Goal: Book appointment/travel/reservation

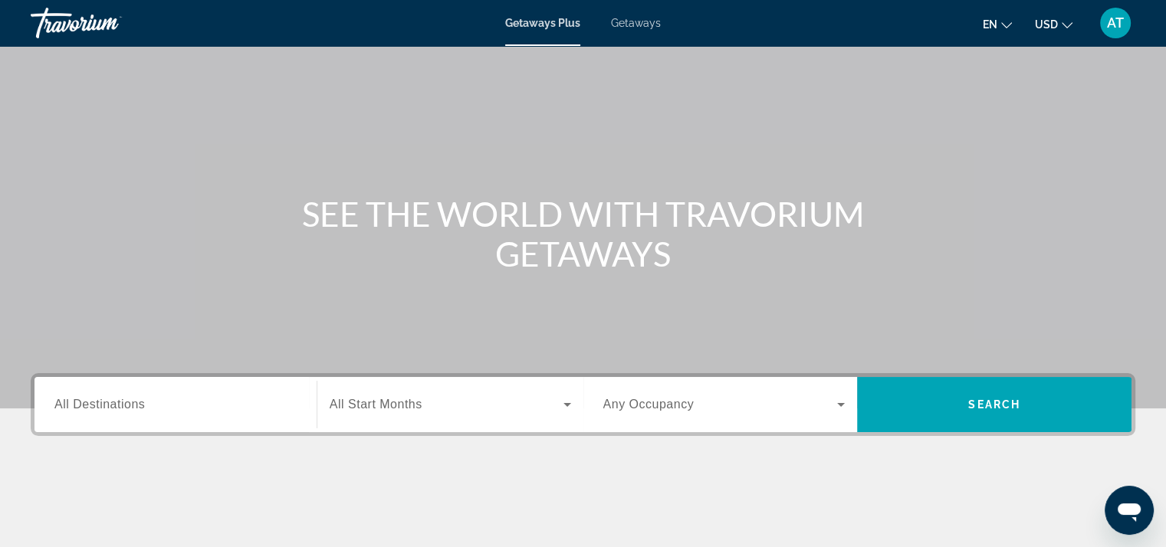
click at [222, 410] on input "Destination All Destinations" at bounding box center [175, 405] width 242 height 18
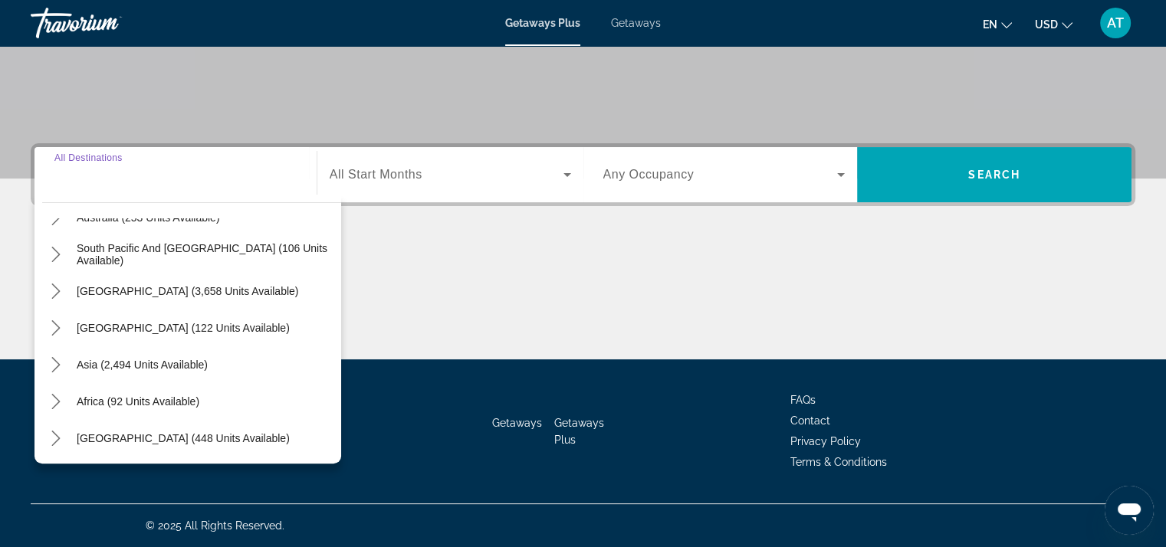
scroll to position [248, 0]
click at [189, 361] on span "Asia (2,494 units available)" at bounding box center [142, 364] width 131 height 12
type input "**********"
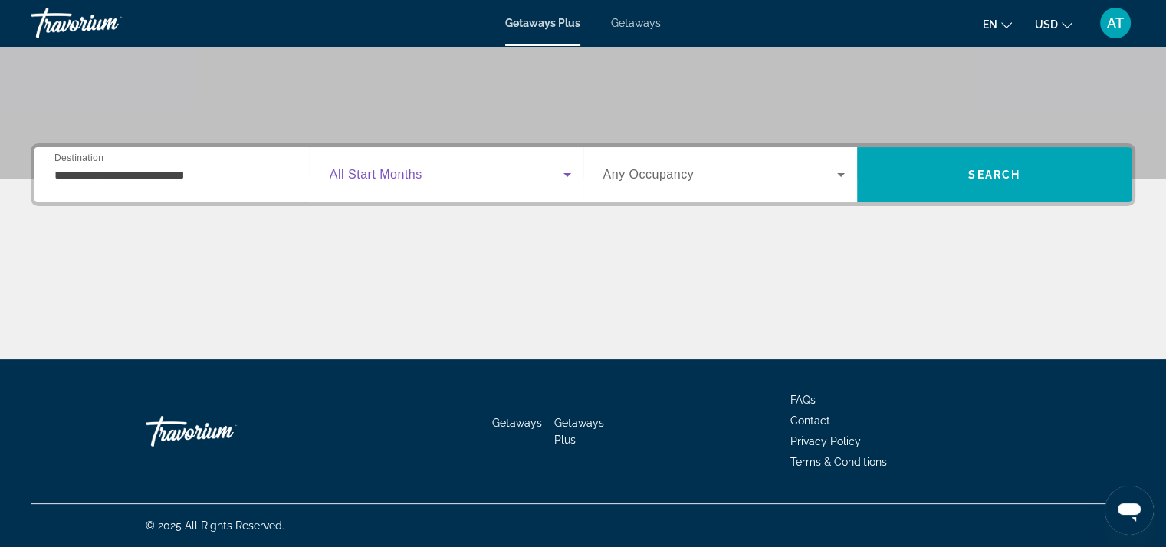
click at [423, 182] on span "Search widget" at bounding box center [447, 175] width 234 height 18
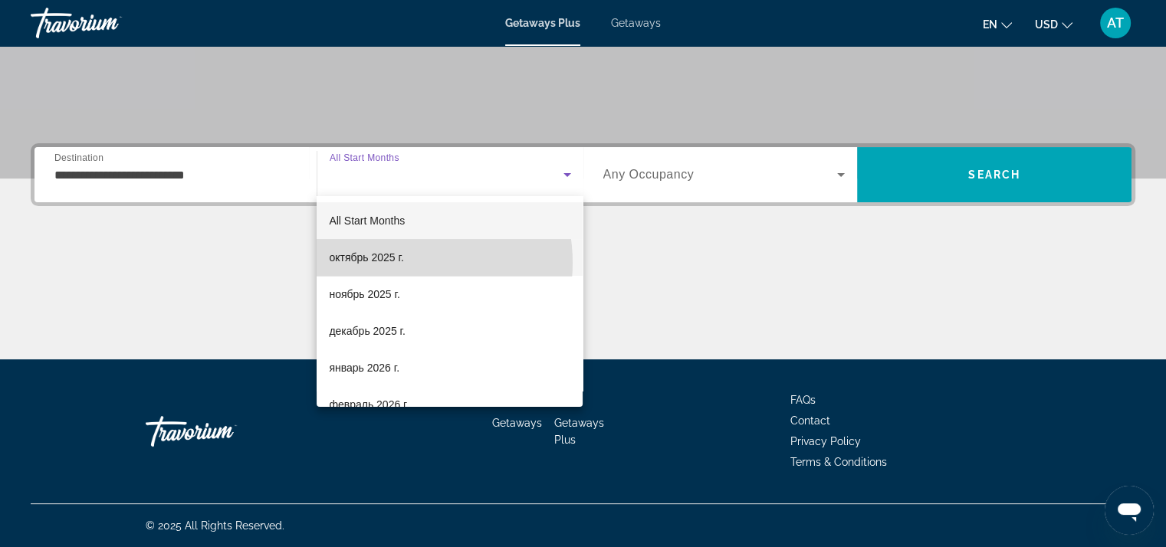
click at [395, 263] on span "октябрь 2025 г." at bounding box center [366, 257] width 74 height 18
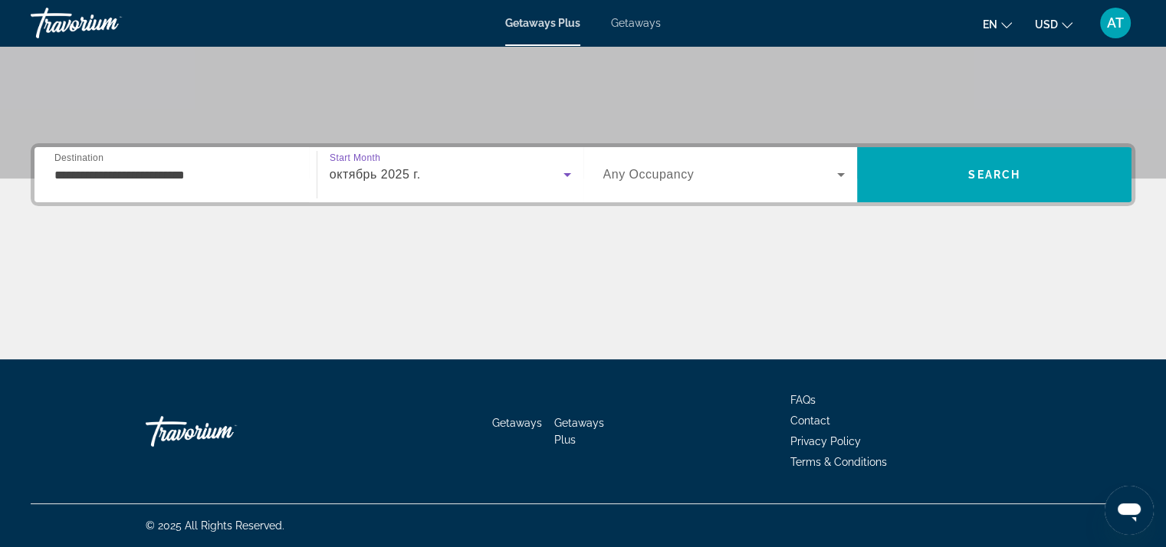
click at [666, 181] on label "Occupancy Any Occupancy" at bounding box center [648, 175] width 91 height 14
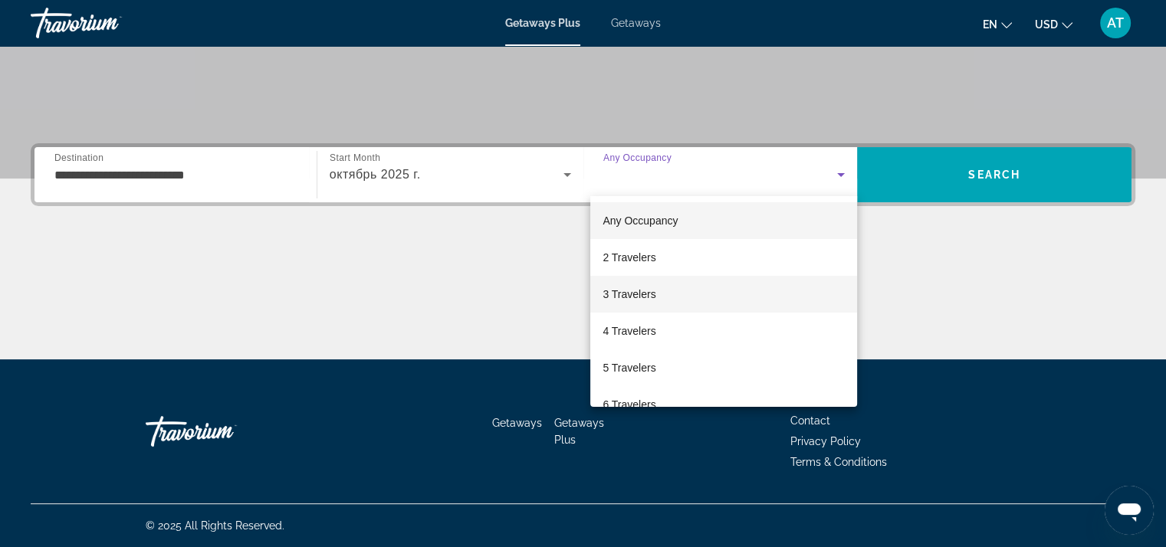
drag, startPoint x: 634, startPoint y: 297, endPoint x: 883, endPoint y: 225, distance: 259.4
click at [636, 296] on span "3 Travelers" at bounding box center [629, 294] width 53 height 18
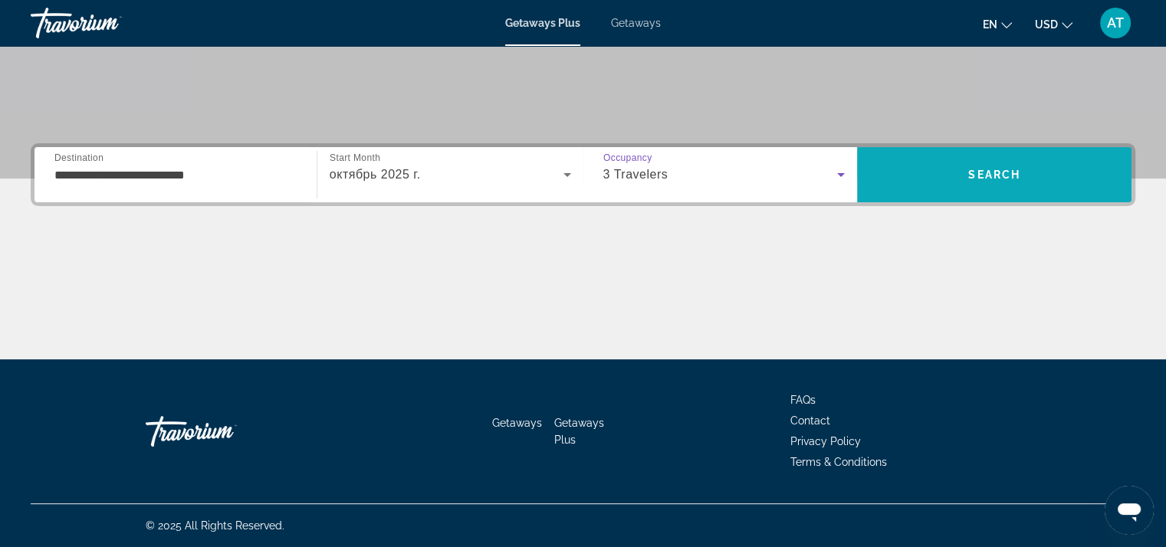
click at [956, 173] on span "Search" at bounding box center [994, 174] width 274 height 37
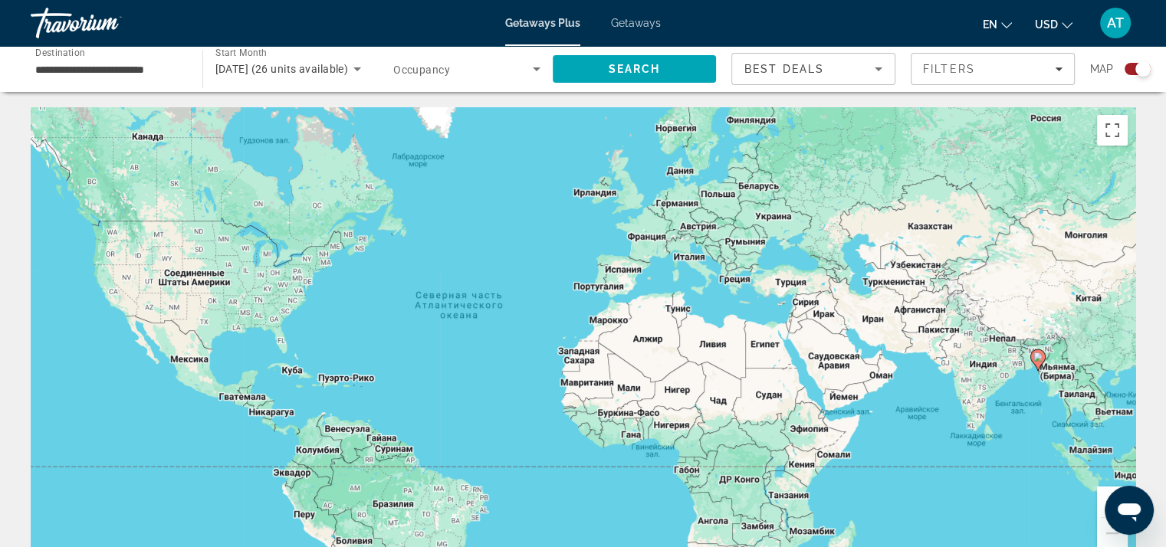
drag, startPoint x: 879, startPoint y: 296, endPoint x: 641, endPoint y: 235, distance: 245.3
click at [642, 235] on div "Чтобы активировать перетаскивание с помощью клавиатуры, нажмите Alt + Ввод. Пос…" at bounding box center [583, 337] width 1105 height 460
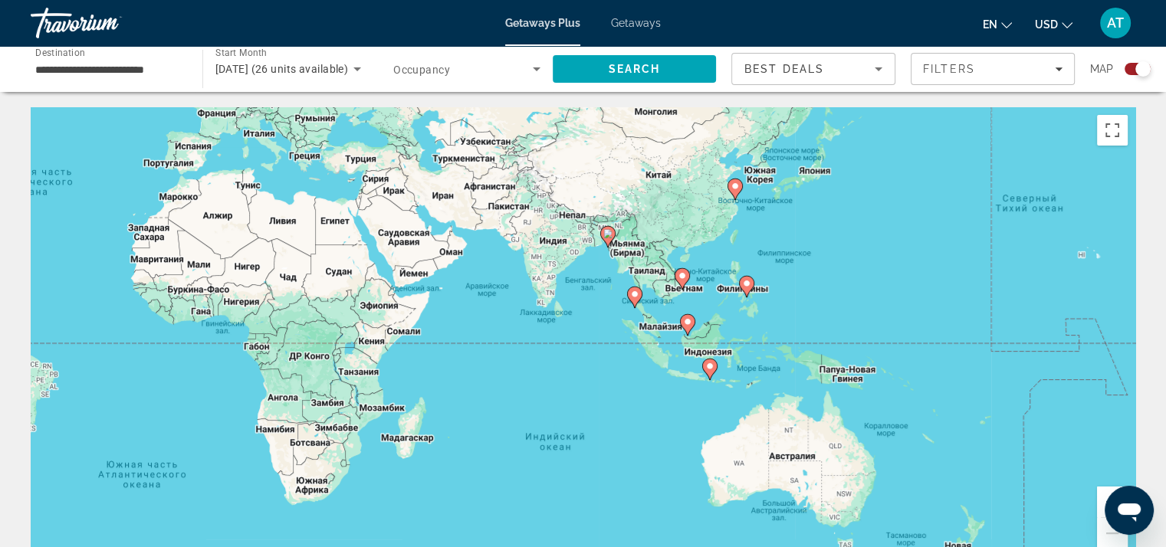
drag, startPoint x: 905, startPoint y: 318, endPoint x: 669, endPoint y: 271, distance: 240.9
click at [669, 271] on div "Чтобы активировать перетаскивание с помощью клавиатуры, нажмите Alt + Ввод. Пос…" at bounding box center [583, 337] width 1105 height 460
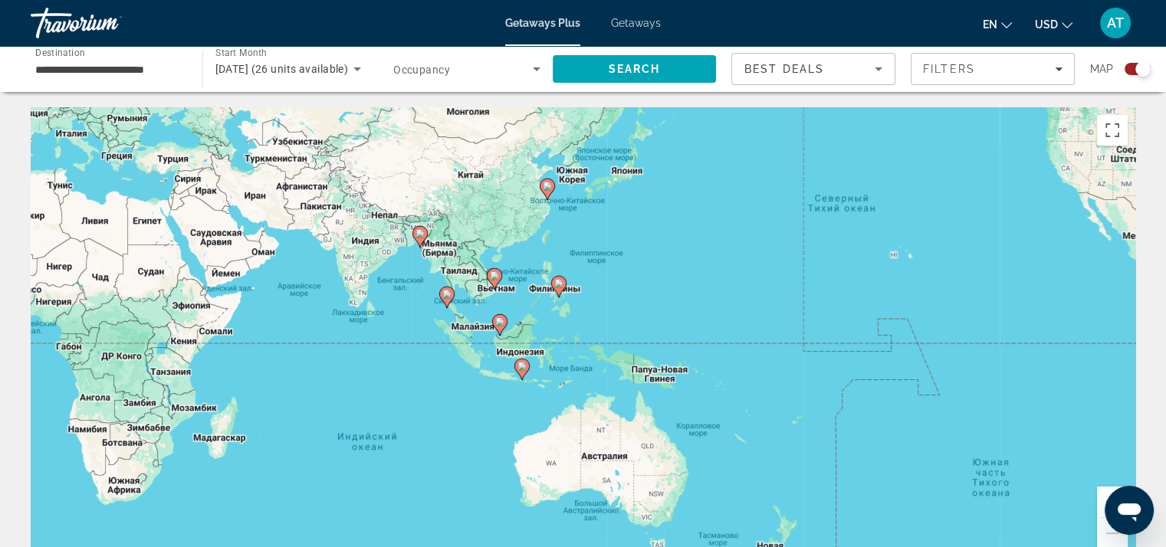
click at [472, 301] on div "Чтобы активировать перетаскивание с помощью клавиатуры, нажмите Alt + Ввод. Пос…" at bounding box center [583, 337] width 1105 height 460
click at [494, 278] on image "Main content" at bounding box center [494, 275] width 9 height 9
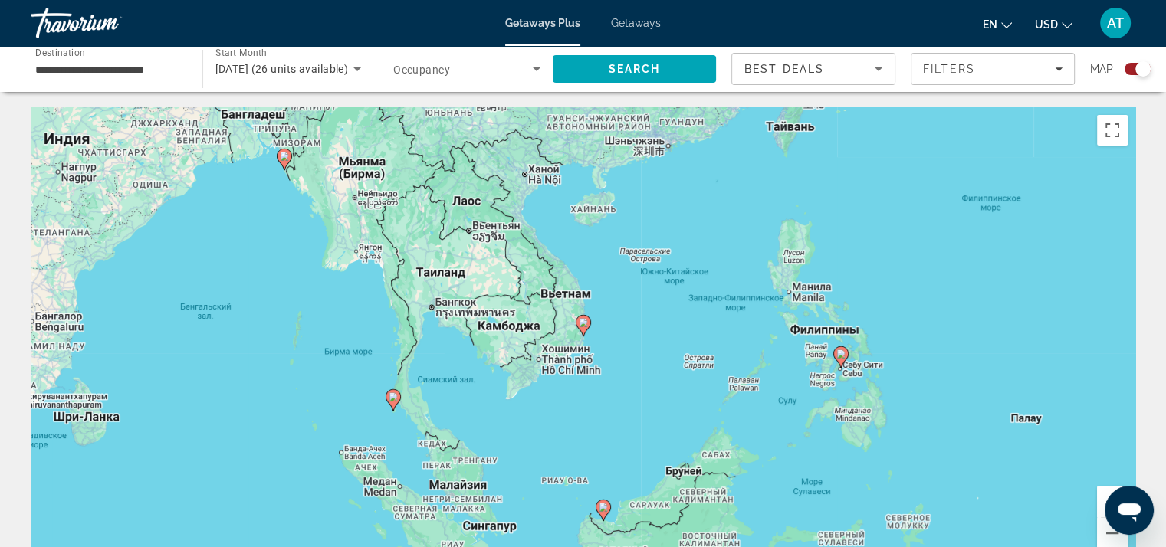
click at [582, 327] on image "Main content" at bounding box center [583, 322] width 9 height 9
type input "**********"
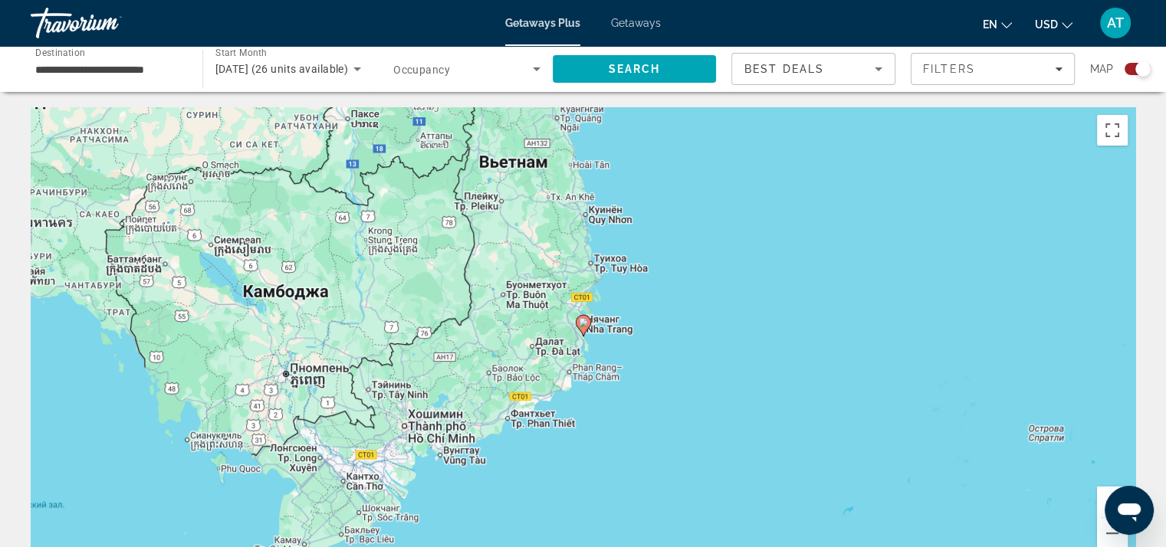
drag, startPoint x: 656, startPoint y: 264, endPoint x: 663, endPoint y: 373, distance: 109.8
click at [663, 373] on div "Для навигации используйте клавиши со стрелками. Чтобы активировать перетаскиван…" at bounding box center [583, 337] width 1105 height 460
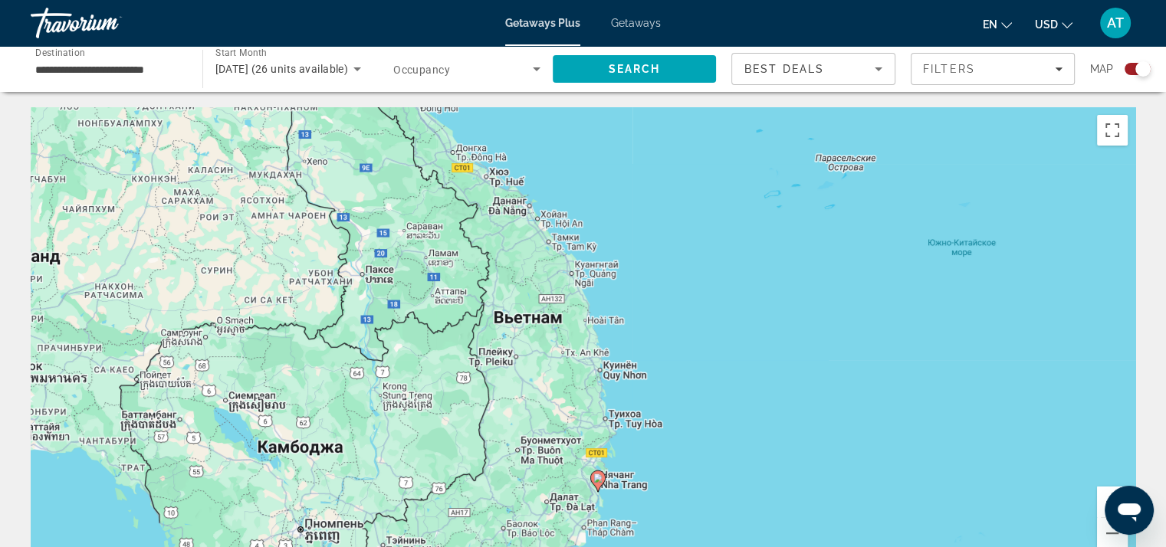
drag, startPoint x: 642, startPoint y: 327, endPoint x: 645, endPoint y: 340, distance: 14.0
click at [645, 340] on div "Чтобы активировать перетаскивание с помощью клавиатуры, нажмите Alt + Ввод. Пос…" at bounding box center [583, 337] width 1105 height 460
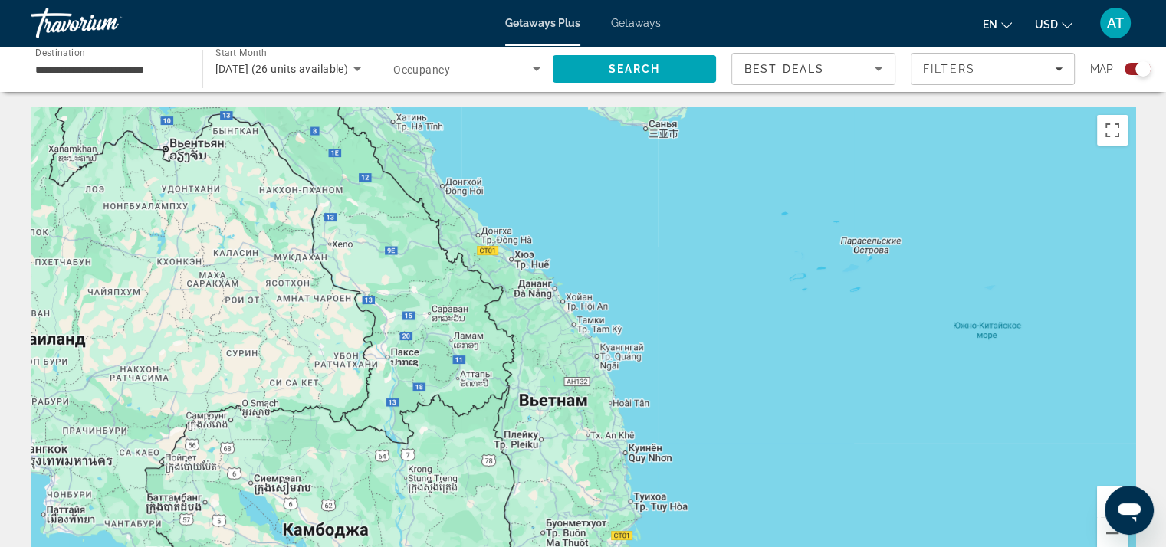
drag, startPoint x: 506, startPoint y: 190, endPoint x: 500, endPoint y: 218, distance: 28.3
click at [500, 218] on div "Чтобы активировать перетаскивание с помощью клавиатуры, нажмите Alt + Ввод. Пос…" at bounding box center [583, 337] width 1105 height 460
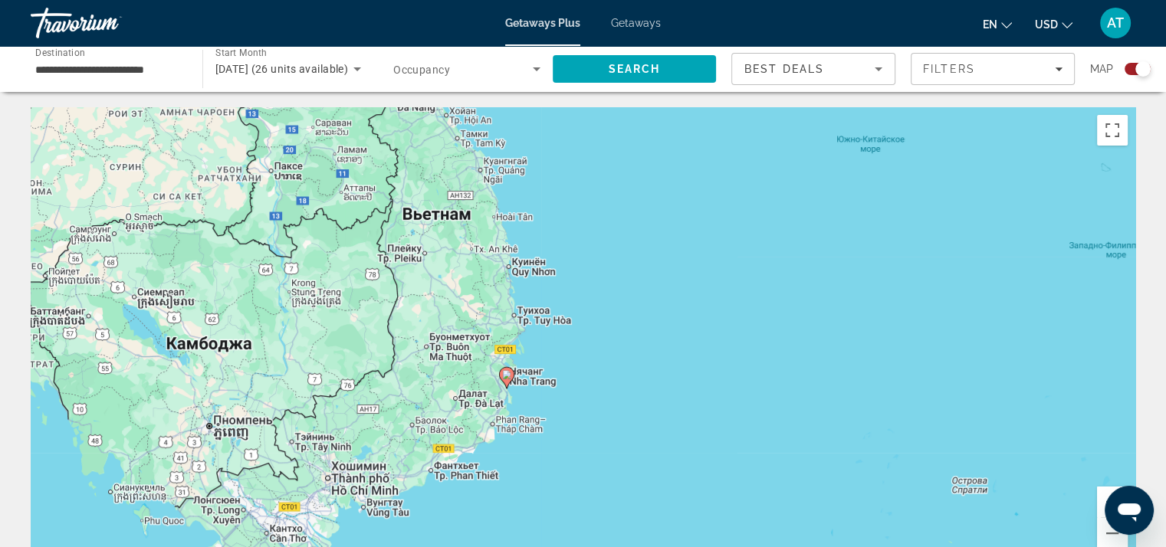
click at [503, 376] on image "Main content" at bounding box center [506, 374] width 9 height 9
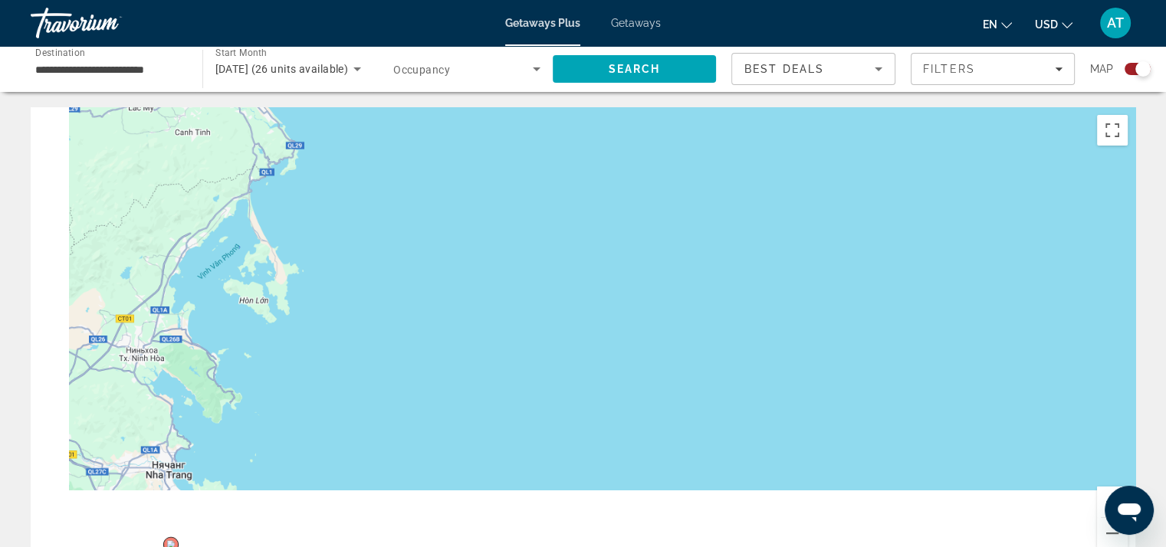
drag, startPoint x: 439, startPoint y: 425, endPoint x: 593, endPoint y: 228, distance: 249.7
click at [607, 212] on div "Для навигации используйте клавиши со стрелками. Чтобы активировать перетаскиван…" at bounding box center [583, 337] width 1105 height 460
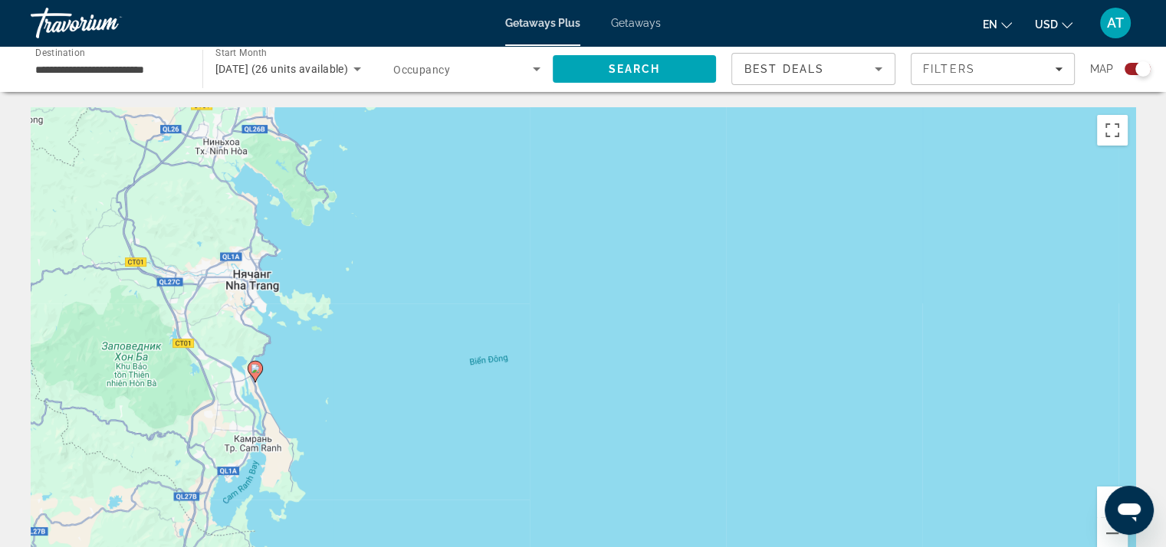
click at [253, 369] on image "Main content" at bounding box center [255, 368] width 9 height 9
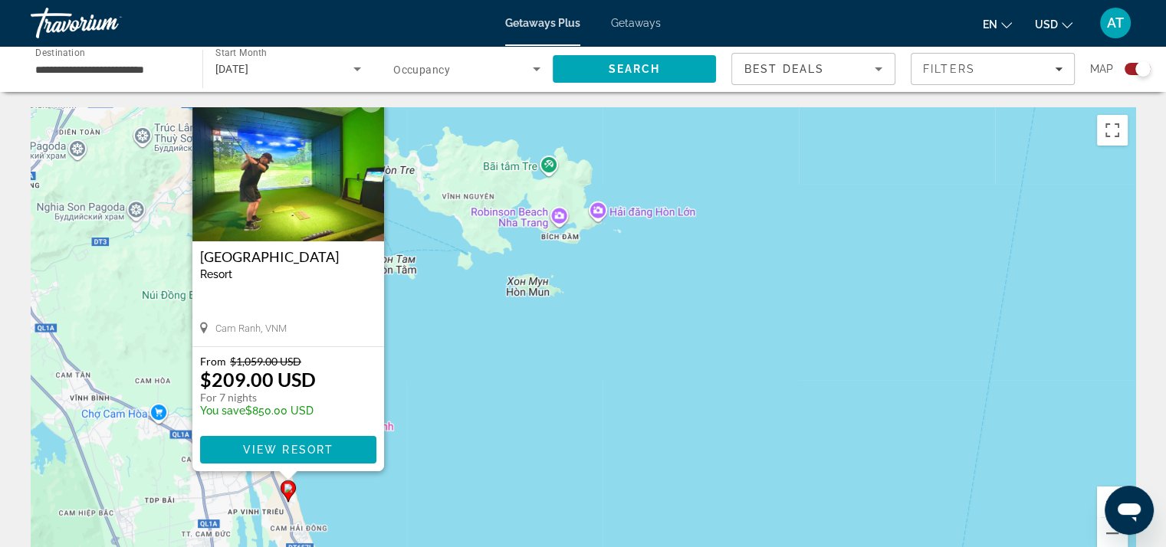
drag, startPoint x: 322, startPoint y: 389, endPoint x: 586, endPoint y: 296, distance: 280.3
click at [586, 296] on div "Чтобы активировать перетаскивание с помощью клавиатуры, нажмите Alt + Ввод. Пос…" at bounding box center [583, 337] width 1105 height 460
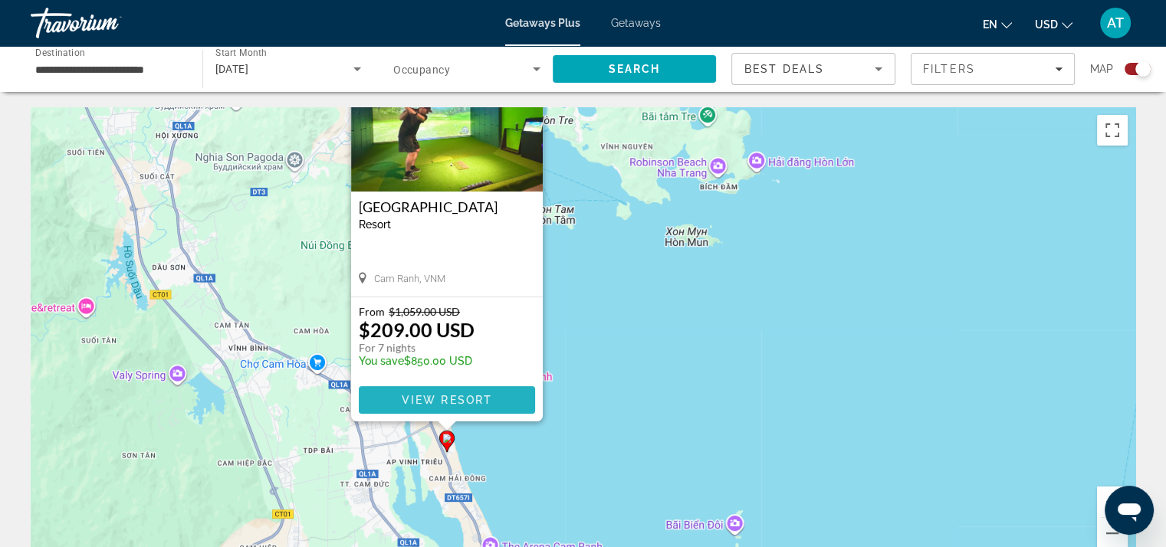
click at [469, 390] on span "Main content" at bounding box center [447, 400] width 176 height 37
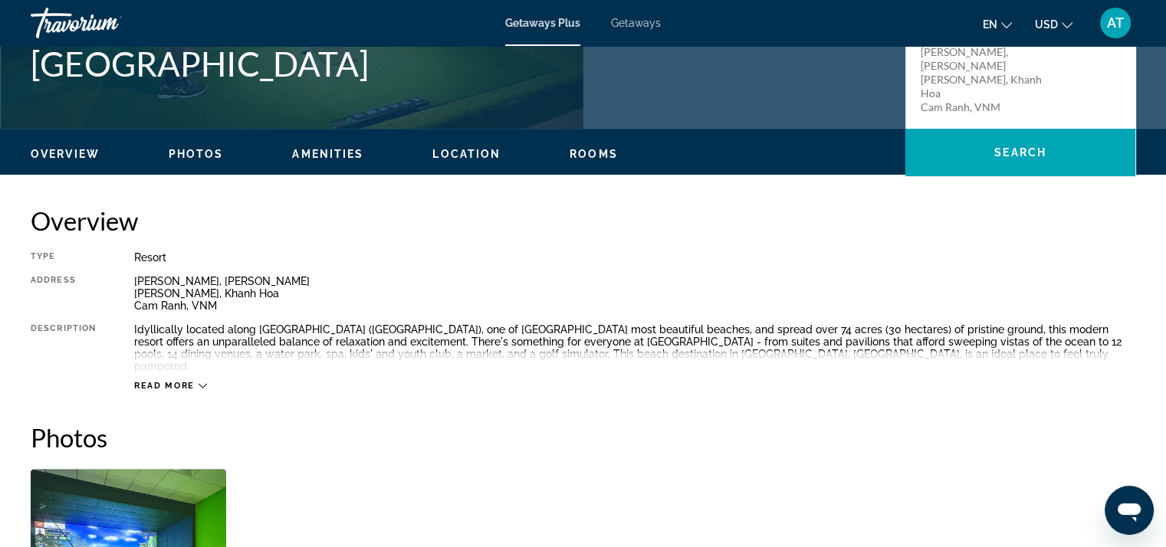
scroll to position [383, 0]
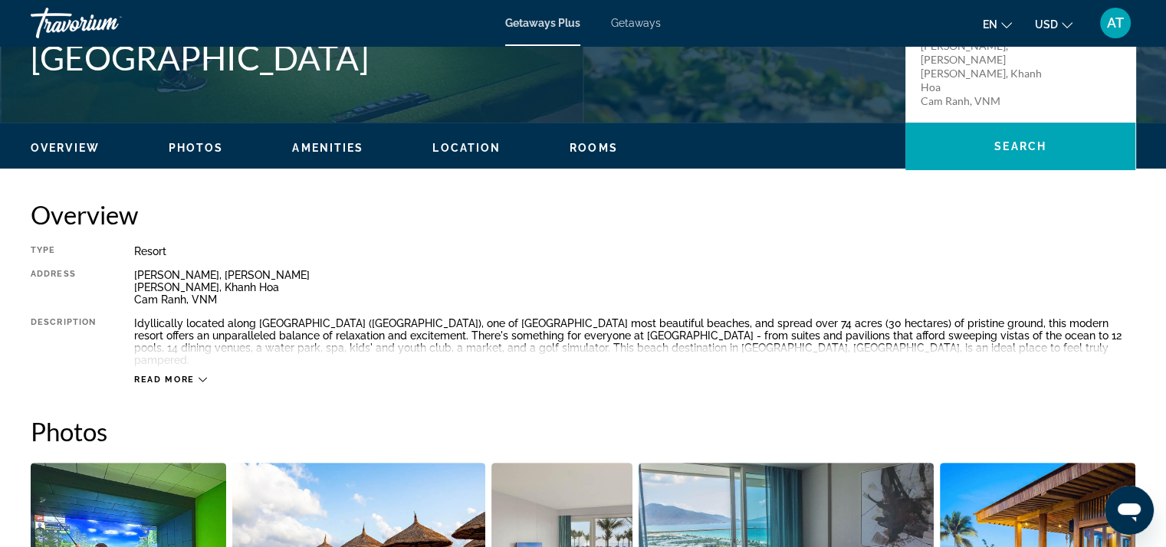
click at [196, 375] on div "Read more" at bounding box center [170, 380] width 73 height 10
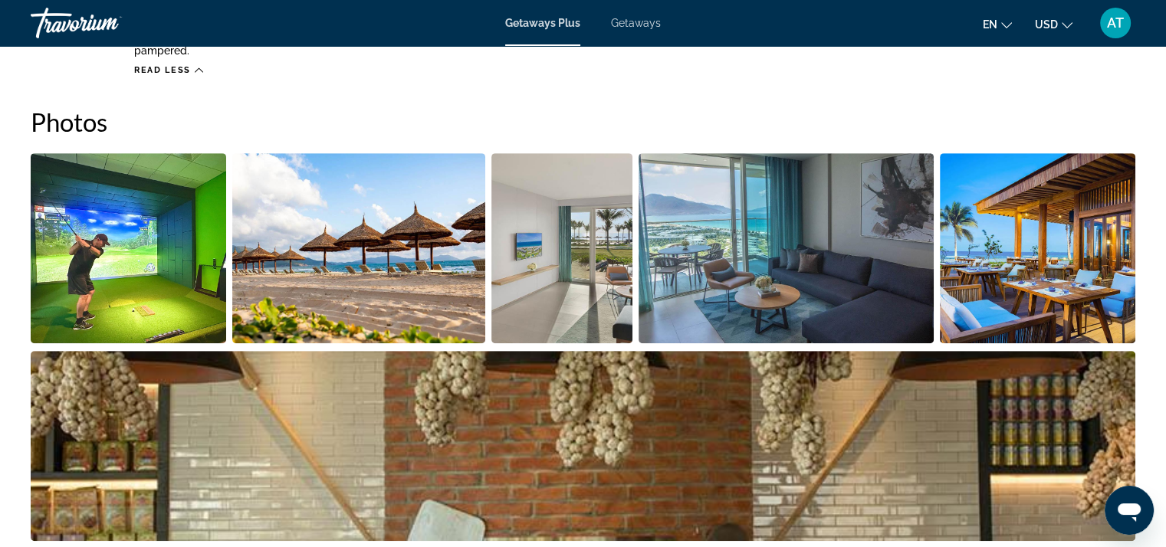
scroll to position [690, 0]
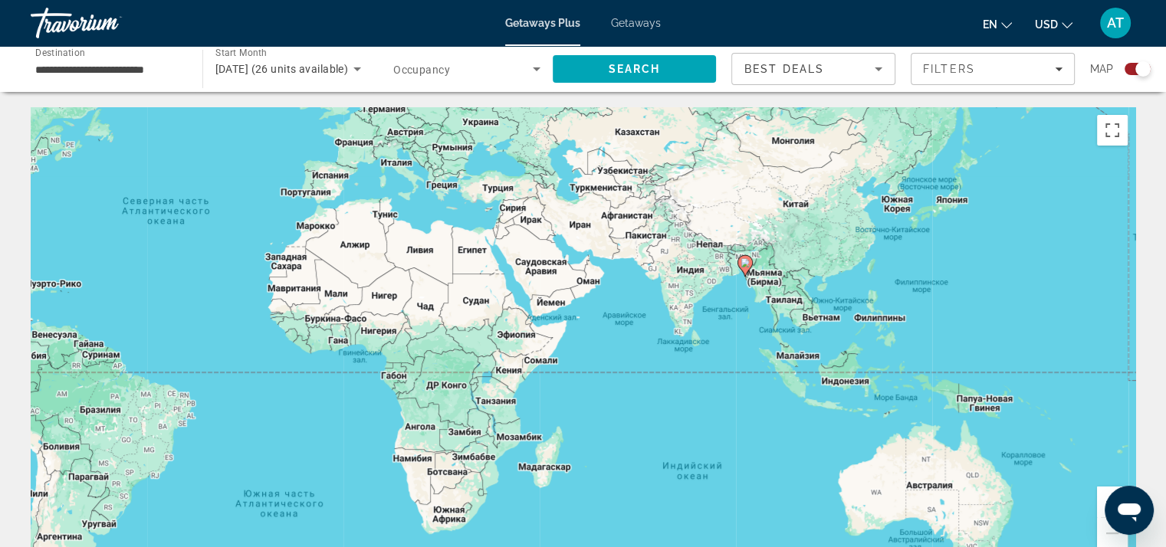
drag, startPoint x: 796, startPoint y: 347, endPoint x: 423, endPoint y: 246, distance: 386.1
click at [423, 245] on div "Чтобы активировать перетаскивание с помощью клавиатуры, нажмите Alt + Ввод. Пос…" at bounding box center [583, 337] width 1105 height 460
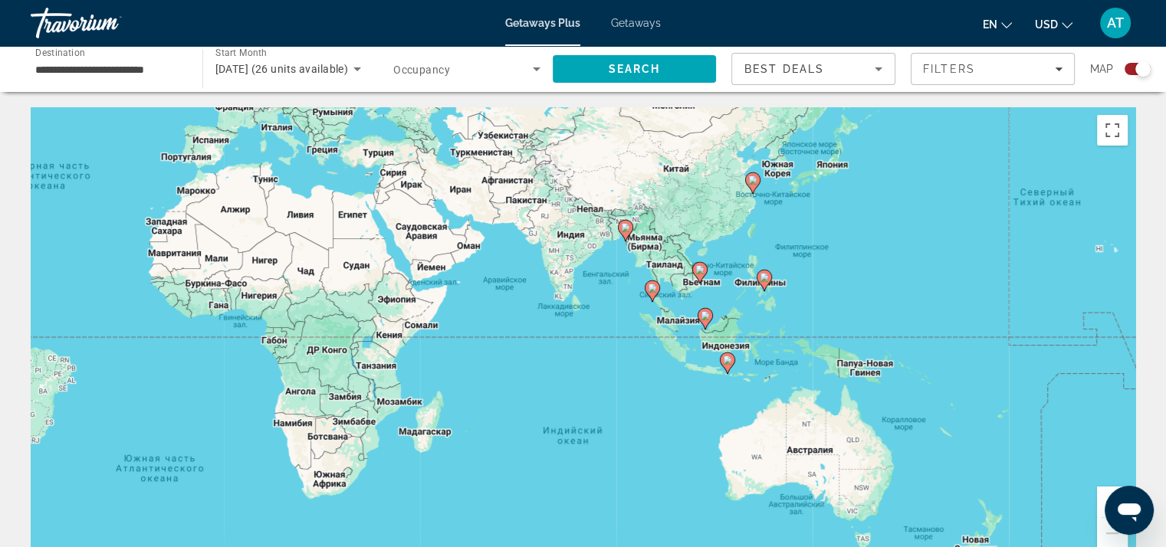
drag, startPoint x: 782, startPoint y: 314, endPoint x: 711, endPoint y: 290, distance: 74.7
click at [712, 290] on div "Чтобы активировать перетаскивание с помощью клавиатуры, нажмите Alt + Ввод. Пос…" at bounding box center [583, 337] width 1105 height 460
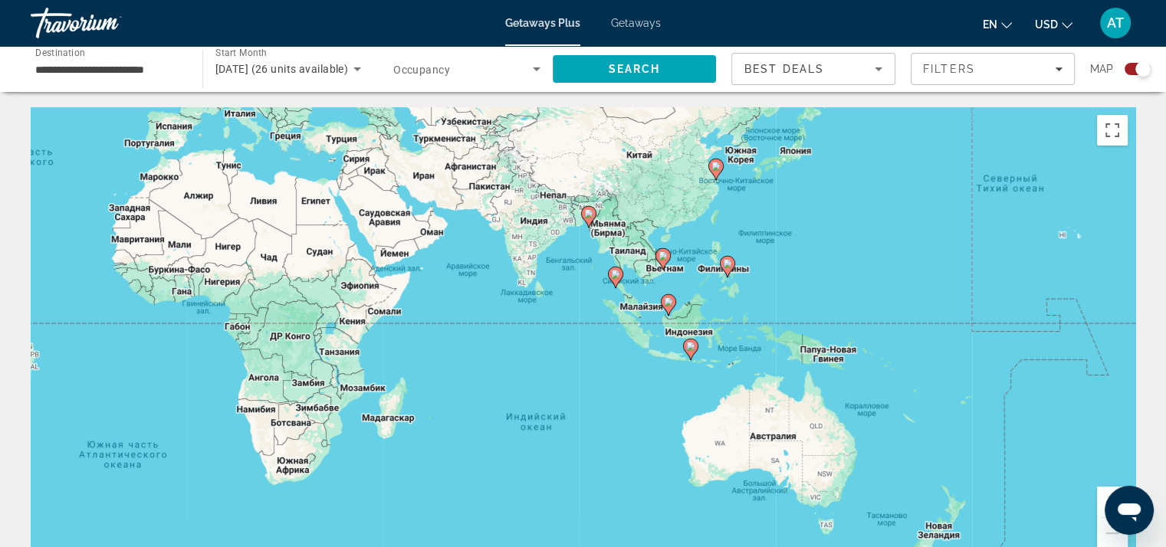
click at [803, 69] on span "Best Deals" at bounding box center [784, 69] width 80 height 12
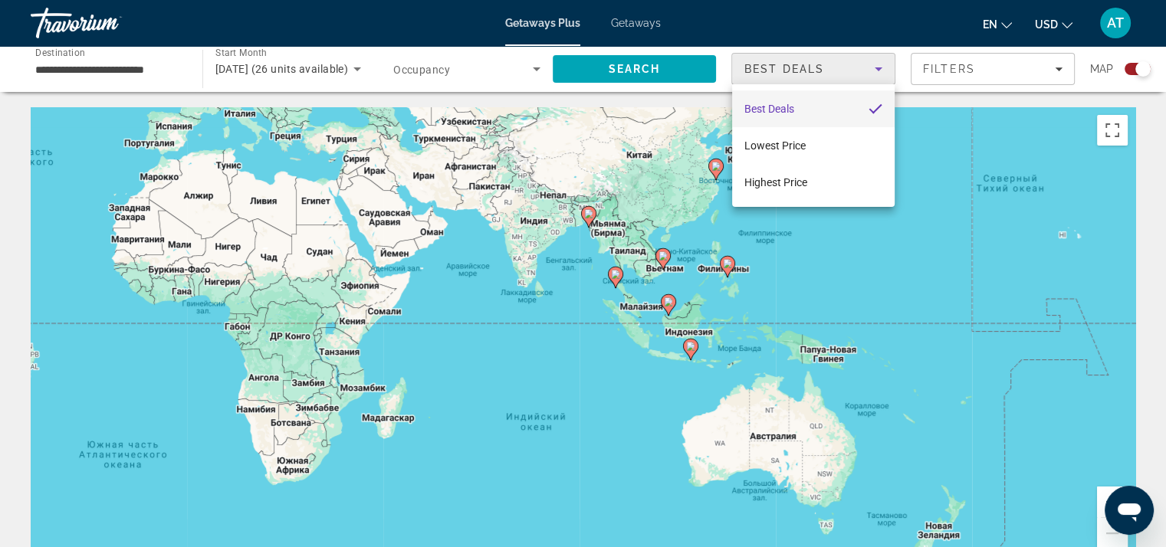
click at [803, 69] on div at bounding box center [583, 273] width 1166 height 547
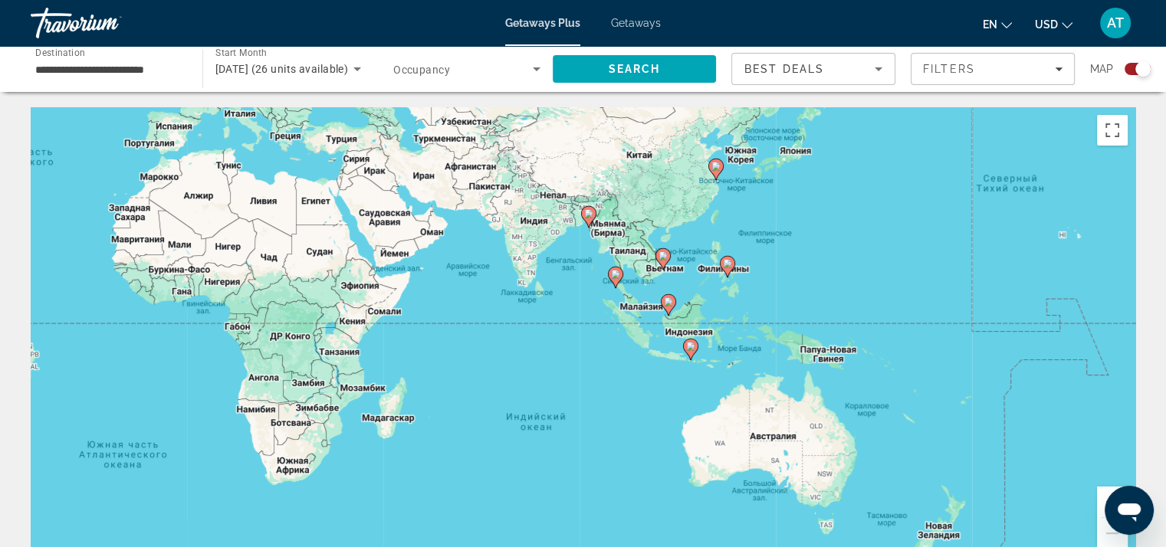
click at [462, 67] on span "Search widget" at bounding box center [463, 69] width 140 height 18
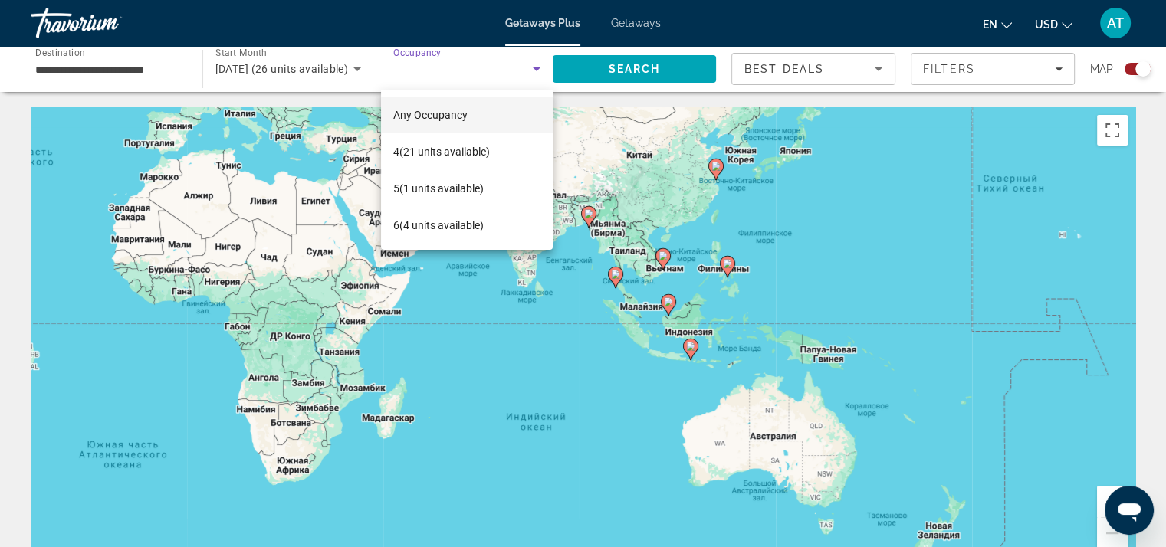
click at [405, 65] on div at bounding box center [583, 273] width 1166 height 547
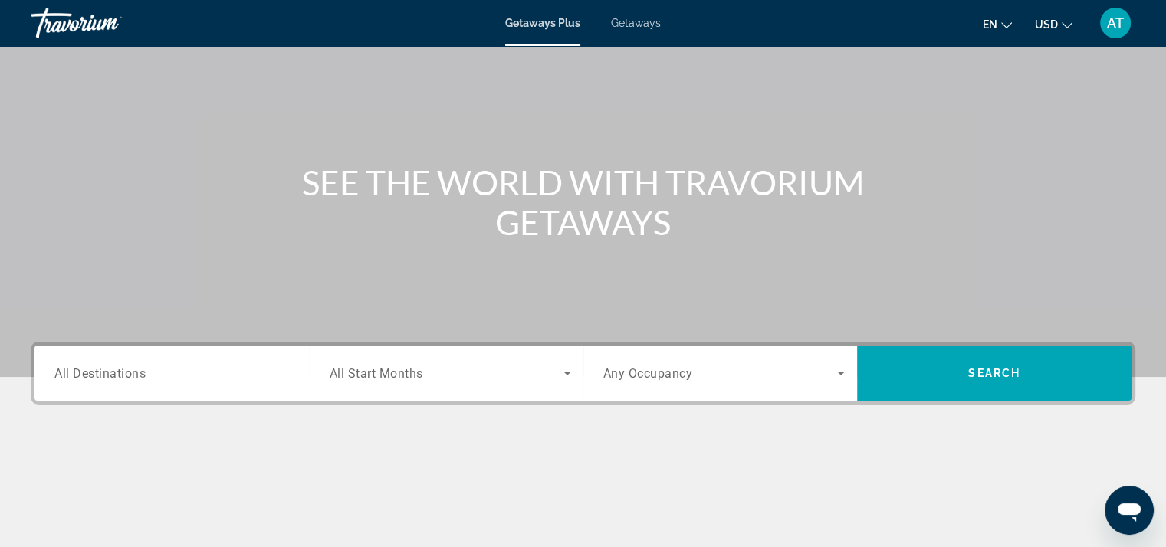
scroll to position [281, 0]
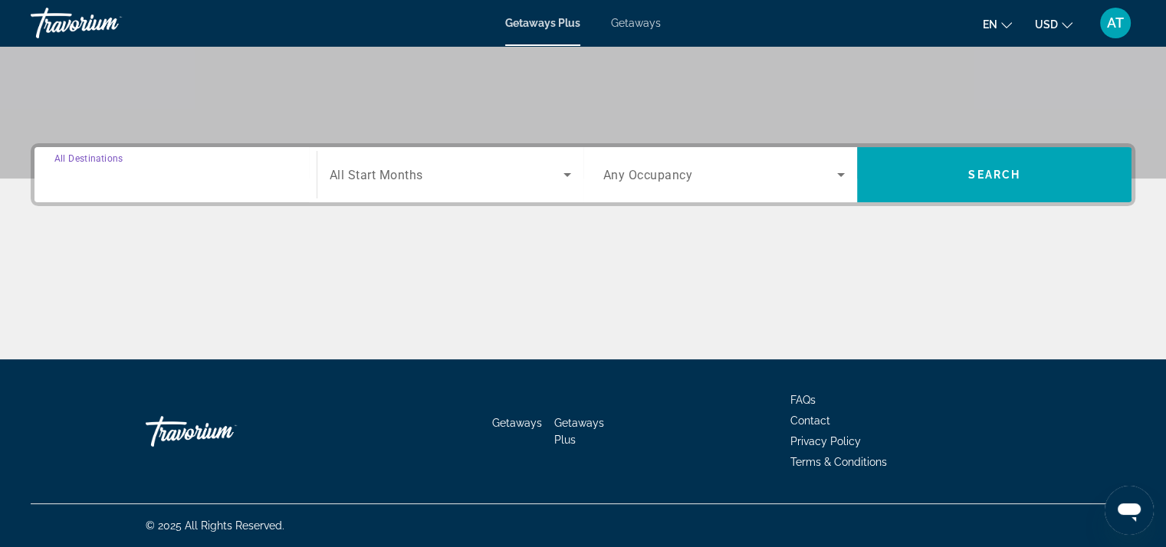
click at [185, 182] on input "Destination All Destinations" at bounding box center [175, 175] width 242 height 18
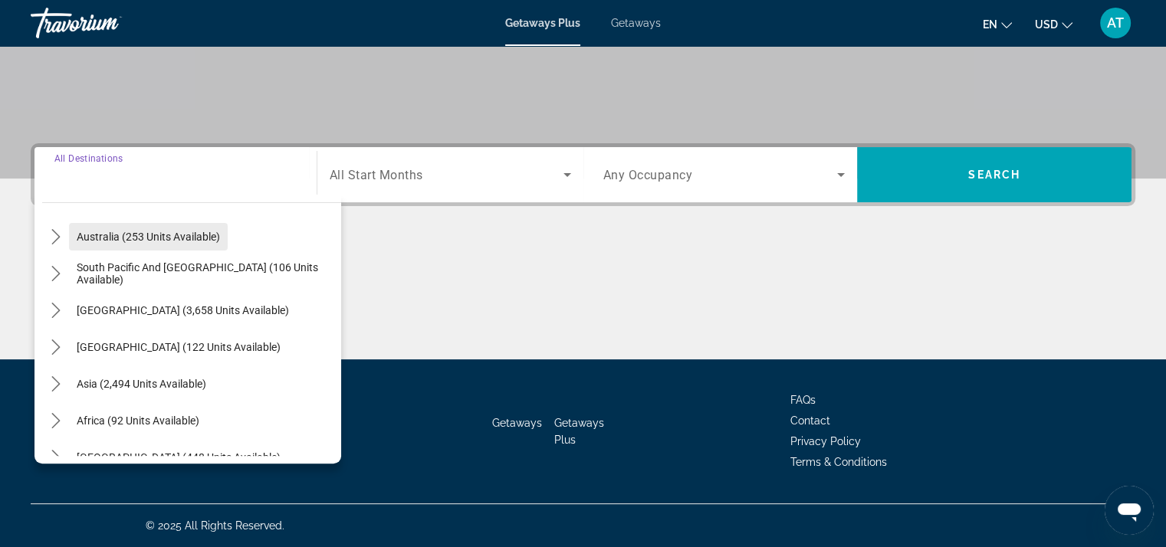
scroll to position [248, 0]
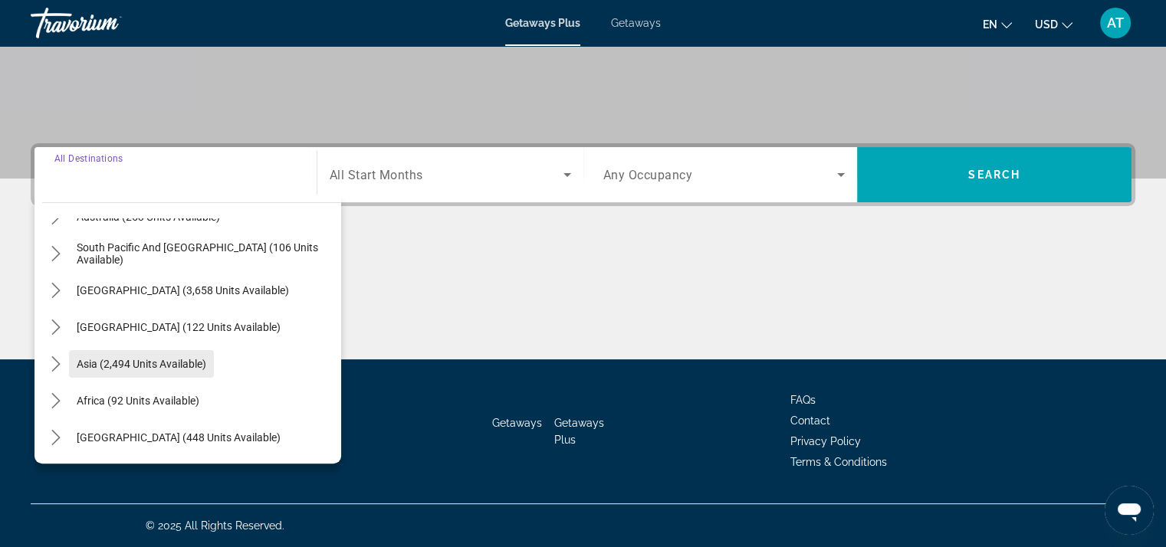
click at [182, 350] on span "Select destination: Asia (2,494 units available)" at bounding box center [141, 364] width 145 height 37
type input "**********"
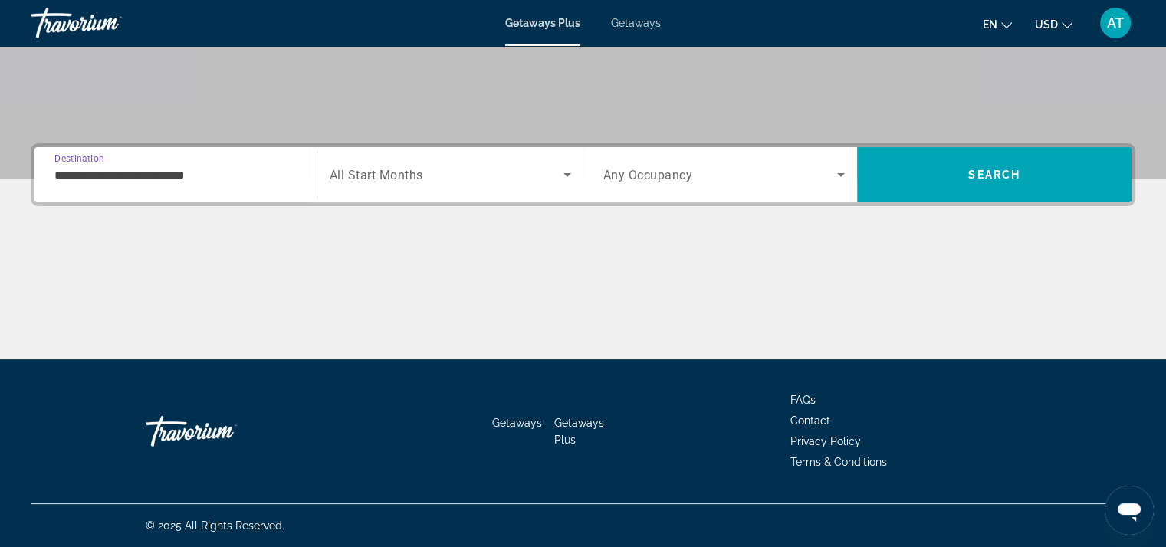
click at [404, 177] on span "All Start Months" at bounding box center [377, 175] width 94 height 15
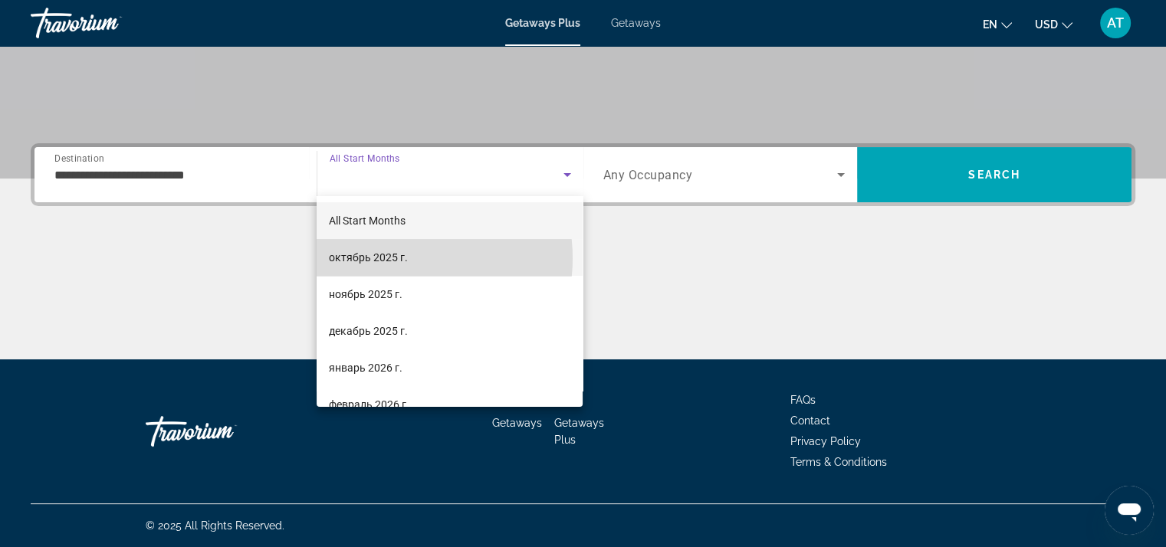
click at [405, 258] on span "октябрь 2025 г." at bounding box center [368, 257] width 79 height 18
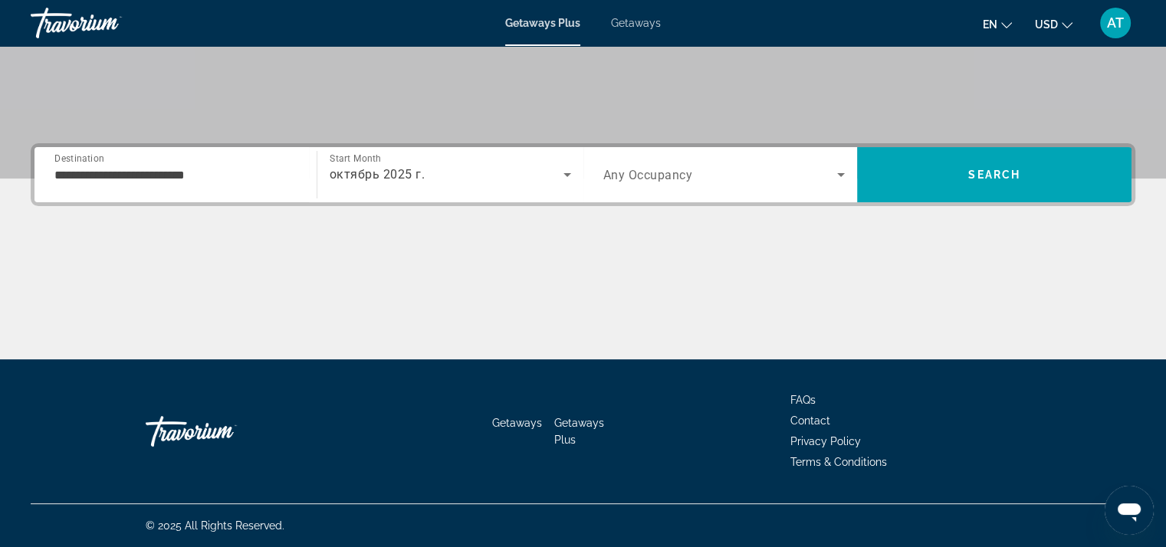
click at [659, 191] on div "Search widget" at bounding box center [724, 174] width 242 height 43
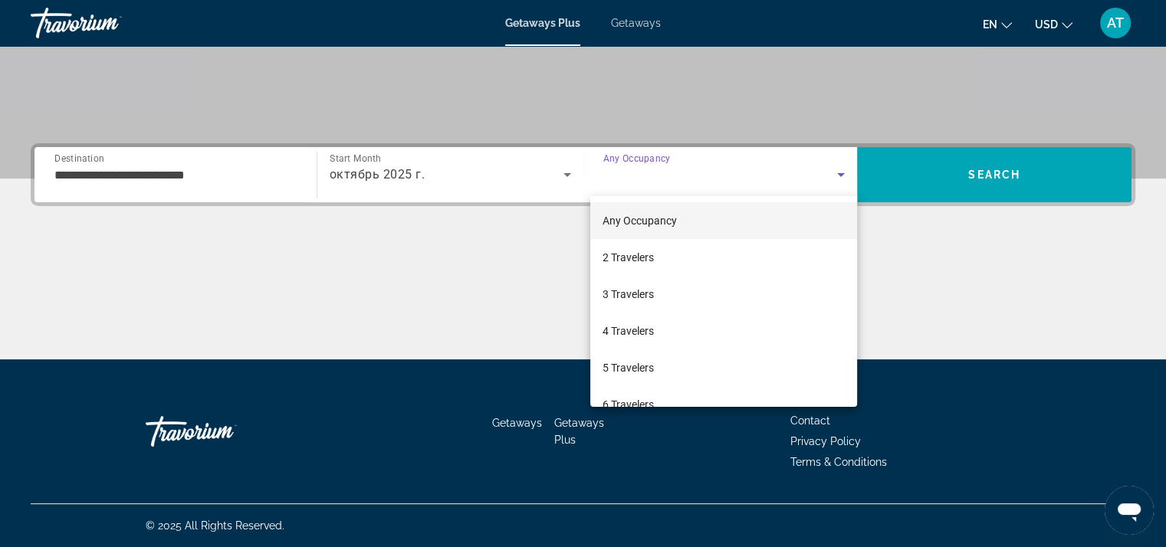
drag, startPoint x: 656, startPoint y: 230, endPoint x: 759, endPoint y: 220, distance: 103.2
click at [656, 229] on mat-option "Any Occupancy" at bounding box center [723, 220] width 267 height 37
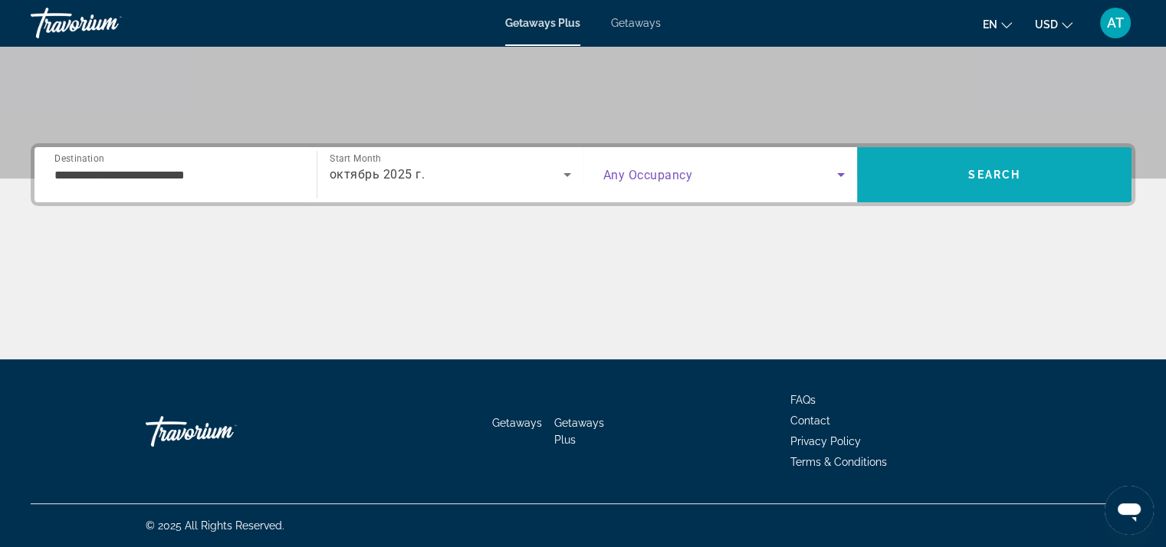
click at [1000, 176] on span "Search" at bounding box center [994, 175] width 52 height 12
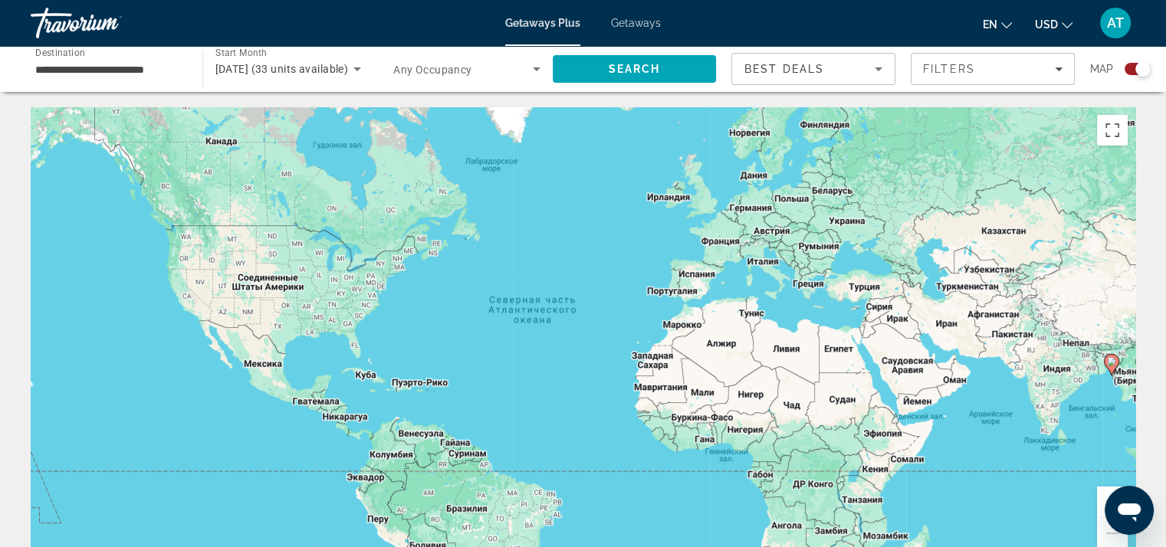
drag, startPoint x: 746, startPoint y: 288, endPoint x: 465, endPoint y: 196, distance: 296.0
click at [444, 192] on div "Чтобы активировать перетаскивание с помощью клавиатуры, нажмите Alt + Ввод. Пос…" at bounding box center [583, 337] width 1105 height 460
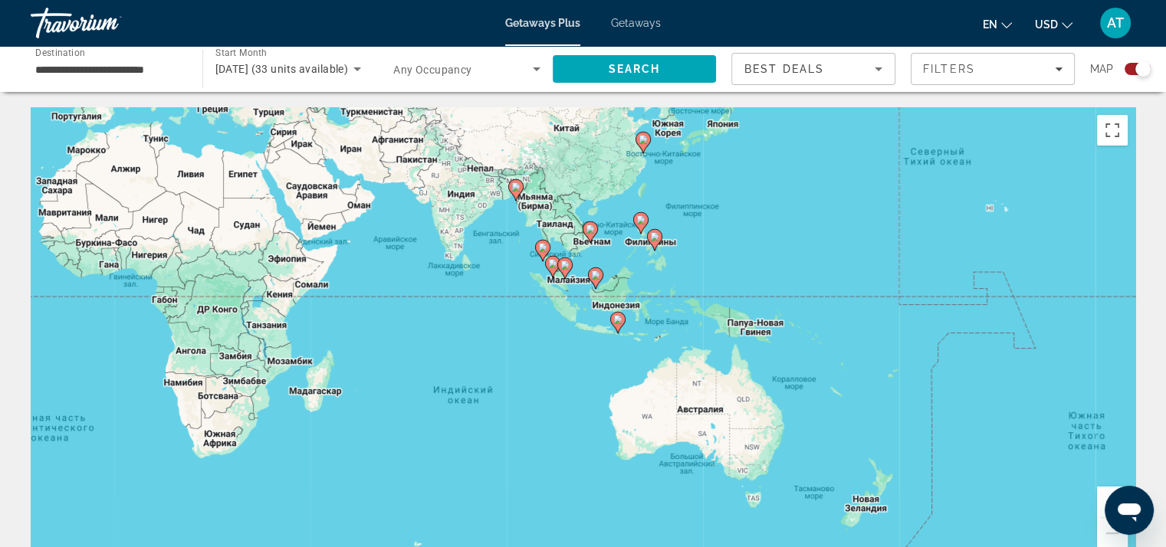
click at [573, 234] on div "Чтобы активировать перетаскивание с помощью клавиатуры, нажмите Alt + Ввод. Пос…" at bounding box center [583, 337] width 1105 height 460
click at [577, 241] on div "Чтобы активировать перетаскивание с помощью клавиатуры, нажмите Alt + Ввод. Пос…" at bounding box center [583, 337] width 1105 height 460
click at [1104, 498] on button "Увеличить" at bounding box center [1112, 502] width 31 height 31
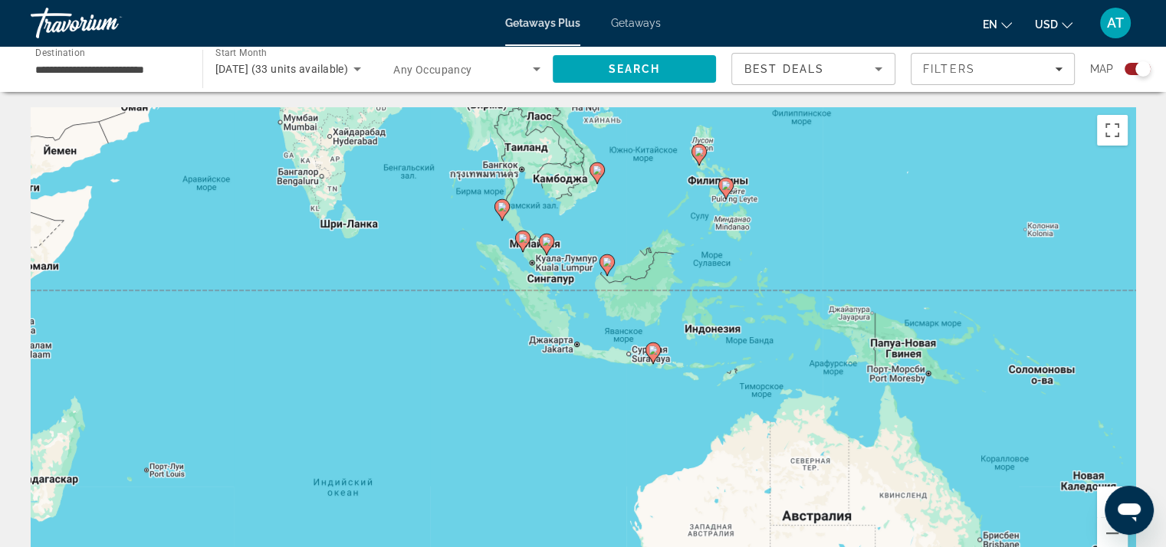
drag, startPoint x: 718, startPoint y: 193, endPoint x: 742, endPoint y: 347, distance: 155.3
click at [746, 347] on div "Чтобы активировать перетаскивание с помощью клавиатуры, нажмите Alt + Ввод. Пос…" at bounding box center [583, 337] width 1105 height 460
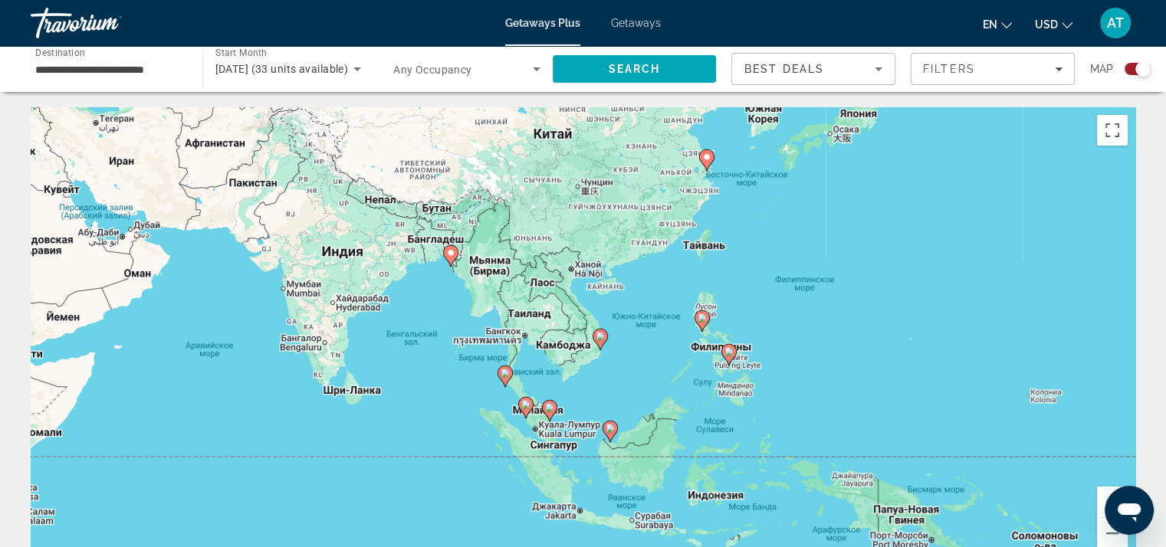
drag, startPoint x: 740, startPoint y: 343, endPoint x: 671, endPoint y: 274, distance: 97.6
click at [671, 274] on div "Чтобы активировать перетаскивание с помощью клавиатуры, нажмите Alt + Ввод. Пос…" at bounding box center [583, 337] width 1105 height 460
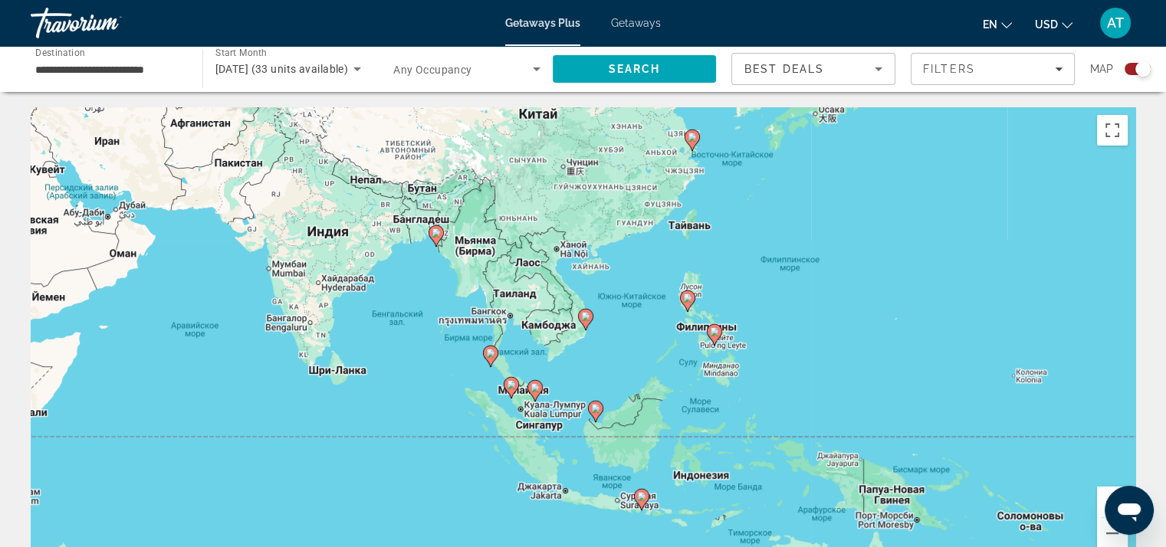
click at [1101, 501] on button "Увеличить" at bounding box center [1112, 502] width 31 height 31
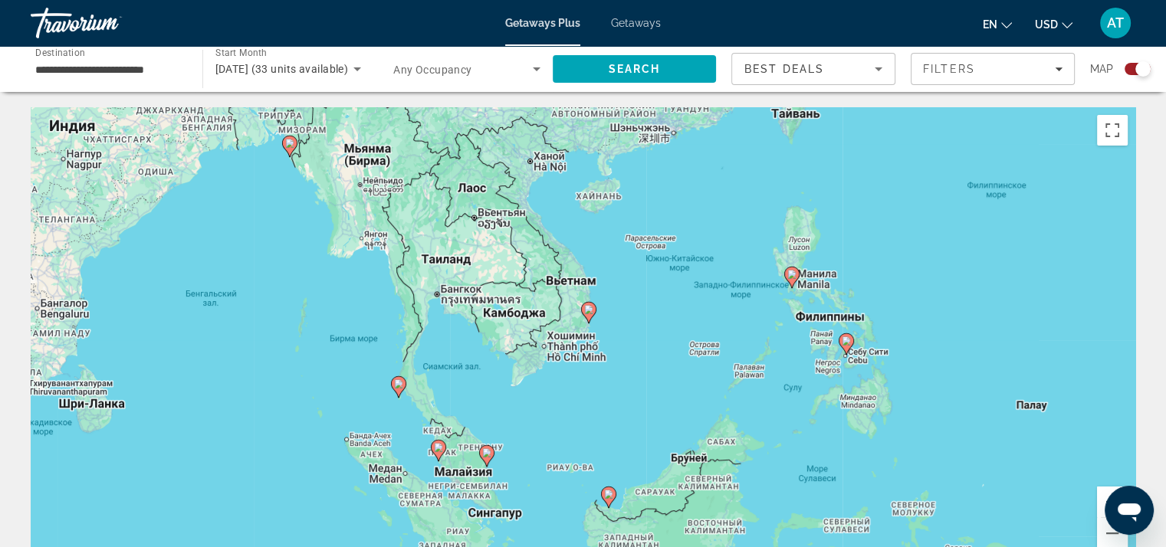
click at [1101, 501] on button "Увеличить" at bounding box center [1112, 502] width 31 height 31
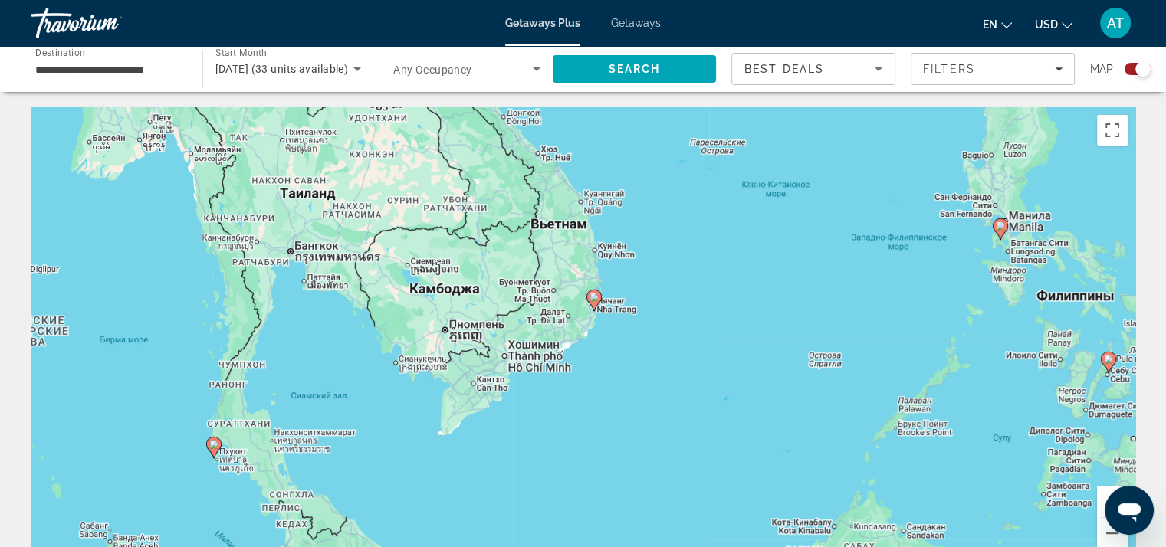
click at [1101, 501] on button "Увеличить" at bounding box center [1112, 502] width 31 height 31
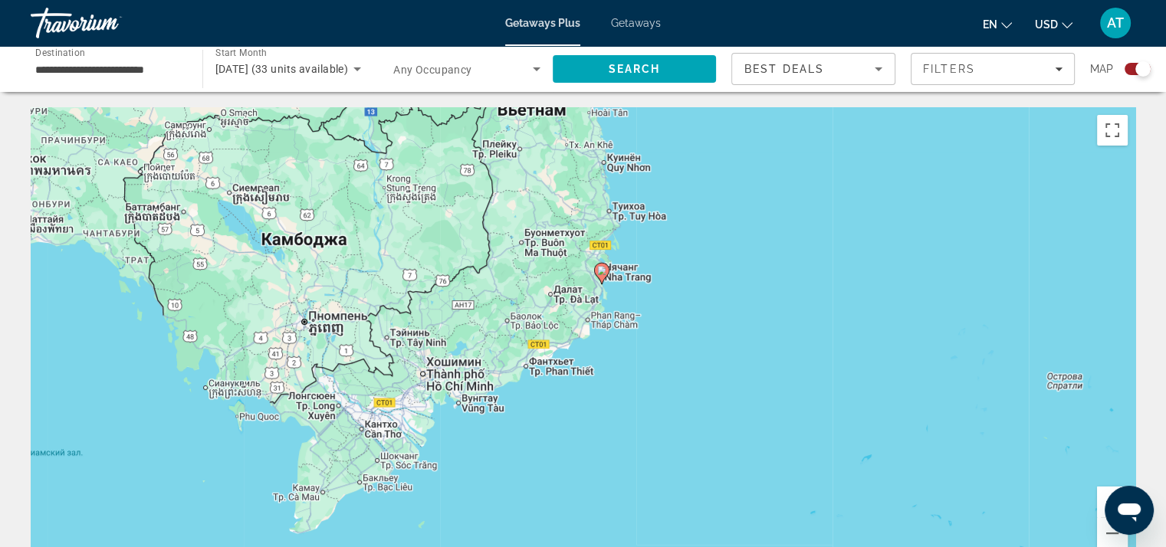
drag, startPoint x: 875, startPoint y: 294, endPoint x: 905, endPoint y: 432, distance: 141.2
click at [905, 432] on div "Чтобы активировать перетаскивание с помощью клавиатуры, нажмите Alt + Ввод. Пос…" at bounding box center [583, 337] width 1105 height 460
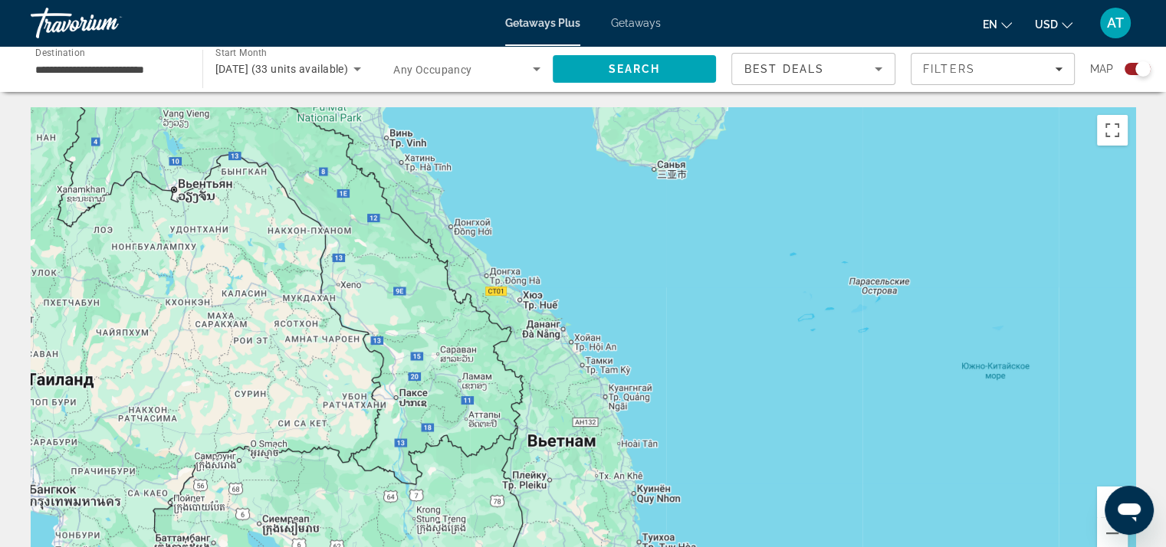
drag, startPoint x: 899, startPoint y: 261, endPoint x: 763, endPoint y: 309, distance: 144.5
click at [784, 294] on div "Чтобы активировать перетаскивание с помощью клавиатуры, нажмите Alt + Ввод. Пос…" at bounding box center [583, 337] width 1105 height 460
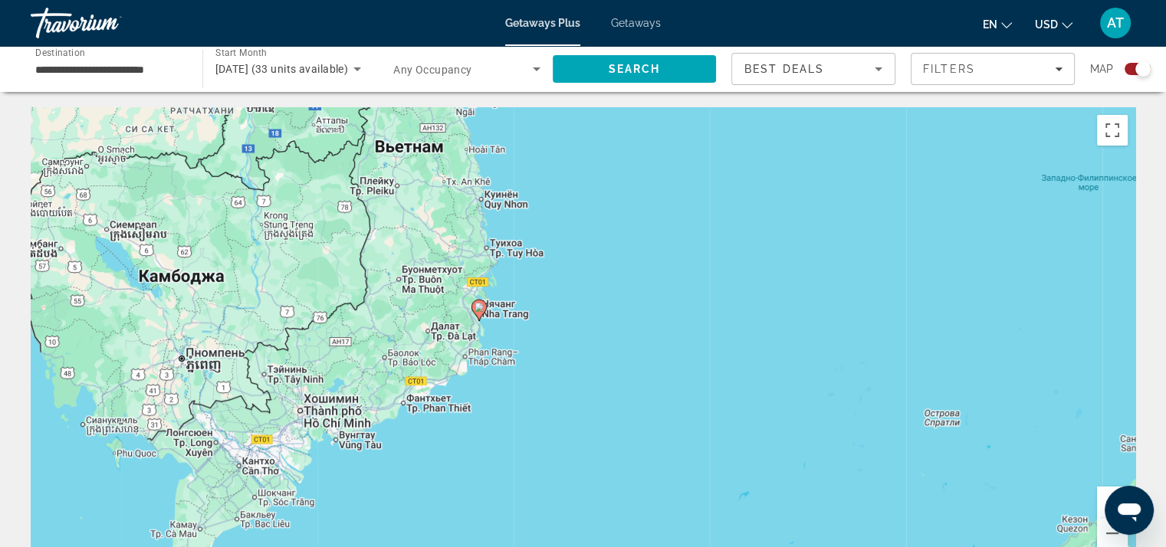
drag, startPoint x: 606, startPoint y: 361, endPoint x: 720, endPoint y: 320, distance: 120.5
click at [720, 320] on div "Чтобы активировать перетаскивание с помощью клавиатуры, нажмите Alt + Ввод. Пос…" at bounding box center [583, 337] width 1105 height 460
click at [479, 306] on image "Main content" at bounding box center [479, 307] width 9 height 9
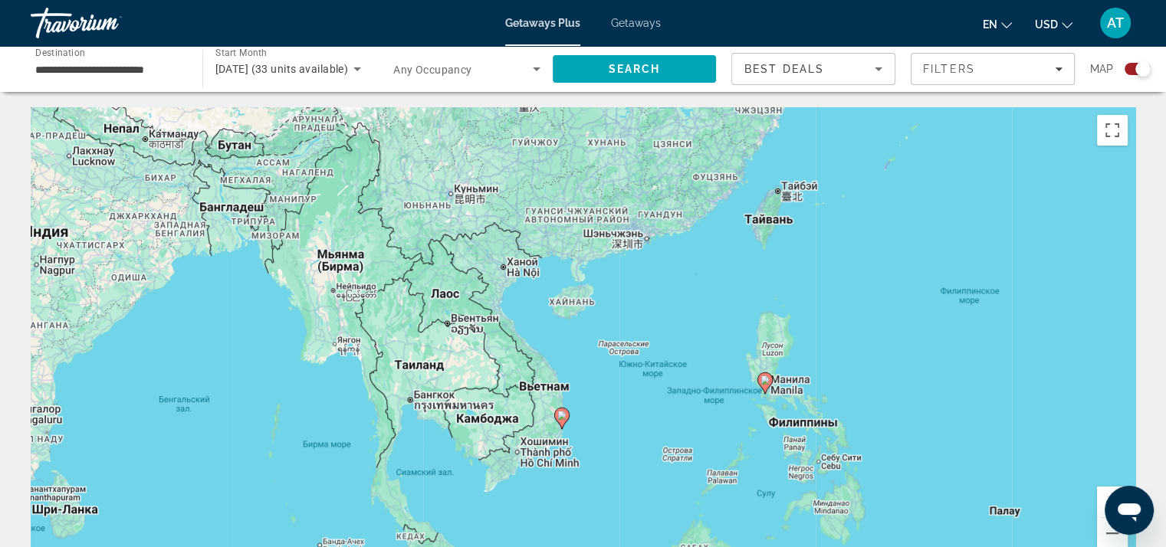
drag, startPoint x: 518, startPoint y: 271, endPoint x: 508, endPoint y: 301, distance: 31.5
click at [508, 301] on div "Чтобы активировать перетаскивание с помощью клавиатуры, нажмите Alt + Ввод. Пос…" at bounding box center [583, 337] width 1105 height 460
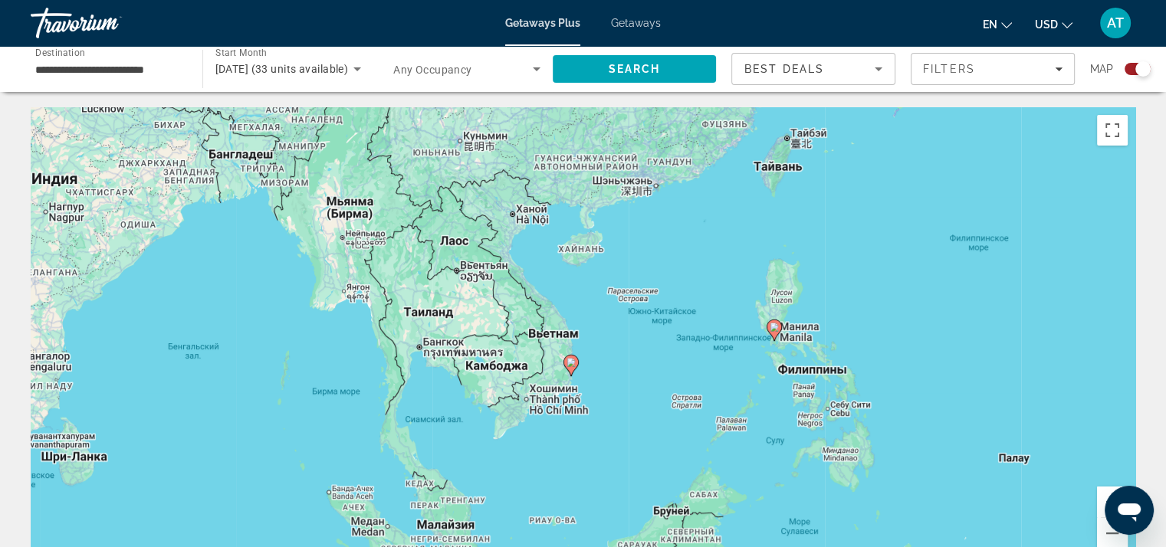
drag, startPoint x: 572, startPoint y: 294, endPoint x: 583, endPoint y: 236, distance: 58.5
click at [583, 236] on div "Чтобы активировать перетаскивание с помощью клавиатуры, нажмите Alt + Ввод. Пос…" at bounding box center [583, 337] width 1105 height 460
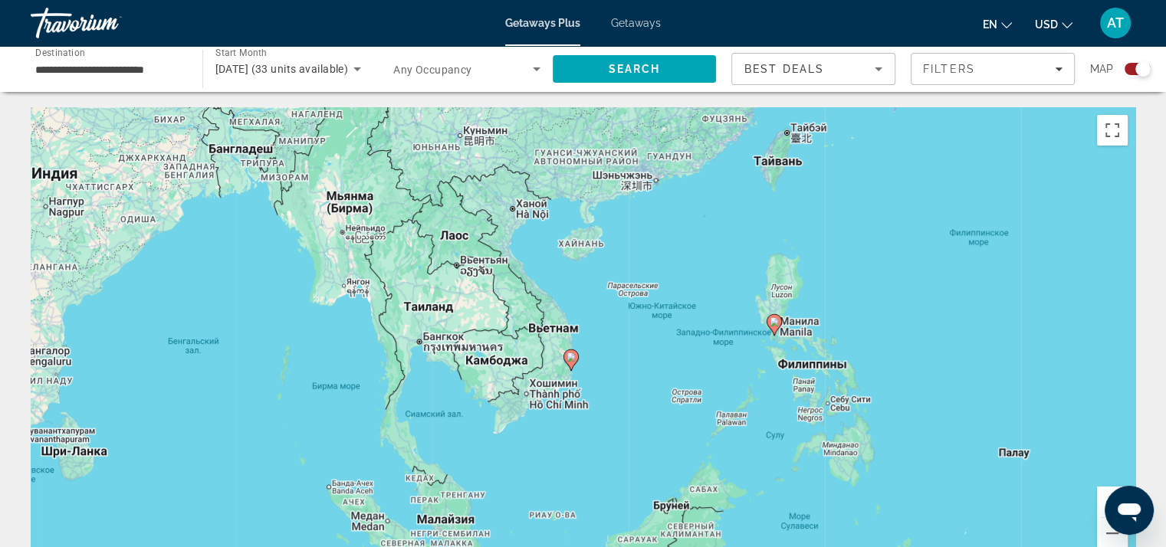
click at [573, 363] on icon "Main content" at bounding box center [570, 360] width 14 height 20
type input "**********"
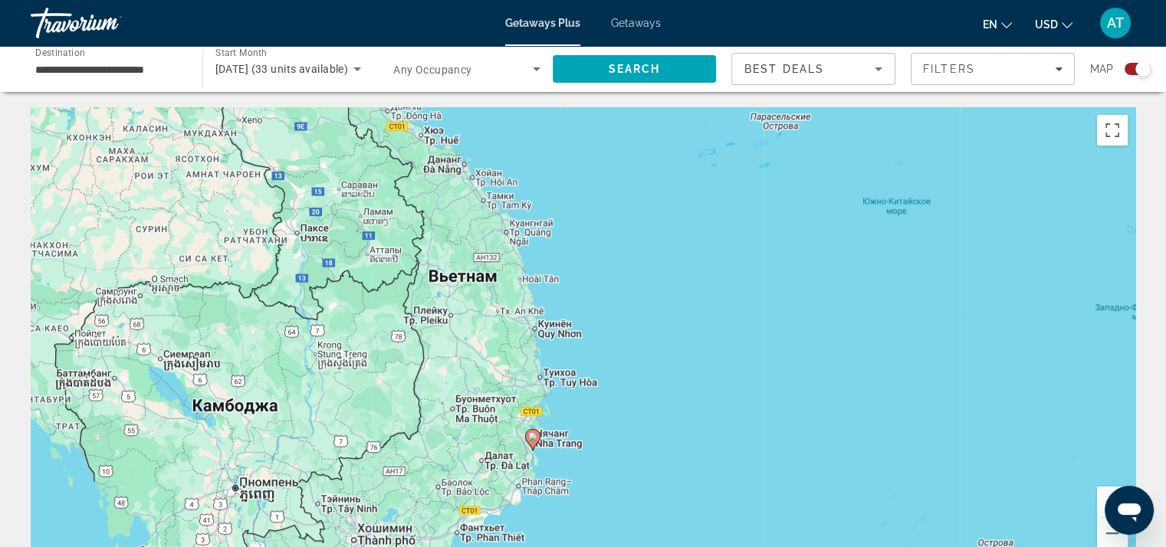
drag, startPoint x: 572, startPoint y: 442, endPoint x: 586, endPoint y: 358, distance: 85.5
click at [586, 358] on div "Для навигации используйте клавиши со стрелками. Чтобы активировать перетаскиван…" at bounding box center [583, 337] width 1105 height 460
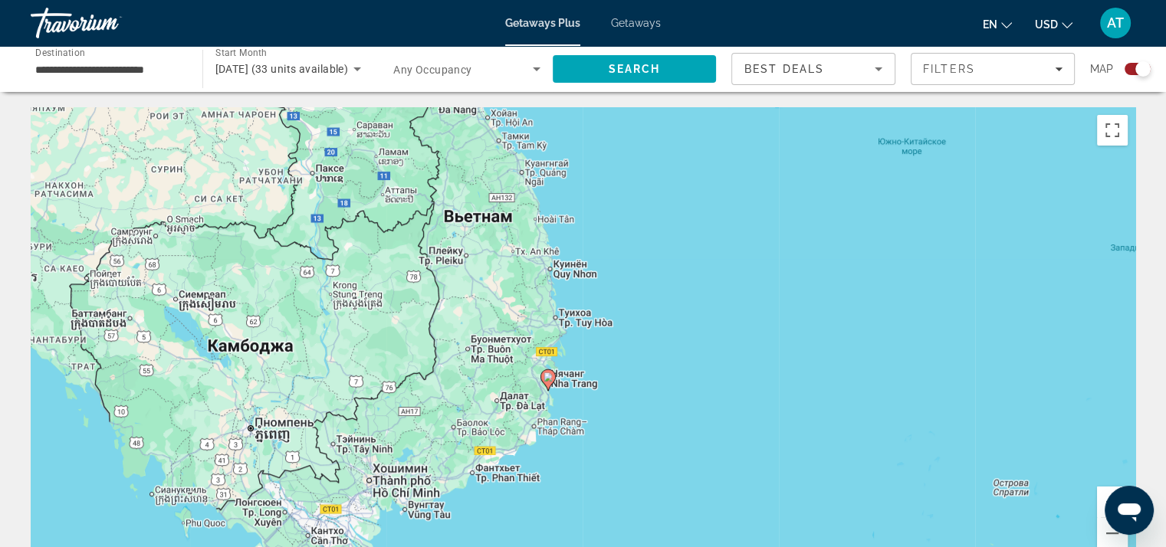
click at [547, 383] on icon "Main content" at bounding box center [547, 380] width 14 height 20
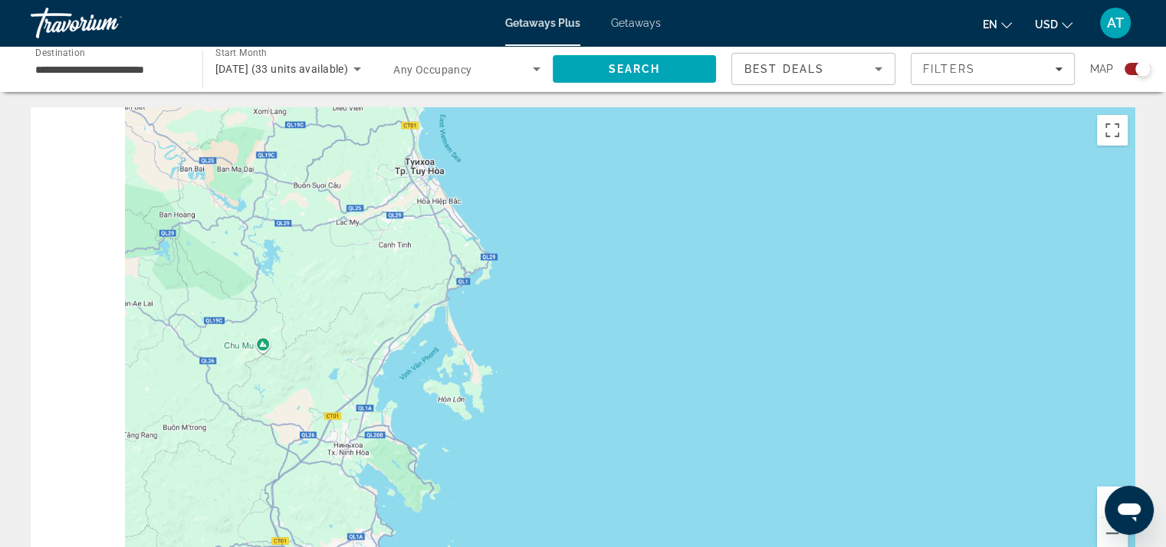
drag, startPoint x: 529, startPoint y: 432, endPoint x: 606, endPoint y: 231, distance: 216.0
click at [610, 218] on div "Для навигации используйте клавиши со стрелками. Чтобы активировать перетаскиван…" at bounding box center [583, 337] width 1105 height 460
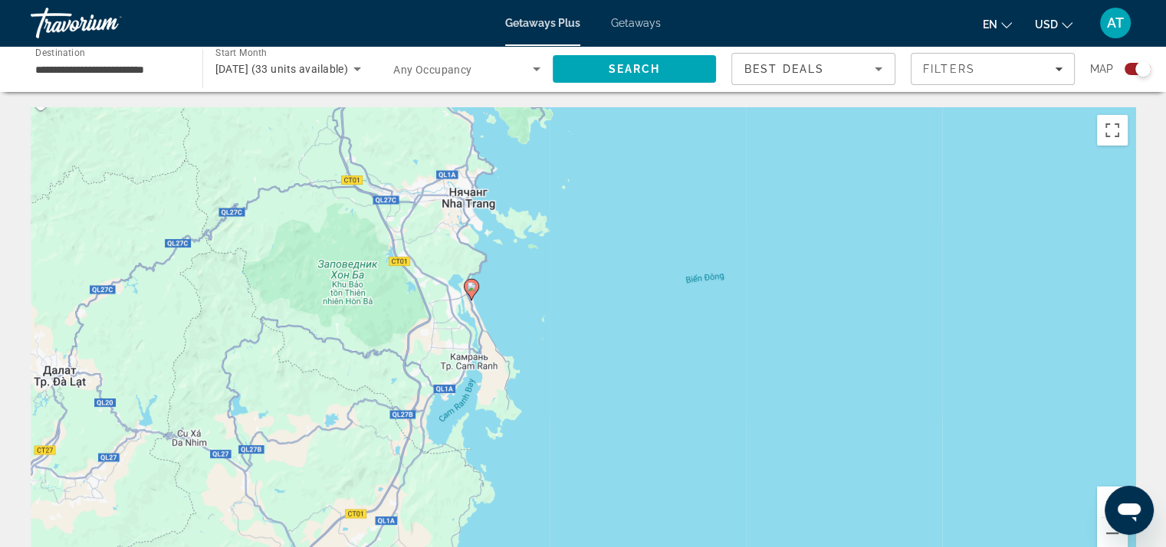
drag, startPoint x: 521, startPoint y: 393, endPoint x: 559, endPoint y: 282, distance: 116.9
click at [559, 282] on div "Для навигации используйте клавиши со стрелками. Чтобы активировать перетаскиван…" at bounding box center [583, 337] width 1105 height 460
click at [471, 287] on image "Main content" at bounding box center [471, 286] width 9 height 9
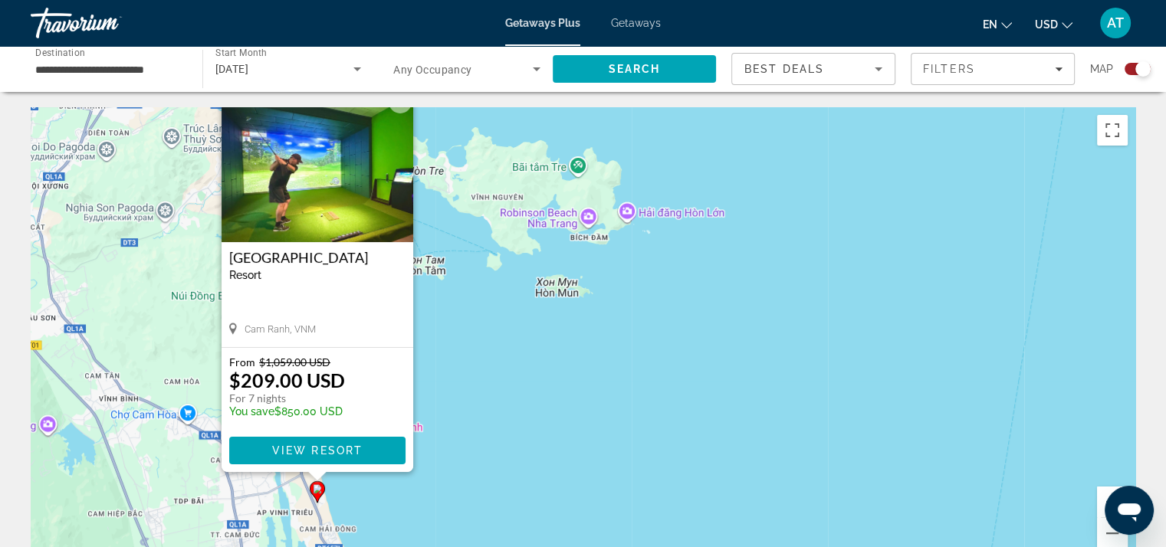
drag, startPoint x: 425, startPoint y: 296, endPoint x: 573, endPoint y: 254, distance: 153.1
click at [573, 254] on div "Чтобы активировать перетаскивание с помощью клавиатуры, нажмите Alt + Ввод. Пос…" at bounding box center [583, 337] width 1105 height 460
click at [365, 447] on span "Main content" at bounding box center [317, 450] width 176 height 37
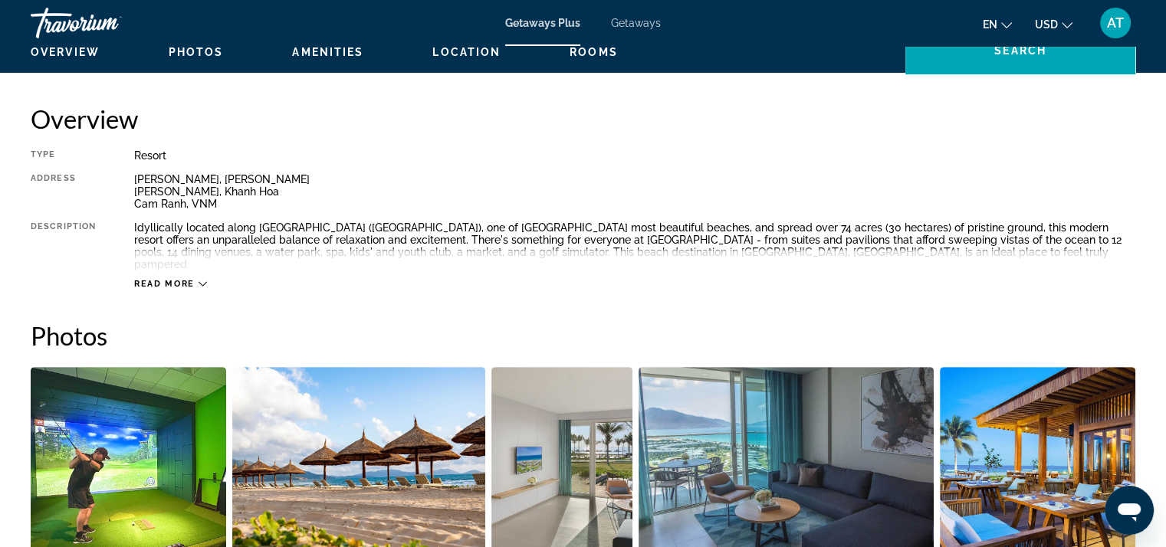
scroll to position [786, 0]
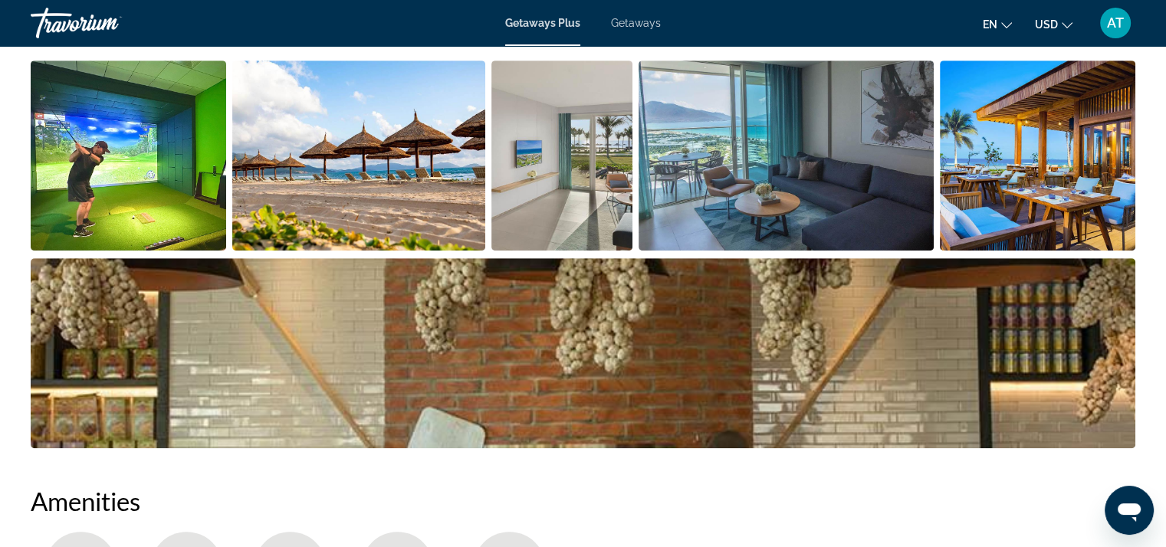
click at [363, 180] on img "Open full-screen image slider" at bounding box center [358, 156] width 253 height 190
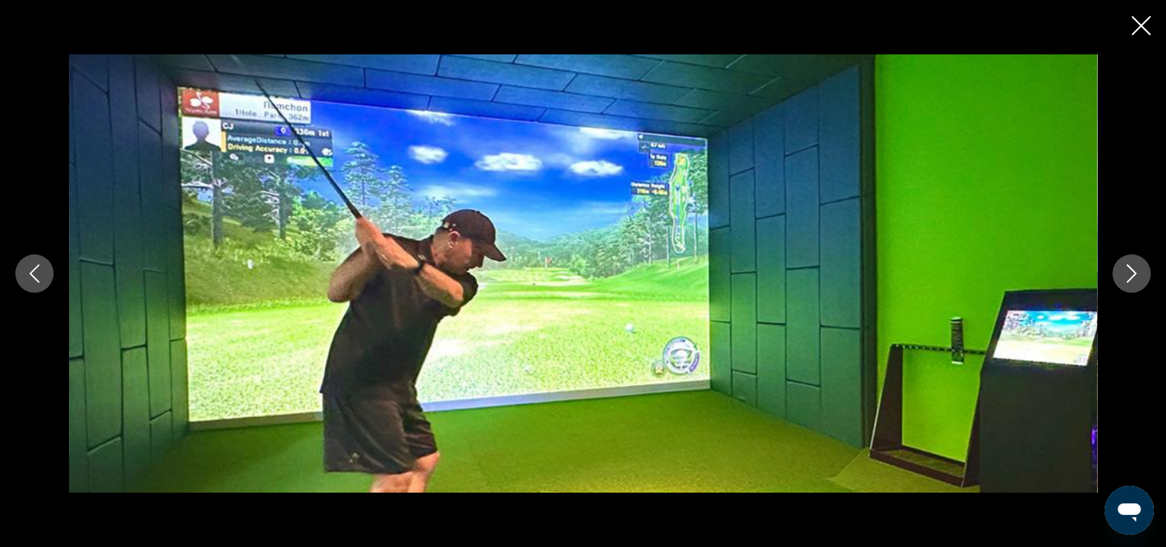
click at [1134, 284] on button "Next image" at bounding box center [1131, 274] width 38 height 38
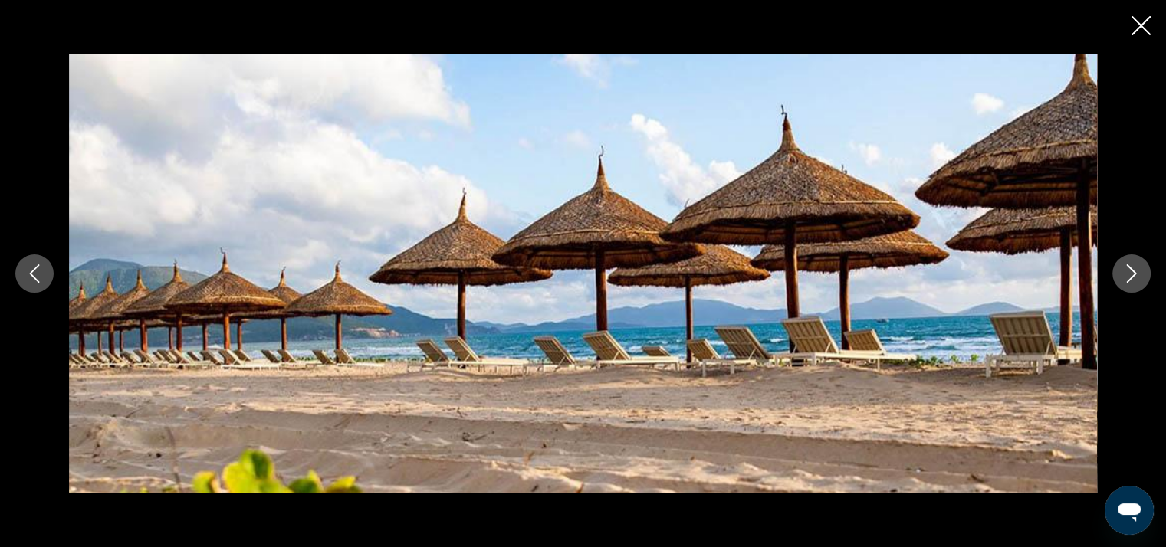
click at [1129, 277] on icon "Next image" at bounding box center [1131, 273] width 18 height 18
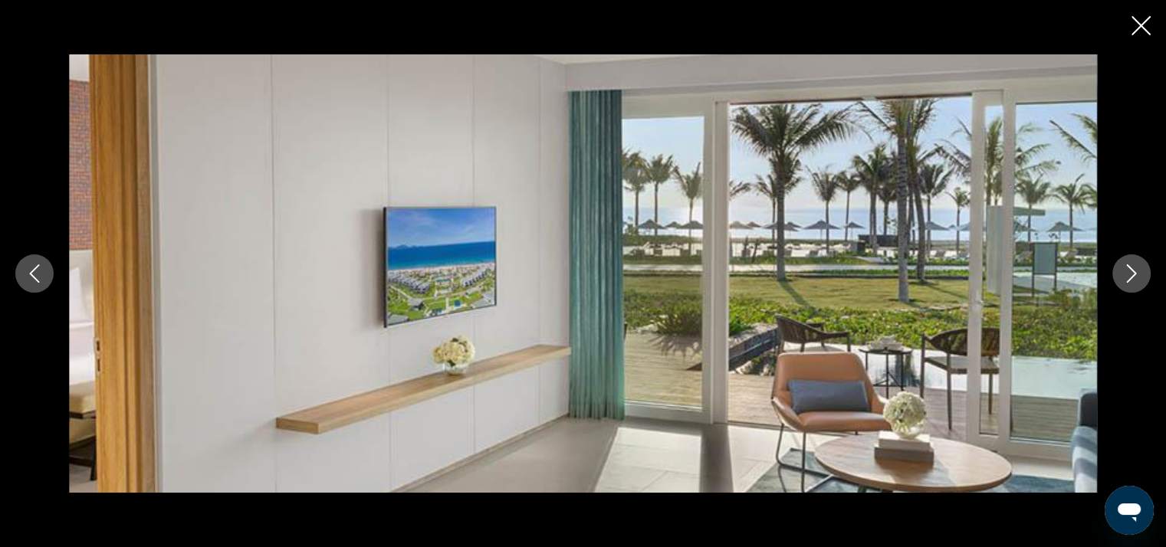
click at [1129, 277] on icon "Next image" at bounding box center [1131, 273] width 18 height 18
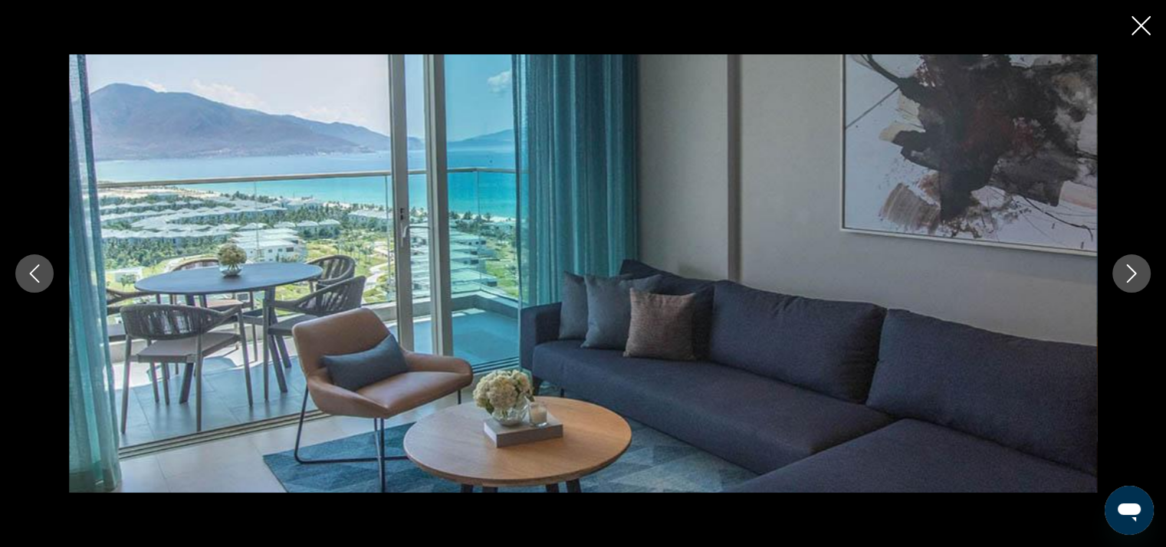
click at [1129, 277] on icon "Next image" at bounding box center [1131, 273] width 18 height 18
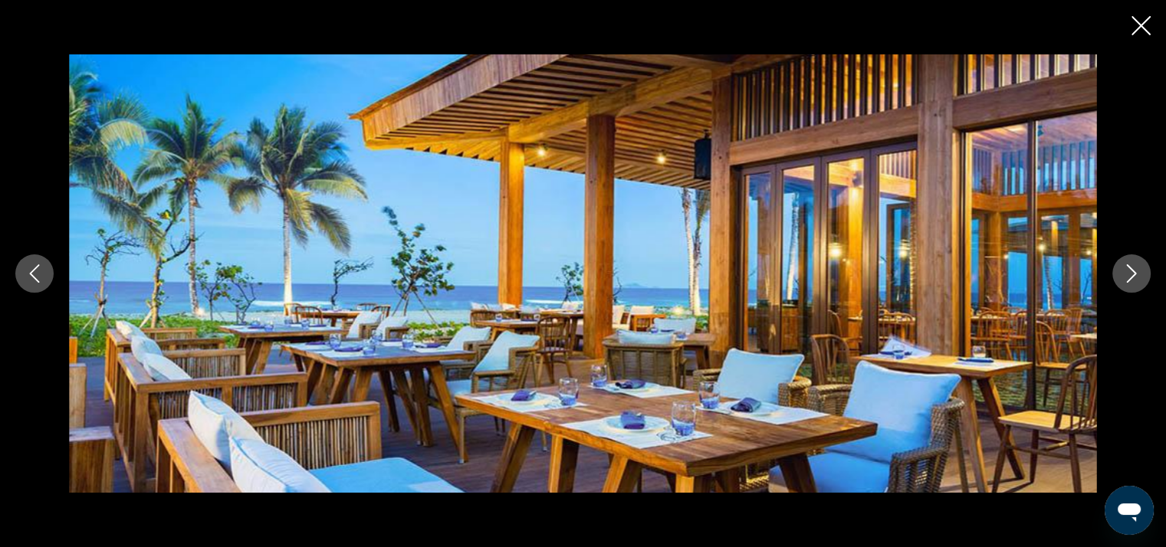
click at [1129, 277] on icon "Next image" at bounding box center [1131, 273] width 18 height 18
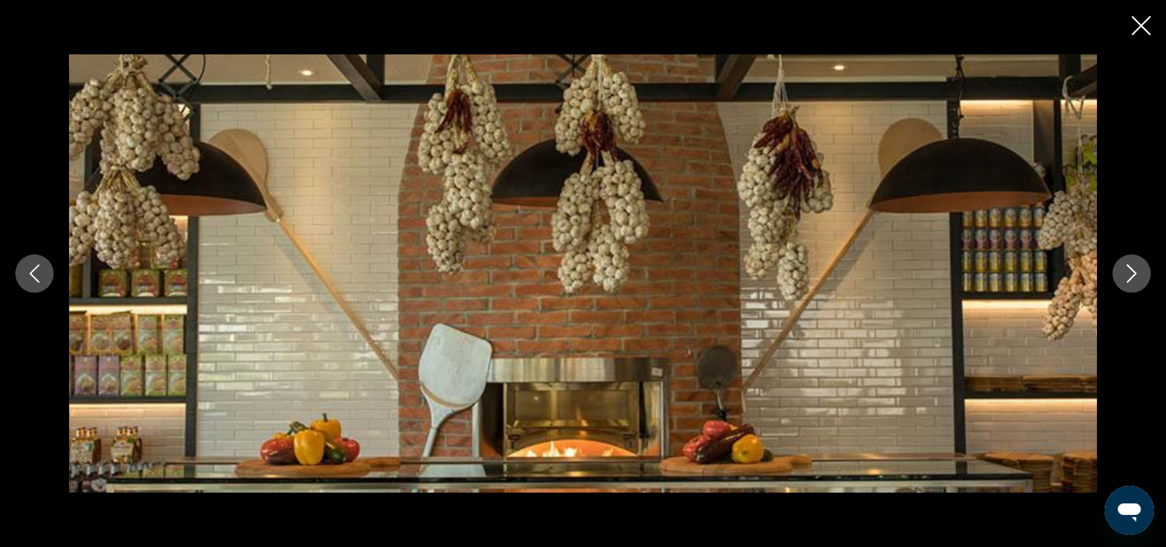
click at [1129, 277] on icon "Next image" at bounding box center [1131, 273] width 18 height 18
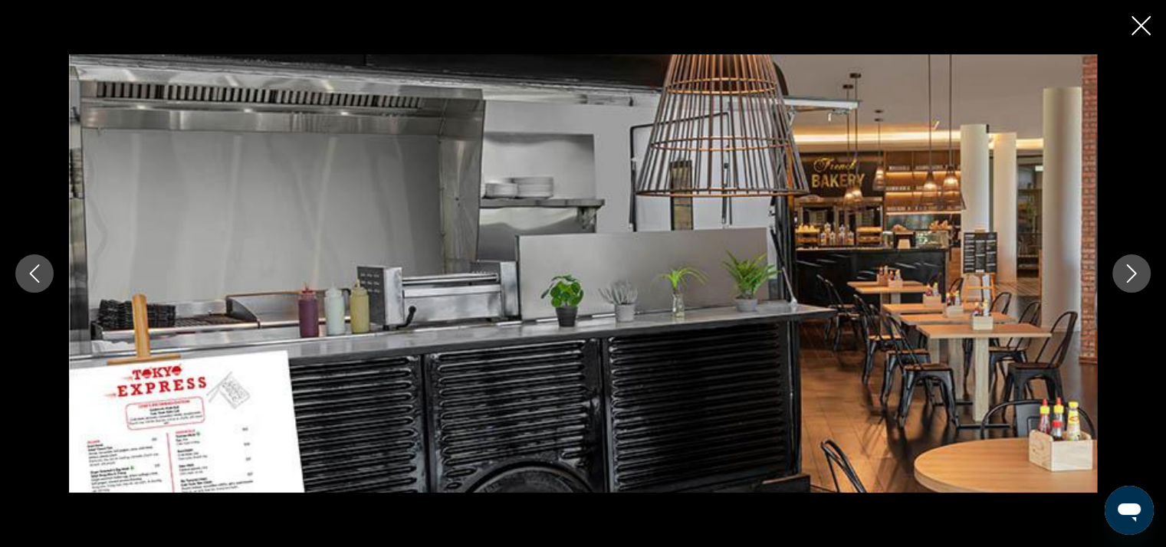
click at [1129, 277] on icon "Next image" at bounding box center [1131, 273] width 18 height 18
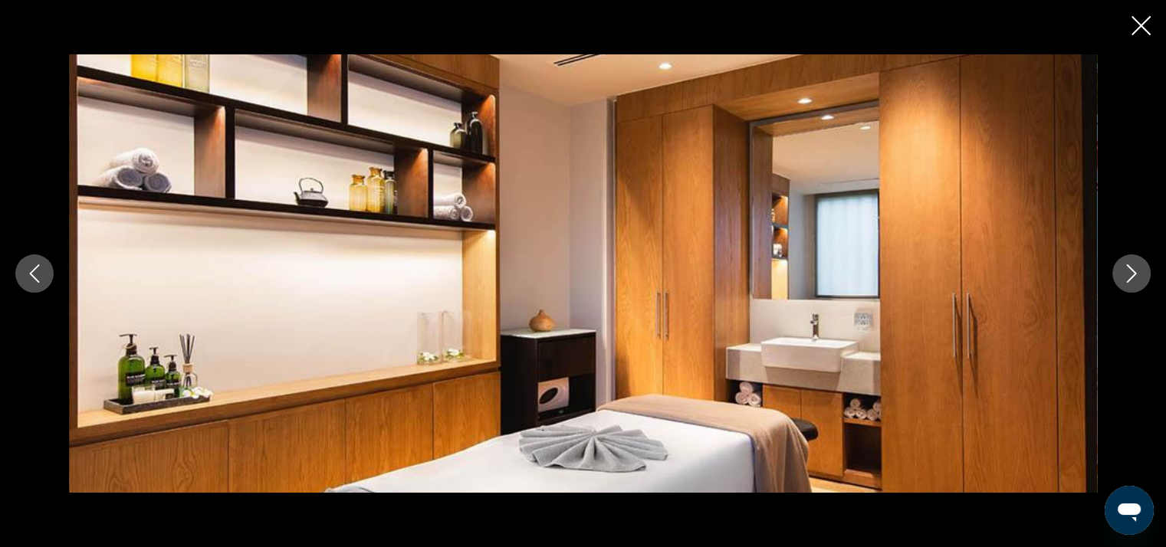
click at [1129, 277] on icon "Next image" at bounding box center [1131, 273] width 18 height 18
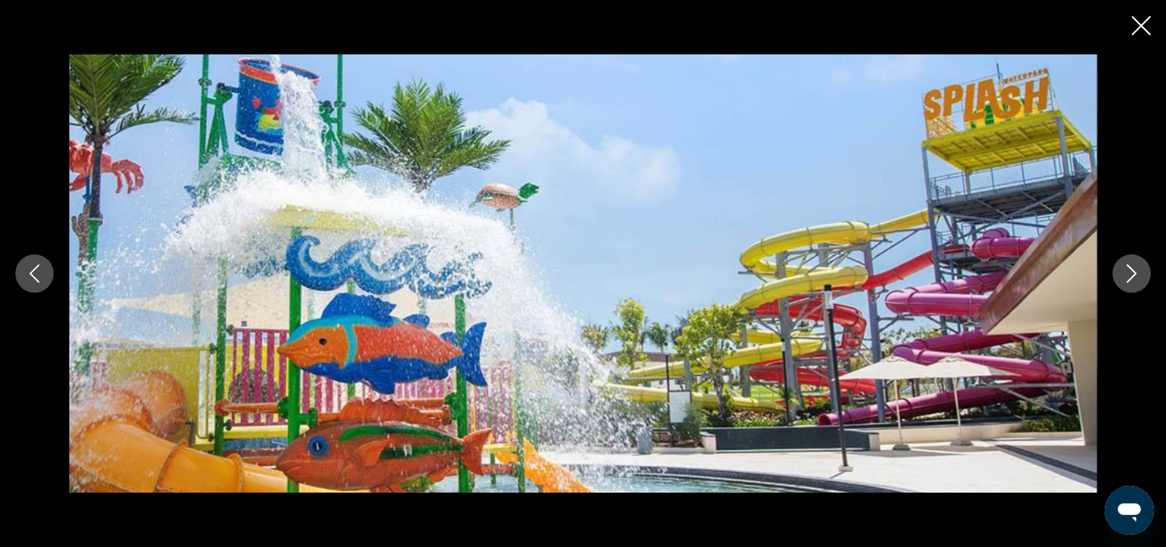
click at [1129, 277] on icon "Next image" at bounding box center [1131, 273] width 18 height 18
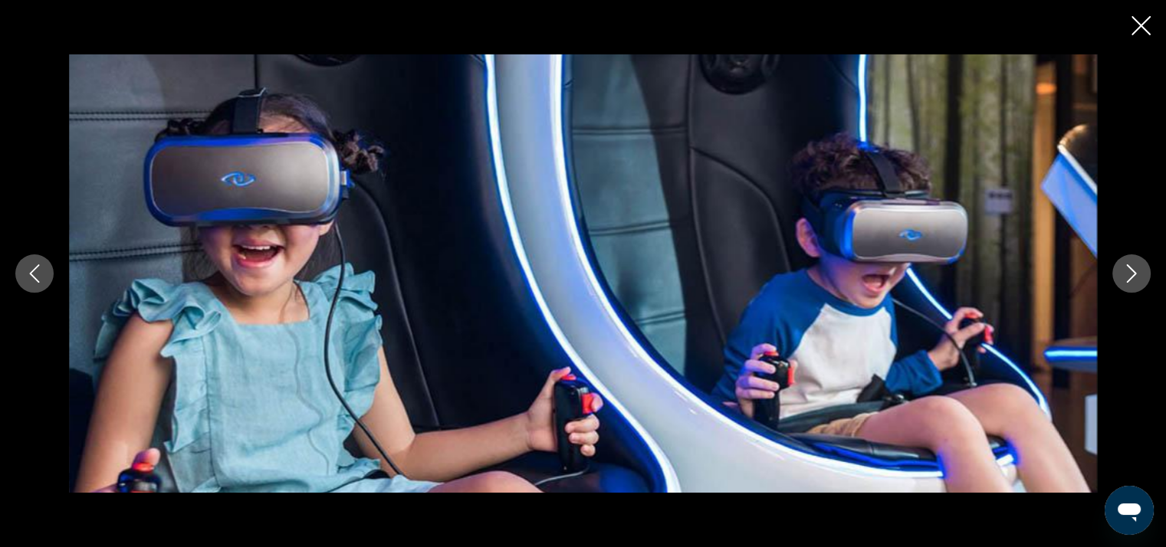
click at [1129, 277] on icon "Next image" at bounding box center [1131, 273] width 18 height 18
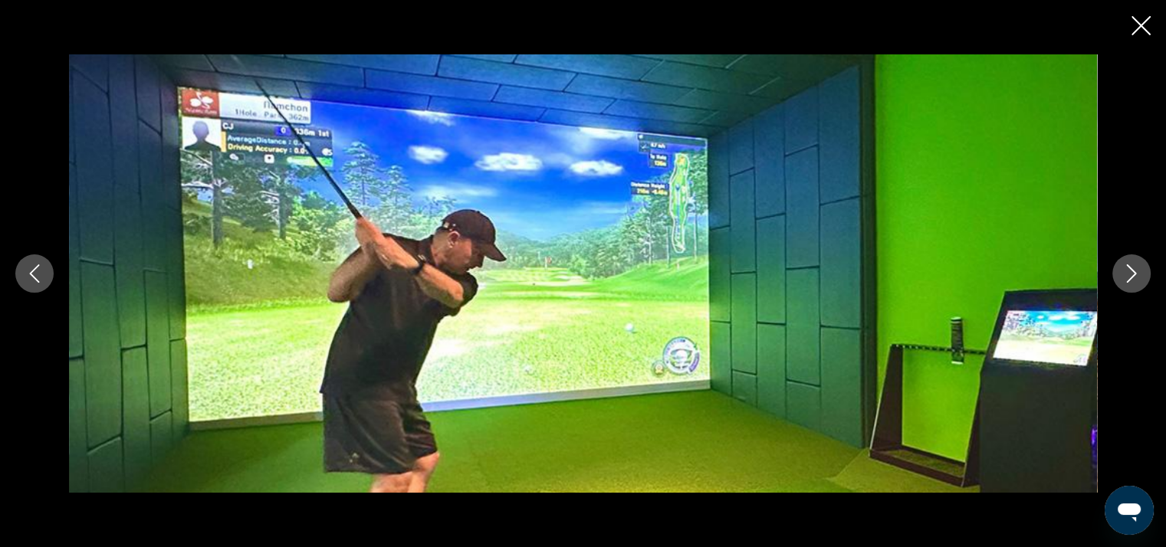
click at [1129, 277] on icon "Next image" at bounding box center [1131, 273] width 18 height 18
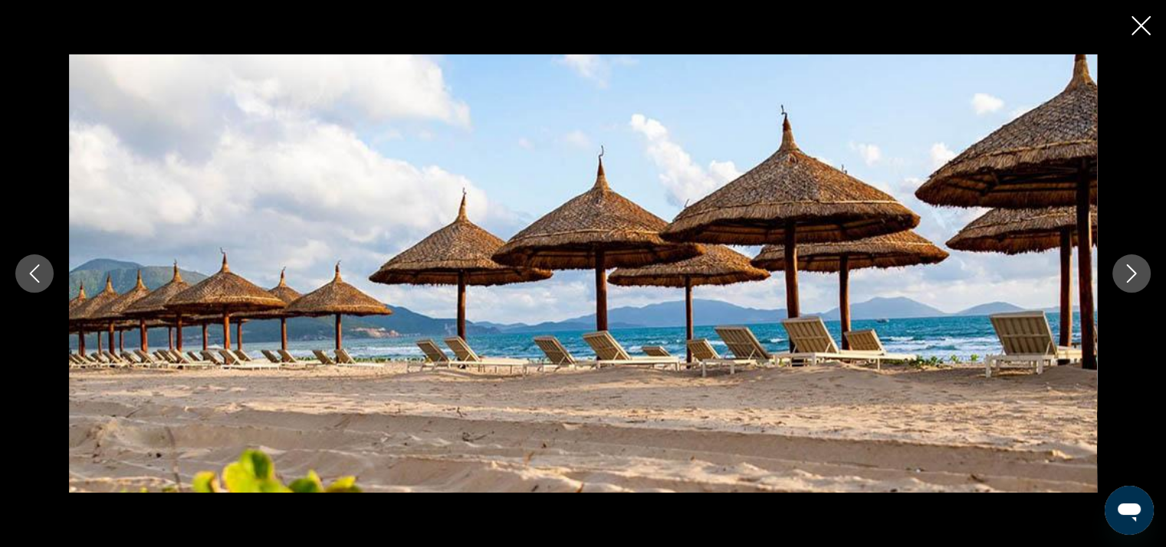
click at [1129, 277] on icon "Next image" at bounding box center [1131, 273] width 18 height 18
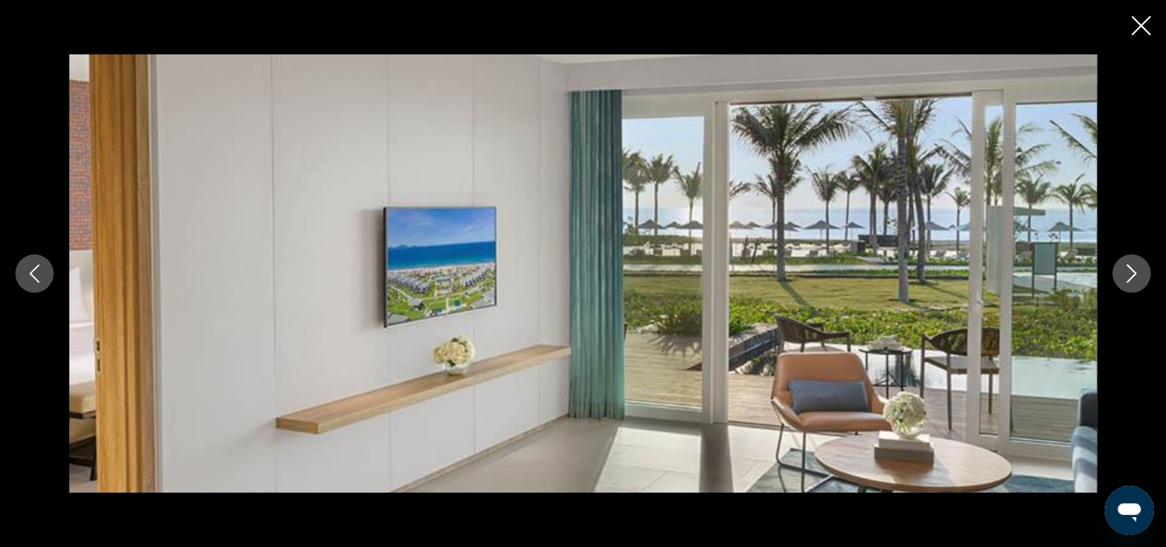
click at [1137, 31] on icon "Close slideshow" at bounding box center [1141, 25] width 19 height 19
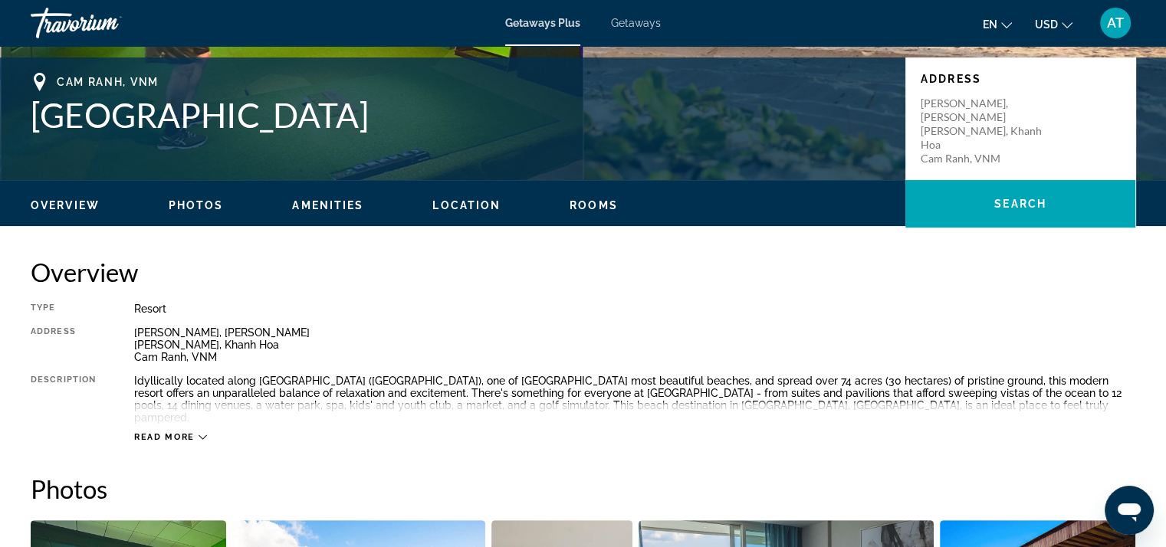
scroll to position [0, 0]
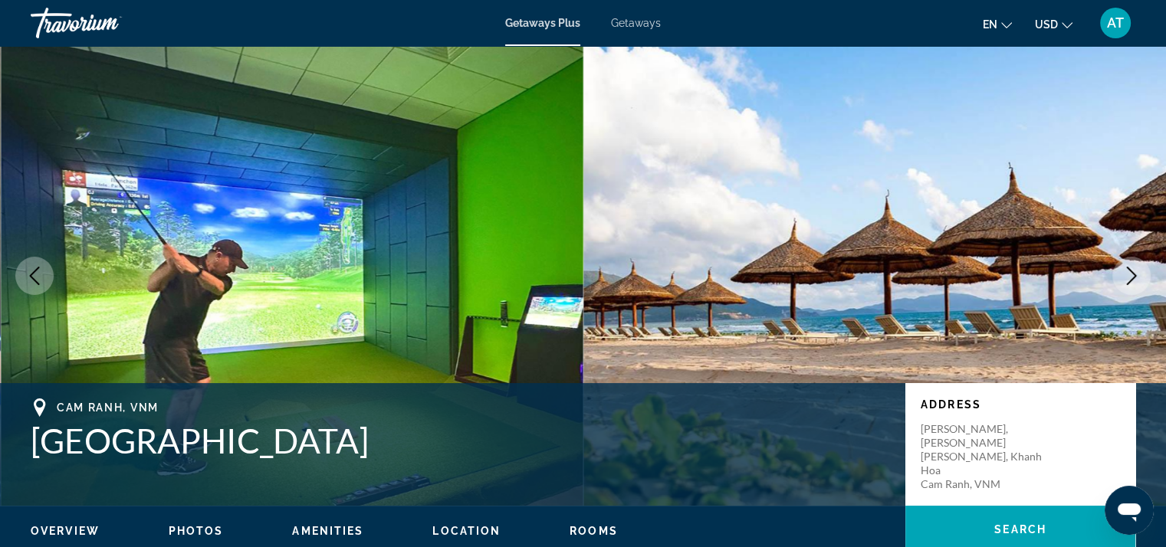
click at [630, 17] on span "Getaways" at bounding box center [636, 23] width 50 height 12
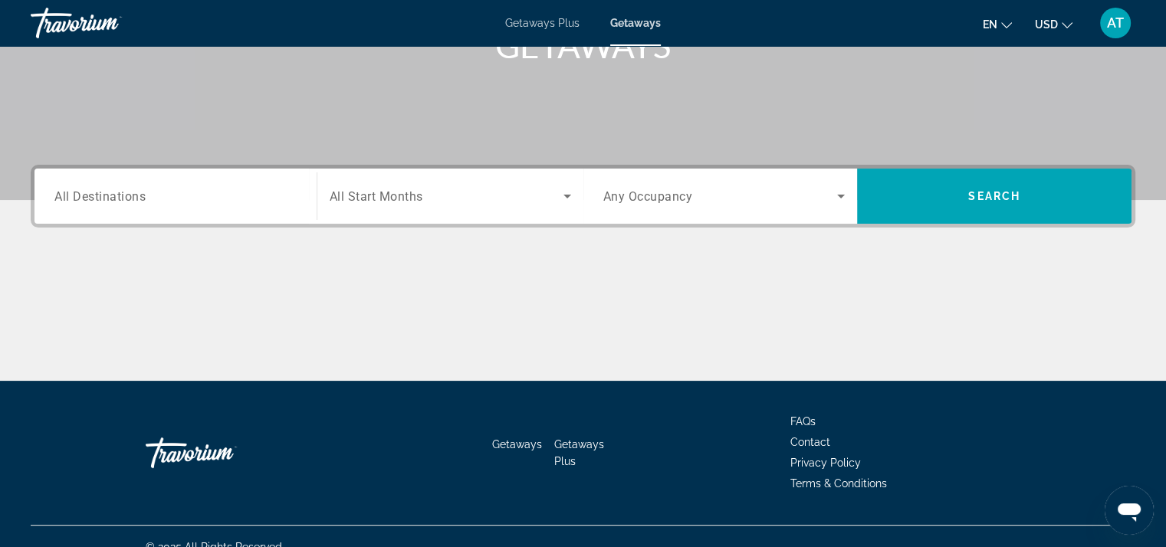
scroll to position [281, 0]
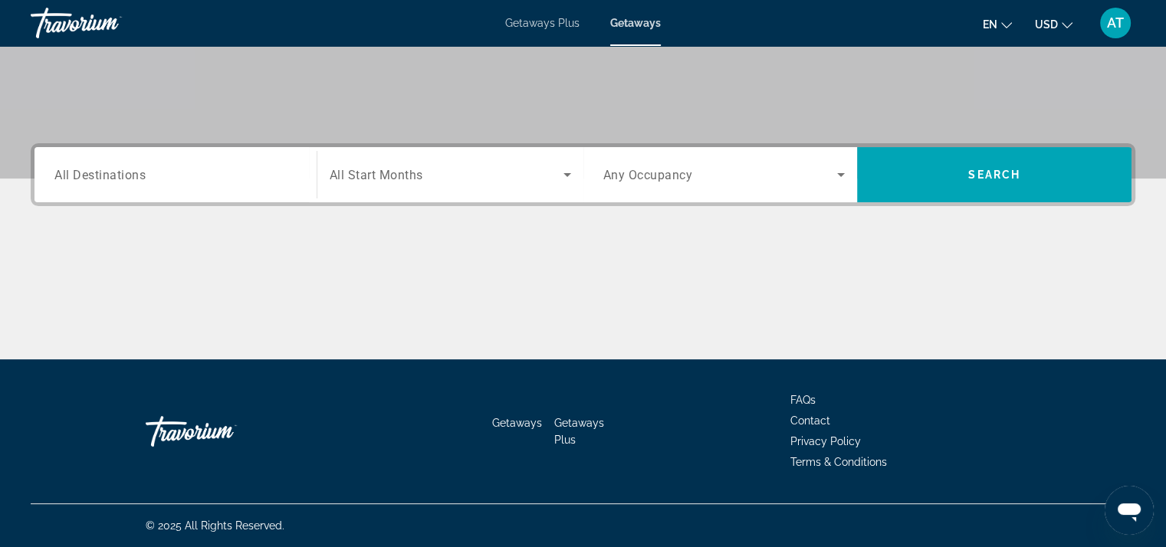
click at [180, 184] on div "Search widget" at bounding box center [175, 175] width 242 height 44
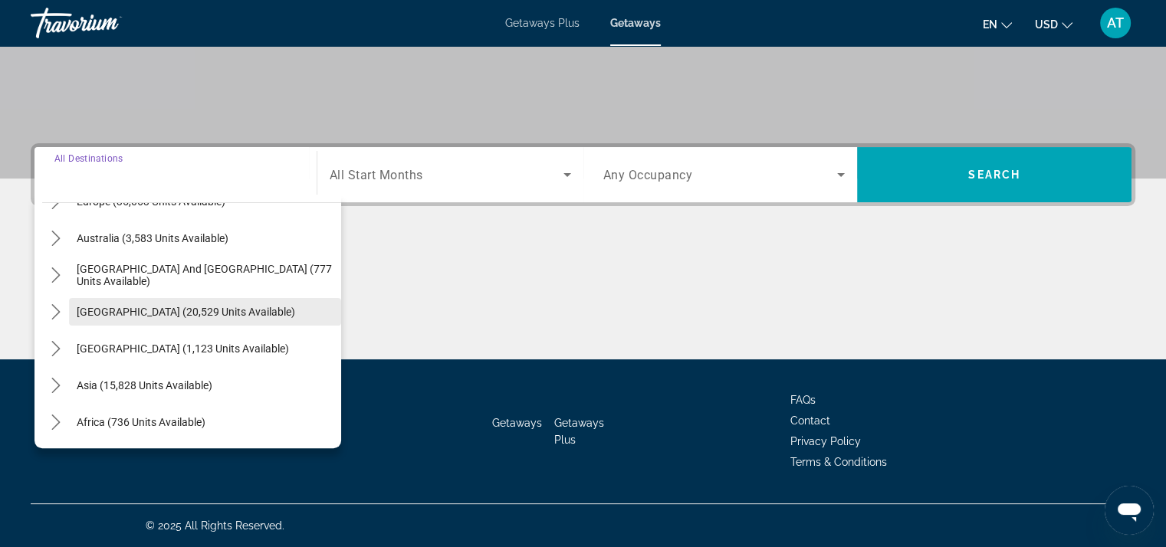
scroll to position [230, 0]
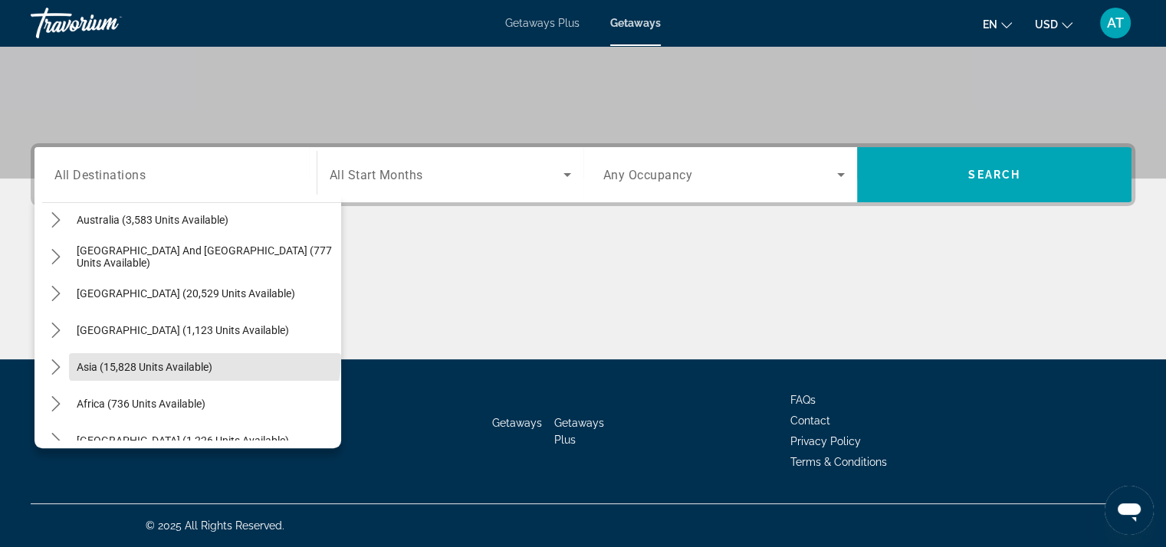
click at [203, 358] on span "Select destination: Asia (15,828 units available)" at bounding box center [205, 367] width 272 height 37
type input "**********"
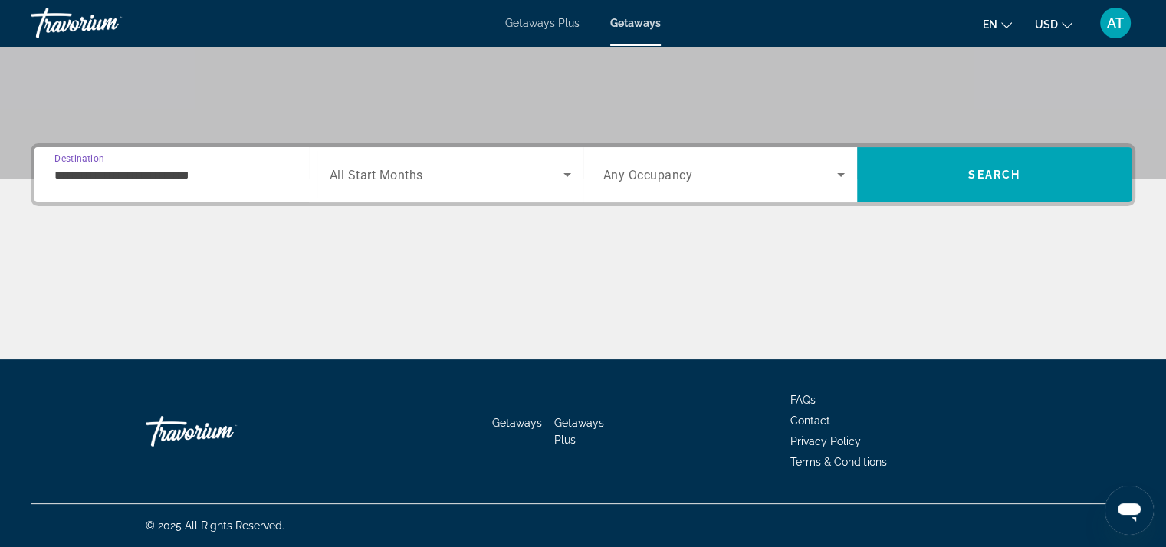
click at [417, 176] on span "All Start Months" at bounding box center [377, 175] width 94 height 15
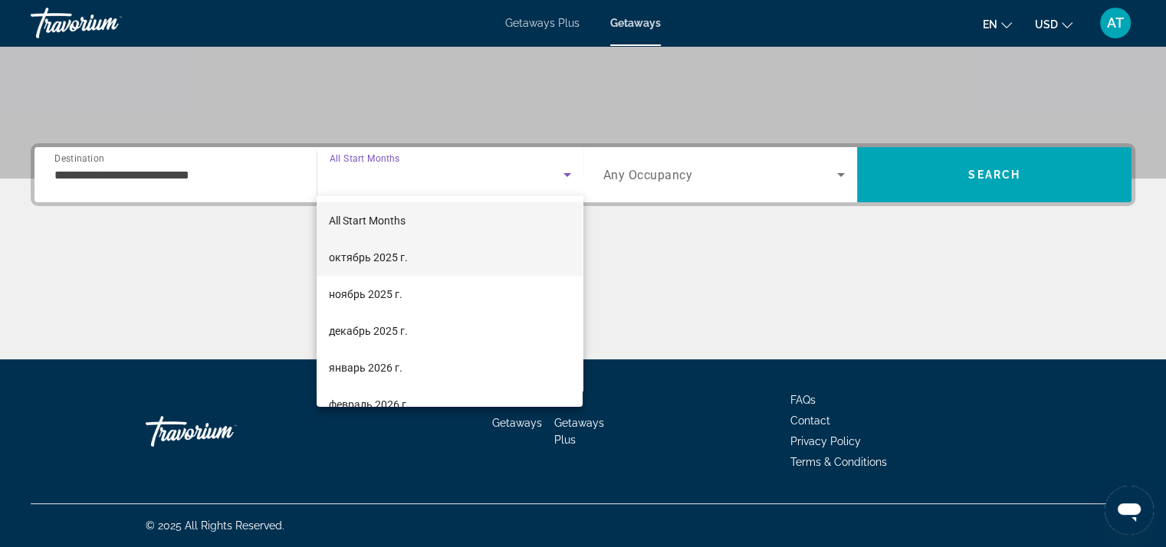
drag, startPoint x: 383, startPoint y: 266, endPoint x: 445, endPoint y: 242, distance: 65.8
click at [383, 266] on mat-option "октябрь 2025 г." at bounding box center [450, 257] width 266 height 37
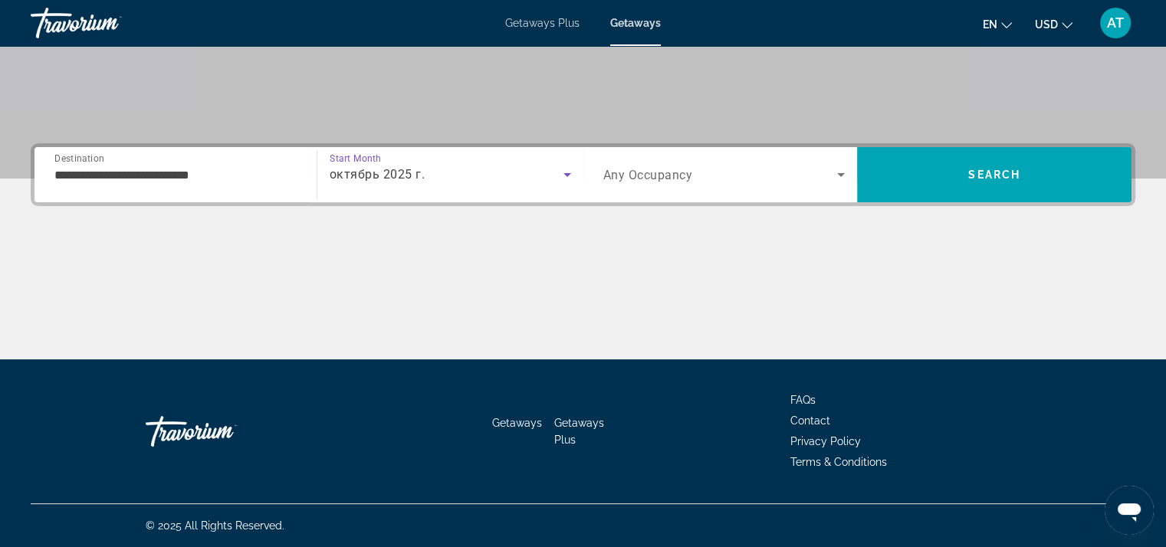
click at [761, 179] on span "Search widget" at bounding box center [720, 175] width 235 height 18
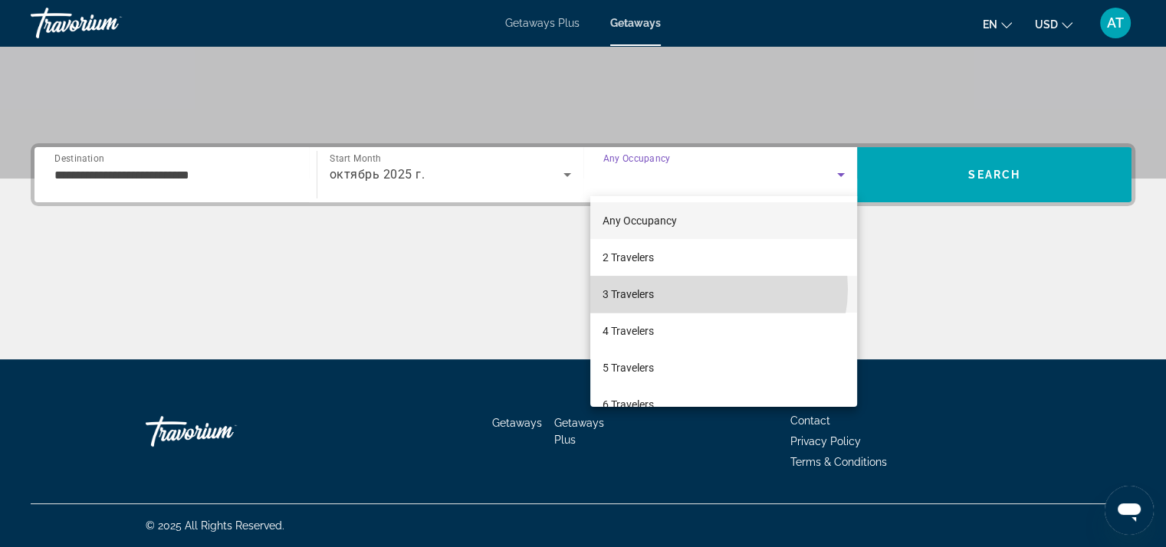
click at [708, 289] on mat-option "3 Travelers" at bounding box center [723, 294] width 267 height 37
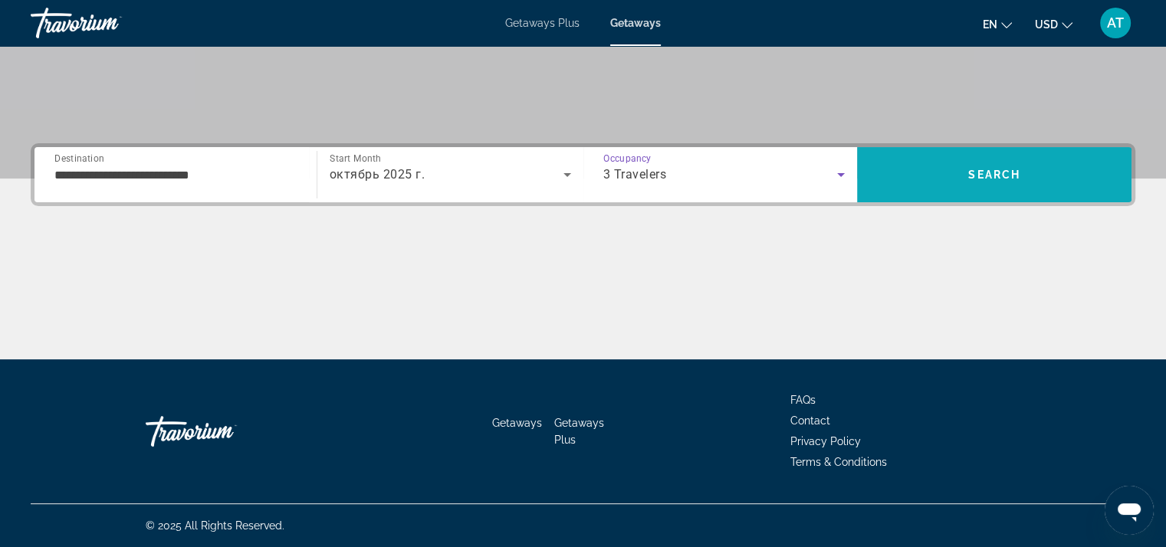
click at [1024, 188] on span "Search" at bounding box center [994, 174] width 274 height 37
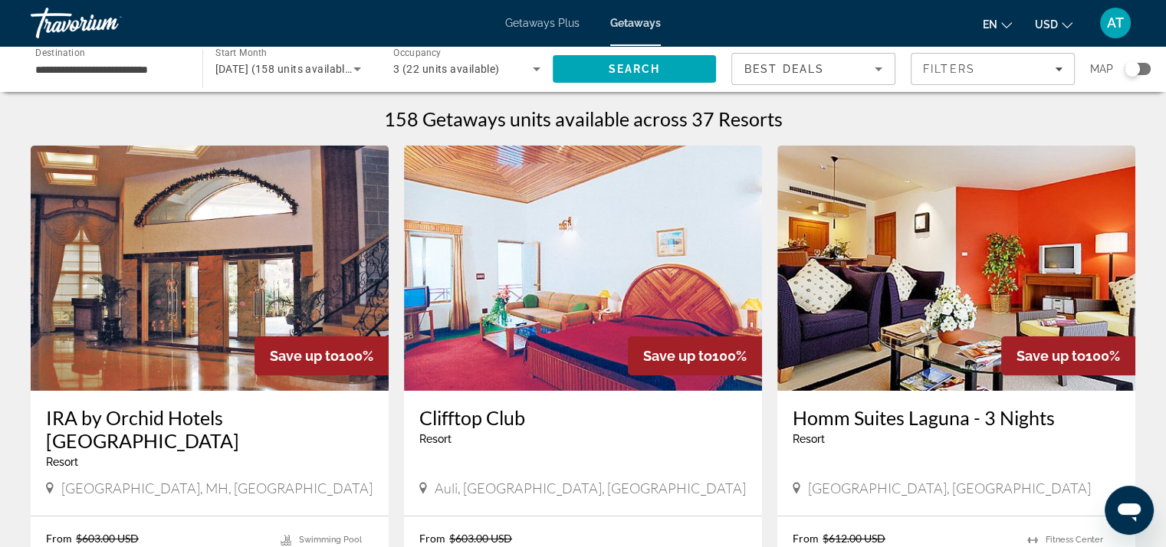
click at [1138, 63] on div "Search widget" at bounding box center [1138, 69] width 26 height 12
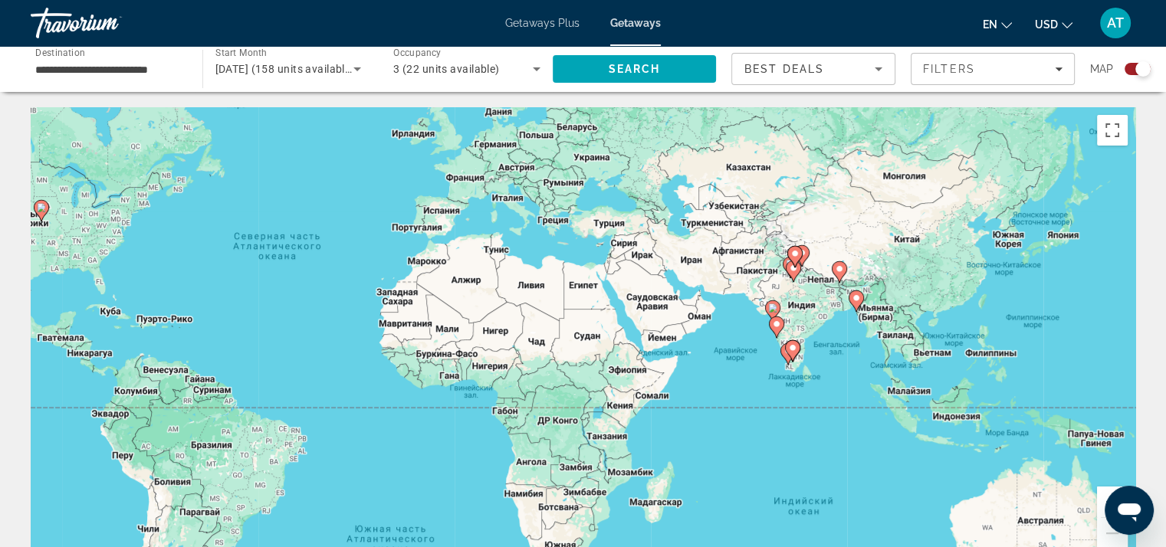
drag, startPoint x: 738, startPoint y: 291, endPoint x: 550, endPoint y: 232, distance: 197.6
click at [550, 232] on div "Чтобы активировать перетаскивание с помощью клавиатуры, нажмите Alt + Ввод. Пос…" at bounding box center [583, 337] width 1105 height 460
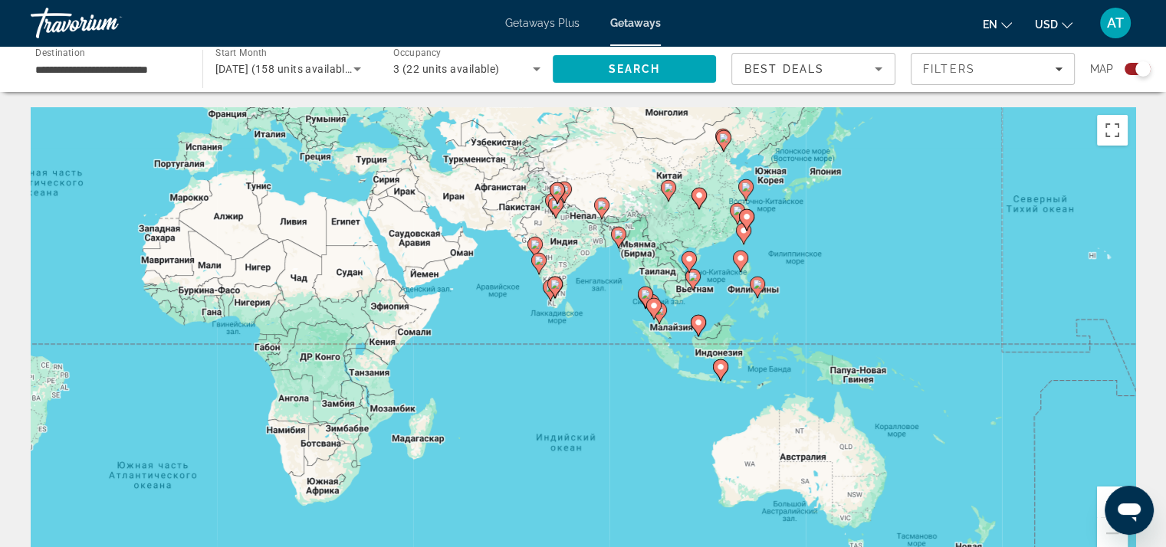
drag, startPoint x: 779, startPoint y: 321, endPoint x: 742, endPoint y: 307, distance: 39.3
click at [742, 307] on div "Чтобы активировать перетаскивание с помощью клавиатуры, нажмите Alt + Ввод. Пос…" at bounding box center [583, 337] width 1105 height 460
click at [675, 265] on div "Чтобы активировать перетаскивание с помощью клавиатуры, нажмите Alt + Ввод. Пос…" at bounding box center [583, 337] width 1105 height 460
click at [1104, 501] on button "Увеличить" at bounding box center [1112, 502] width 31 height 31
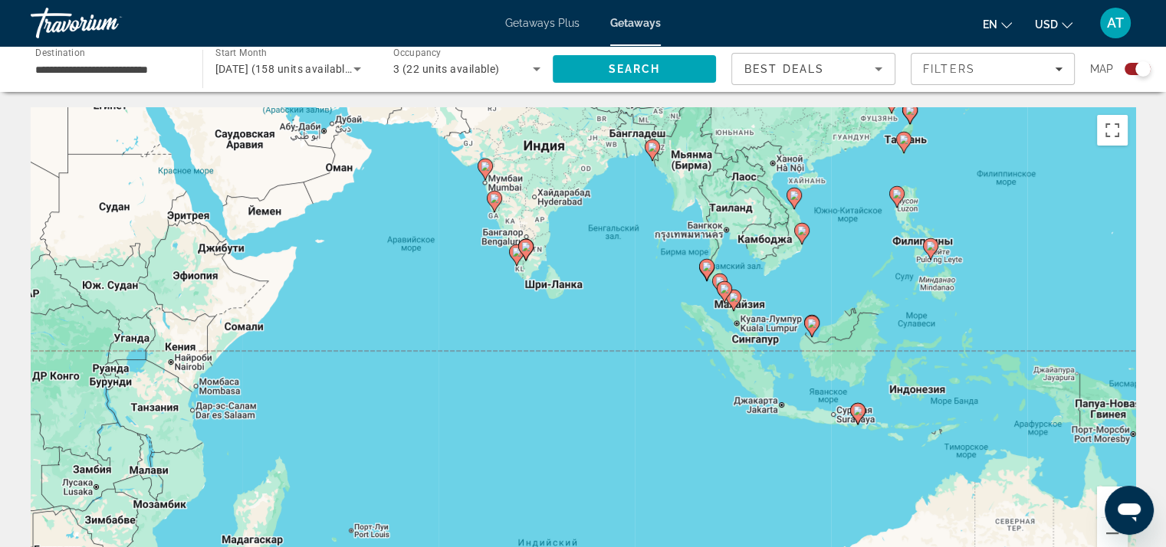
click at [1104, 501] on button "Увеличить" at bounding box center [1112, 502] width 31 height 31
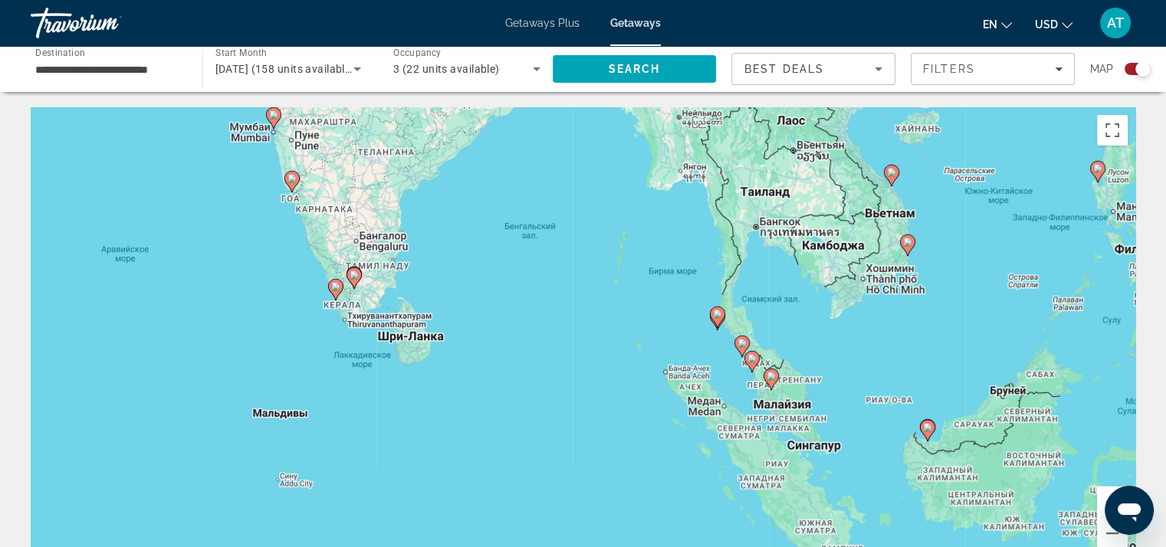
drag, startPoint x: 950, startPoint y: 284, endPoint x: 779, endPoint y: 413, distance: 214.0
click at [779, 413] on div "Чтобы активировать перетаскивание с помощью клавиатуры, нажмите Alt + Ввод. Пос…" at bounding box center [583, 337] width 1105 height 460
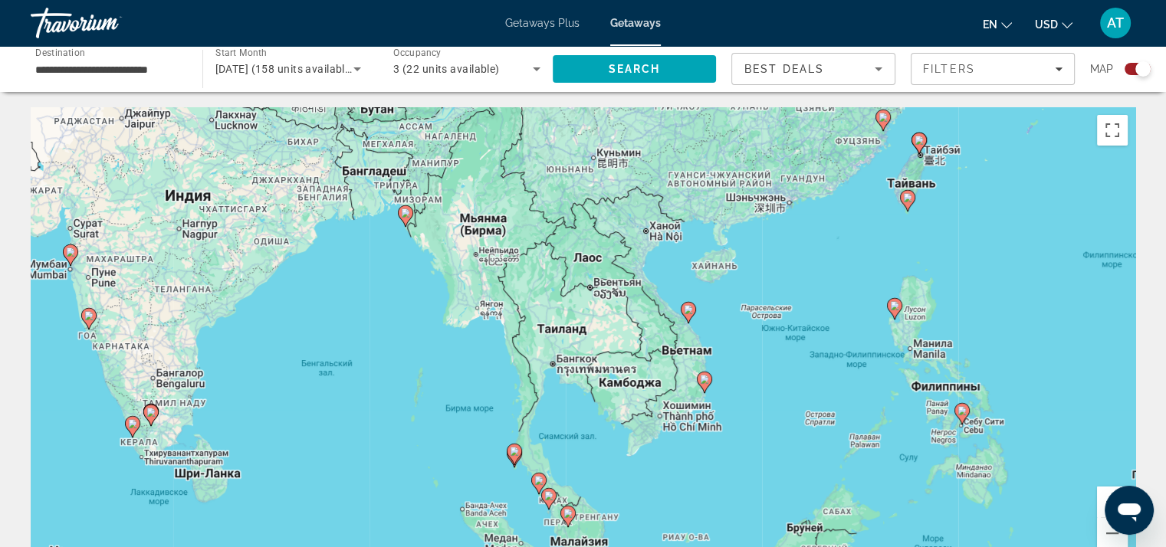
drag, startPoint x: 922, startPoint y: 324, endPoint x: 731, endPoint y: 479, distance: 246.3
click at [730, 481] on div "Чтобы активировать перетаскивание с помощью клавиатуры, нажмите Alt + Ввод. Пос…" at bounding box center [583, 337] width 1105 height 460
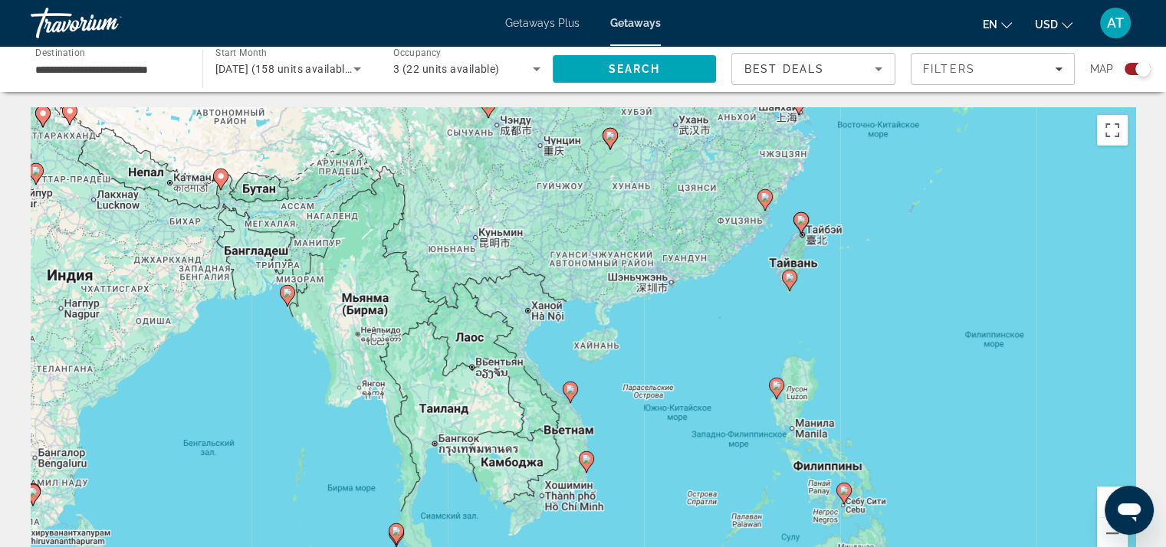
click at [1103, 492] on button "Увеличить" at bounding box center [1112, 502] width 31 height 31
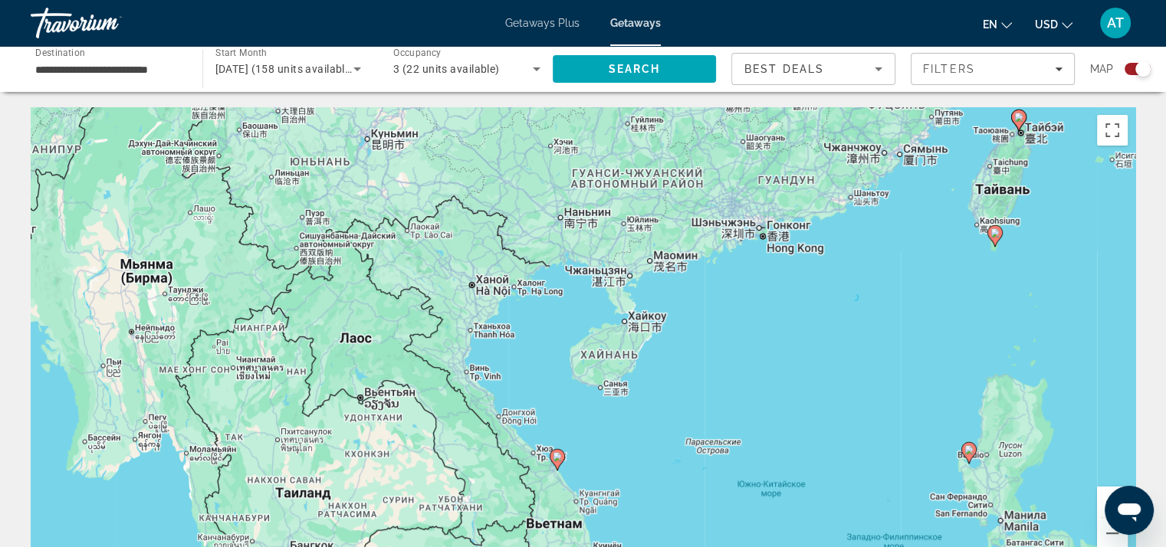
click at [1103, 492] on button "Увеличить" at bounding box center [1112, 502] width 31 height 31
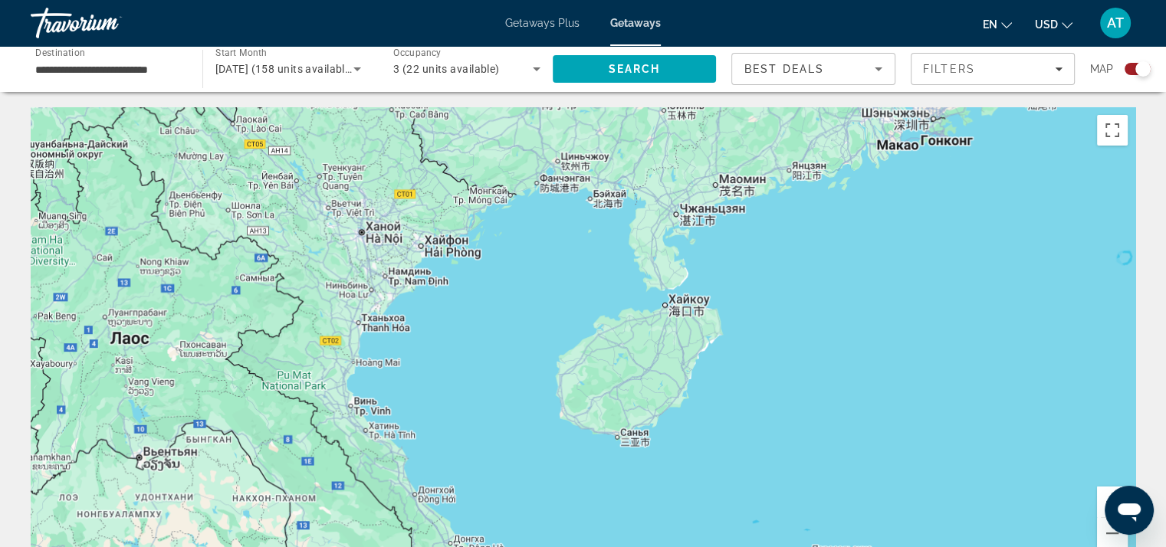
drag, startPoint x: 683, startPoint y: 425, endPoint x: 704, endPoint y: 331, distance: 96.5
click at [704, 331] on div "Чтобы активировать перетаскивание с помощью клавиатуры, нажмите Alt + Ввод. Пос…" at bounding box center [583, 337] width 1105 height 460
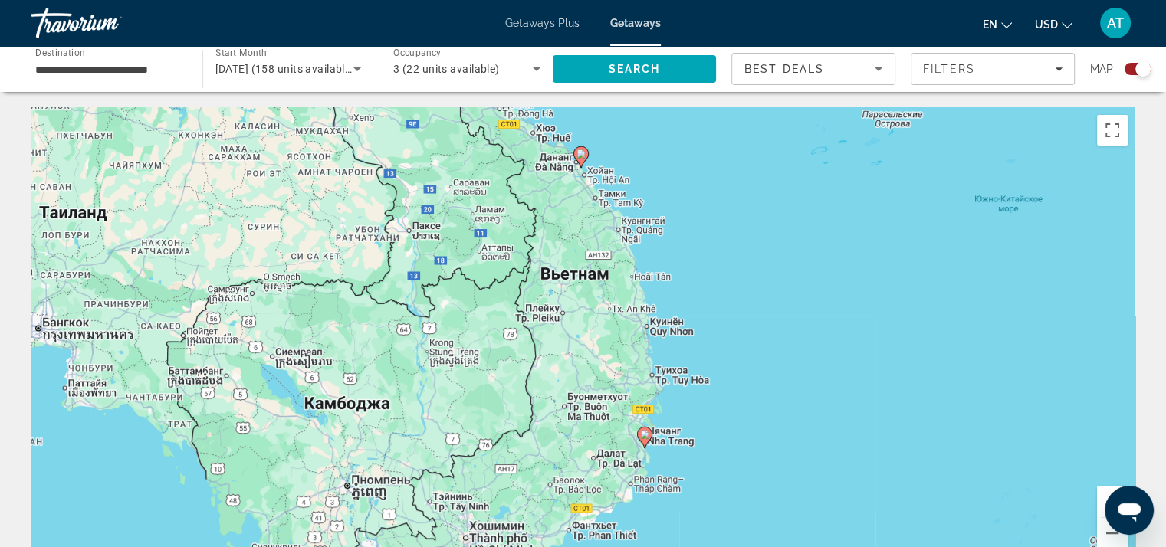
drag, startPoint x: 649, startPoint y: 381, endPoint x: 636, endPoint y: 431, distance: 51.5
click at [636, 431] on div "Чтобы активировать перетаскивание с помощью клавиатуры, нажмите Alt + Ввод. Пос…" at bounding box center [583, 337] width 1105 height 460
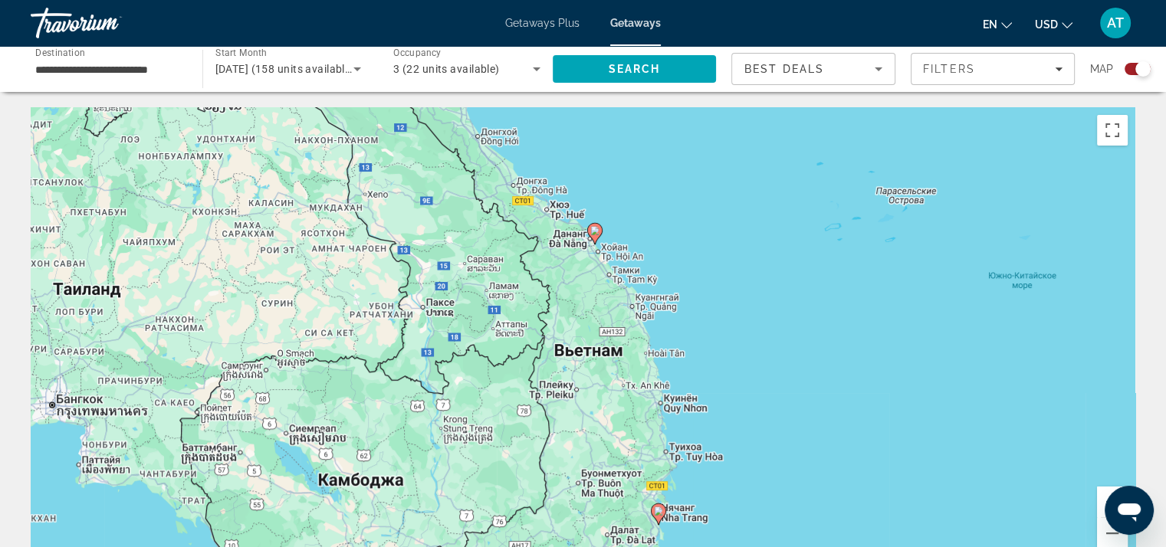
drag, startPoint x: 651, startPoint y: 327, endPoint x: 654, endPoint y: 366, distance: 39.2
click at [667, 407] on div "Чтобы активировать перетаскивание с помощью клавиатуры, нажмите Alt + Ввод. Пос…" at bounding box center [583, 337] width 1105 height 460
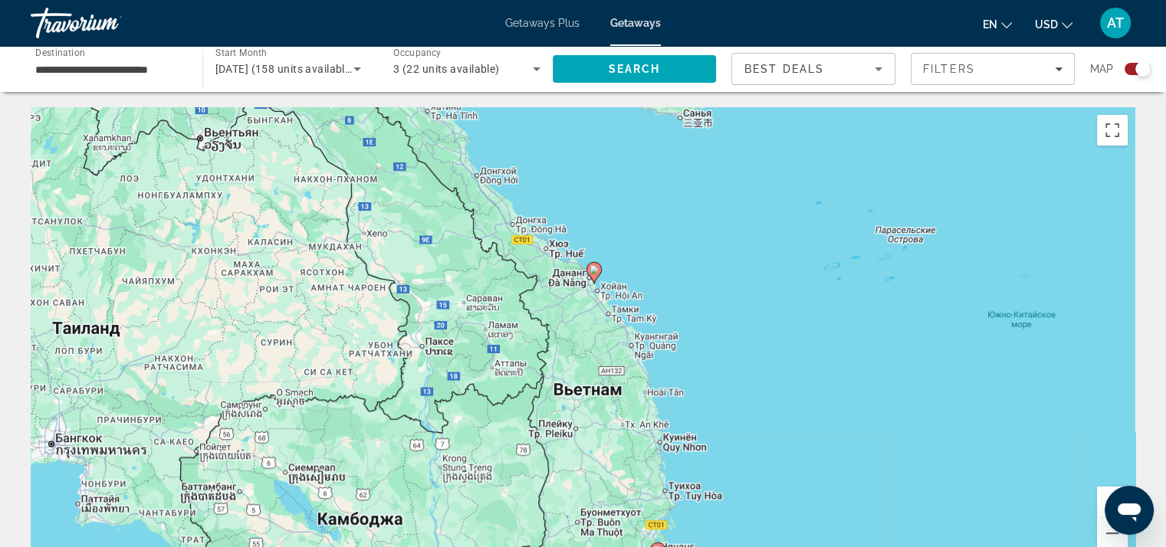
click at [595, 273] on image "Main content" at bounding box center [594, 269] width 9 height 9
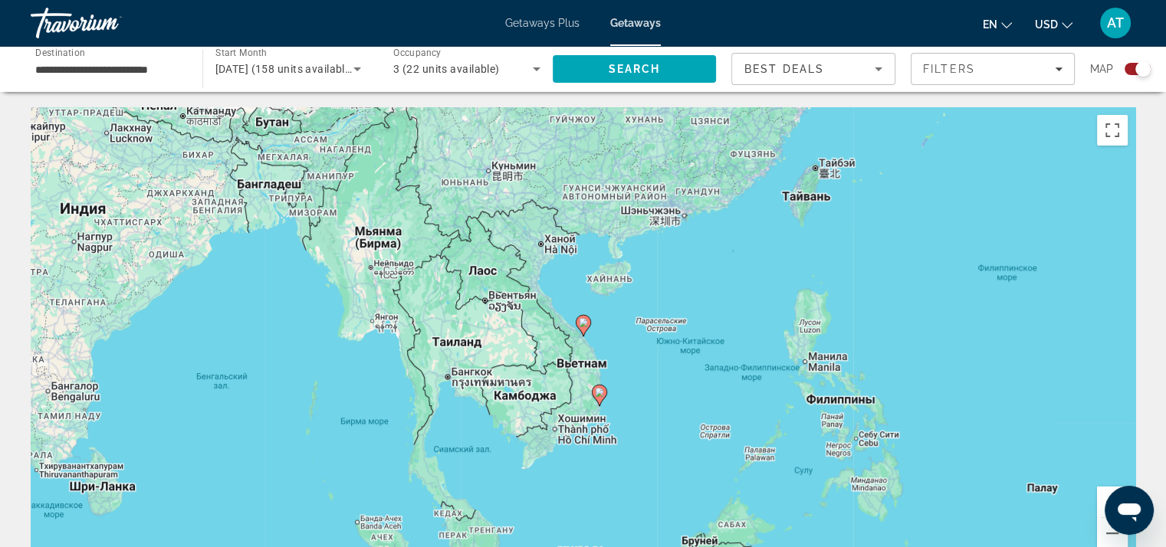
click at [583, 320] on image "Main content" at bounding box center [583, 322] width 9 height 9
type input "**********"
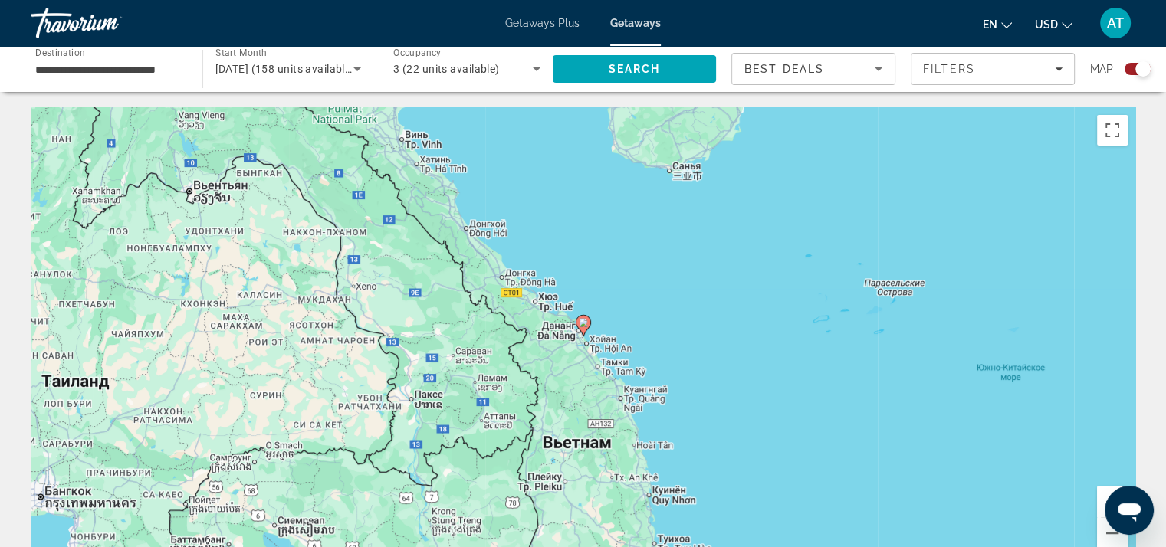
click at [580, 321] on image "Main content" at bounding box center [583, 322] width 9 height 9
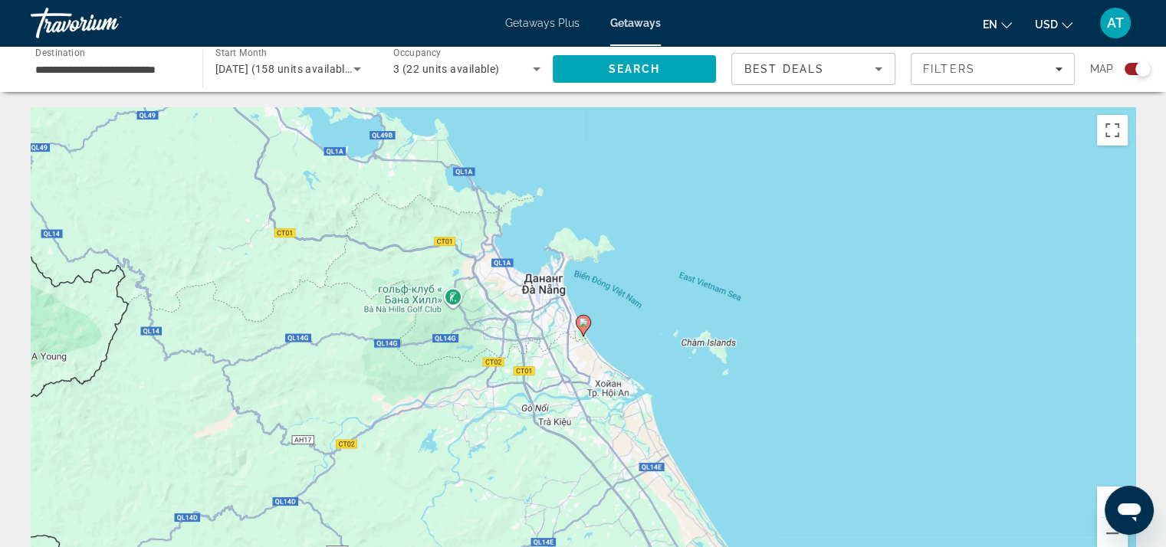
click at [580, 321] on image "Main content" at bounding box center [583, 322] width 9 height 9
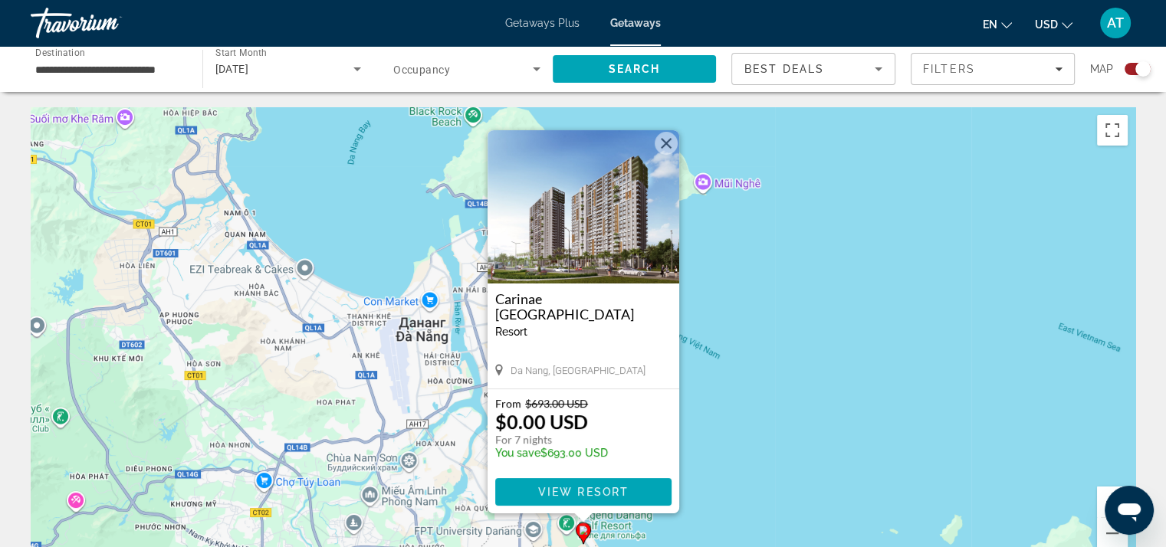
click at [565, 263] on img "Main content" at bounding box center [584, 206] width 192 height 153
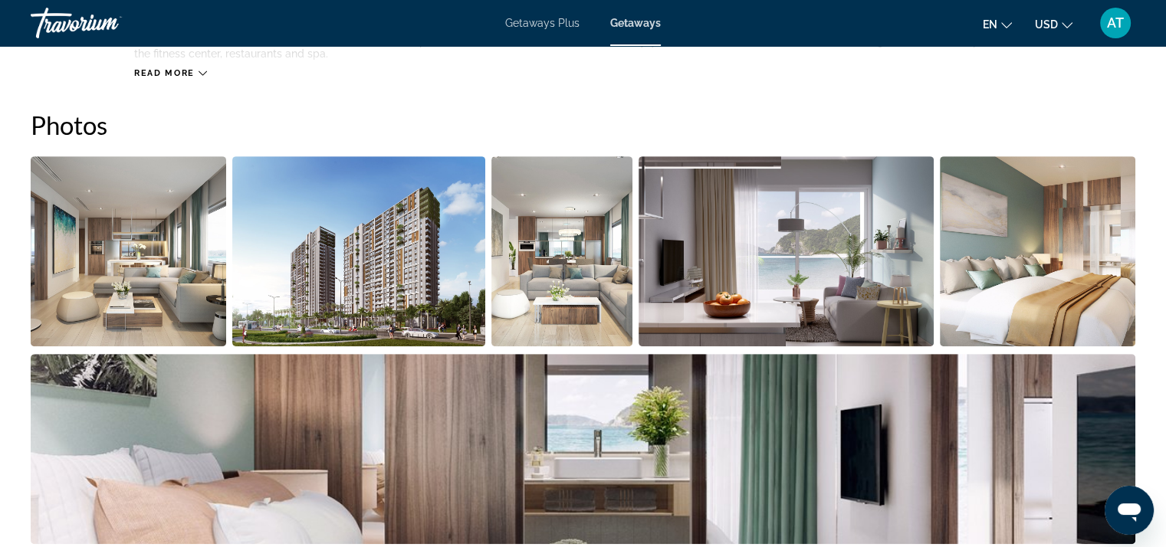
scroll to position [690, 0]
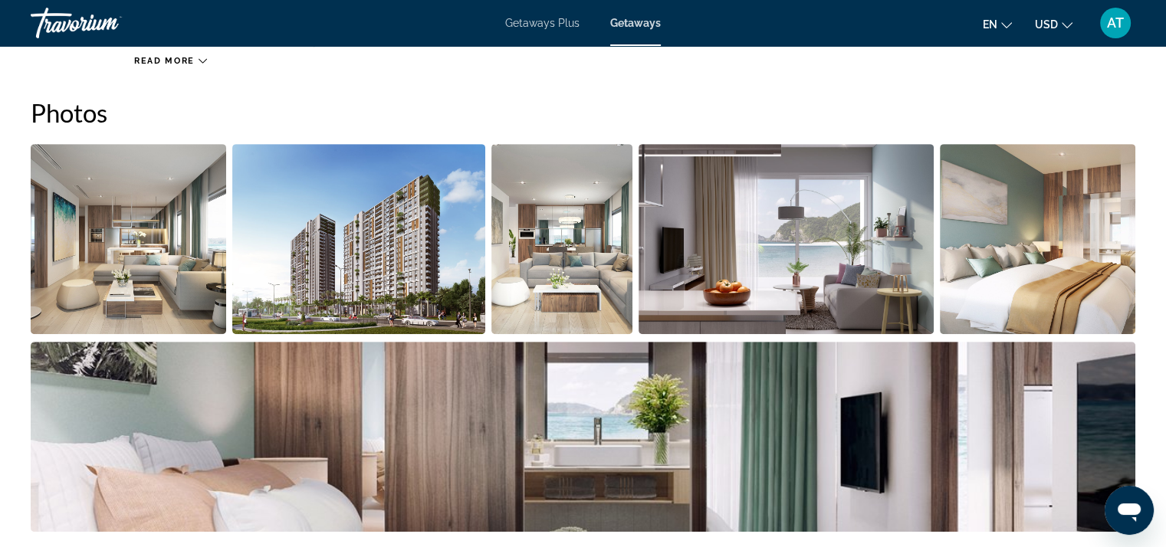
click at [163, 278] on img "Open full-screen image slider" at bounding box center [128, 239] width 195 height 190
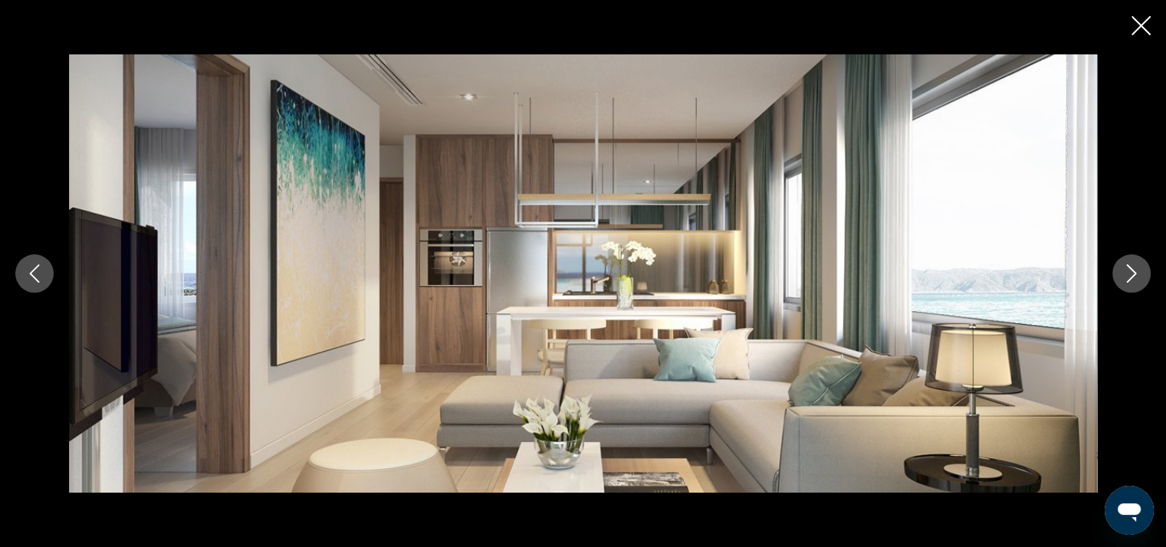
click at [1119, 282] on button "Next image" at bounding box center [1131, 274] width 38 height 38
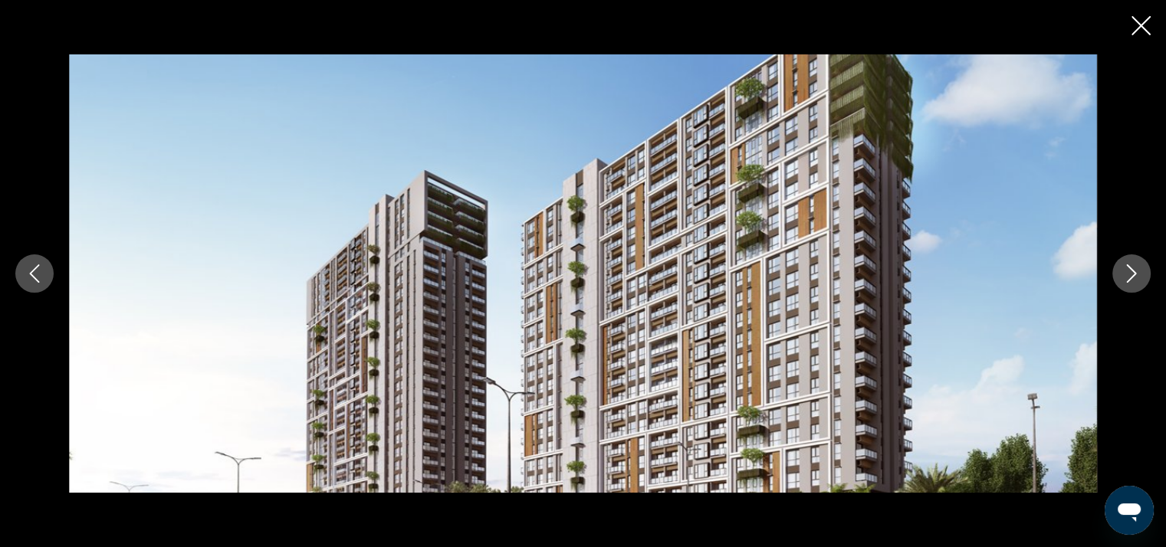
click at [1119, 282] on button "Next image" at bounding box center [1131, 274] width 38 height 38
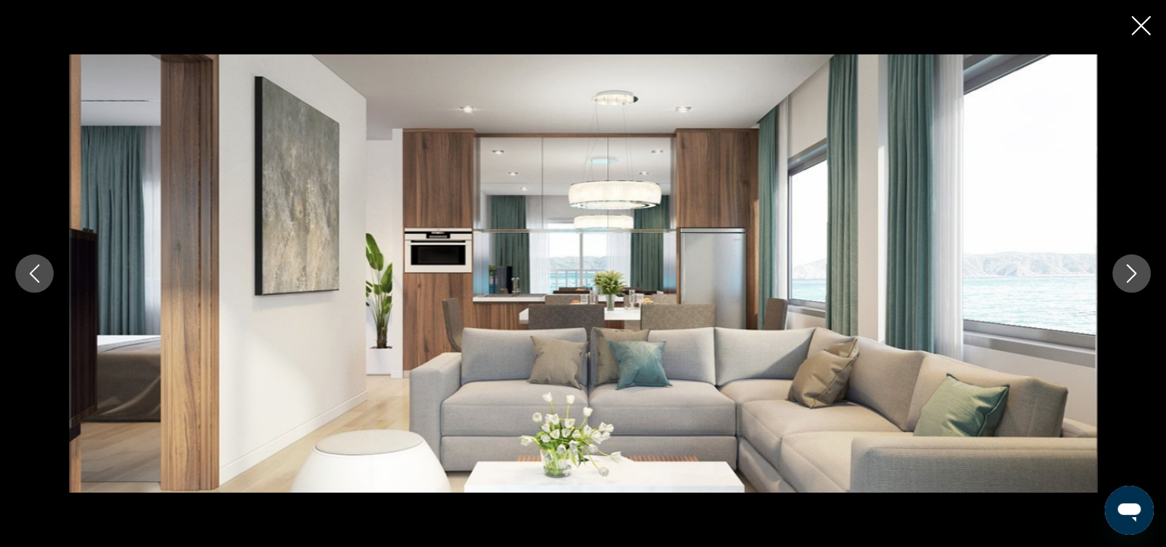
click at [1119, 282] on button "Next image" at bounding box center [1131, 274] width 38 height 38
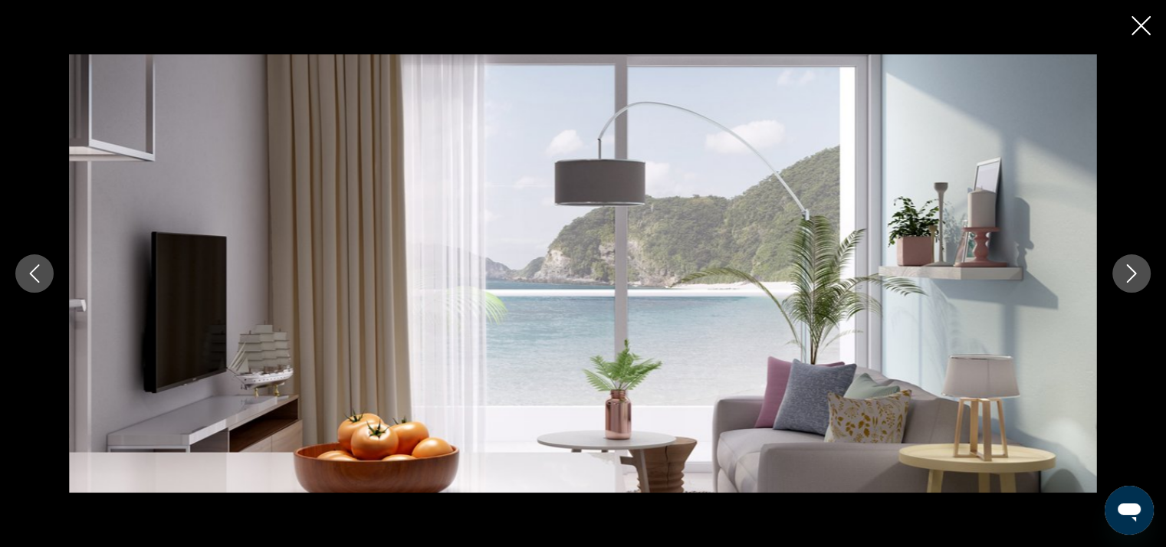
click at [1119, 282] on button "Next image" at bounding box center [1131, 274] width 38 height 38
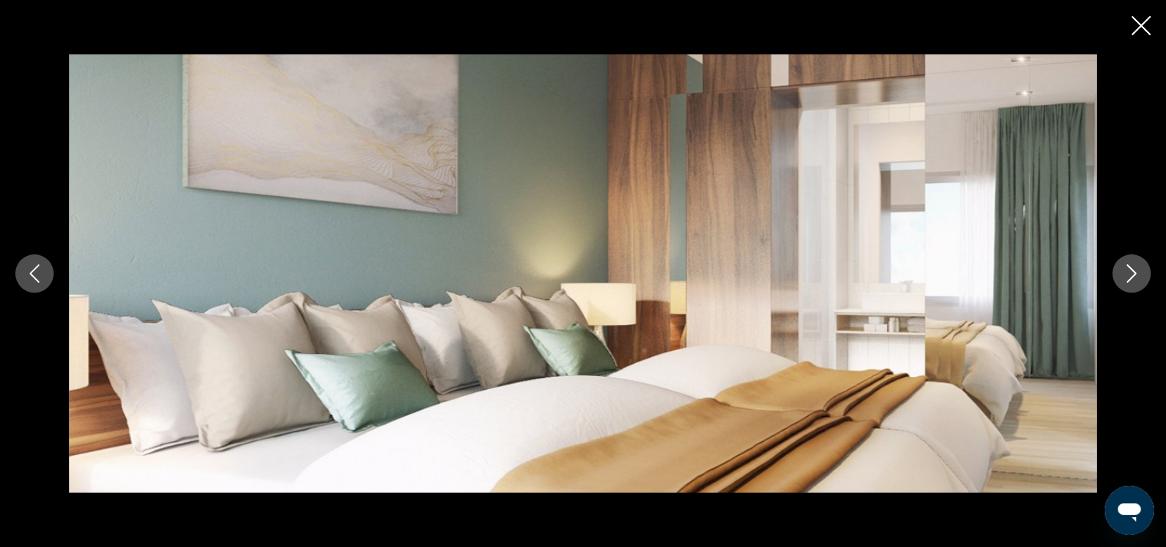
click at [1119, 282] on button "Next image" at bounding box center [1131, 274] width 38 height 38
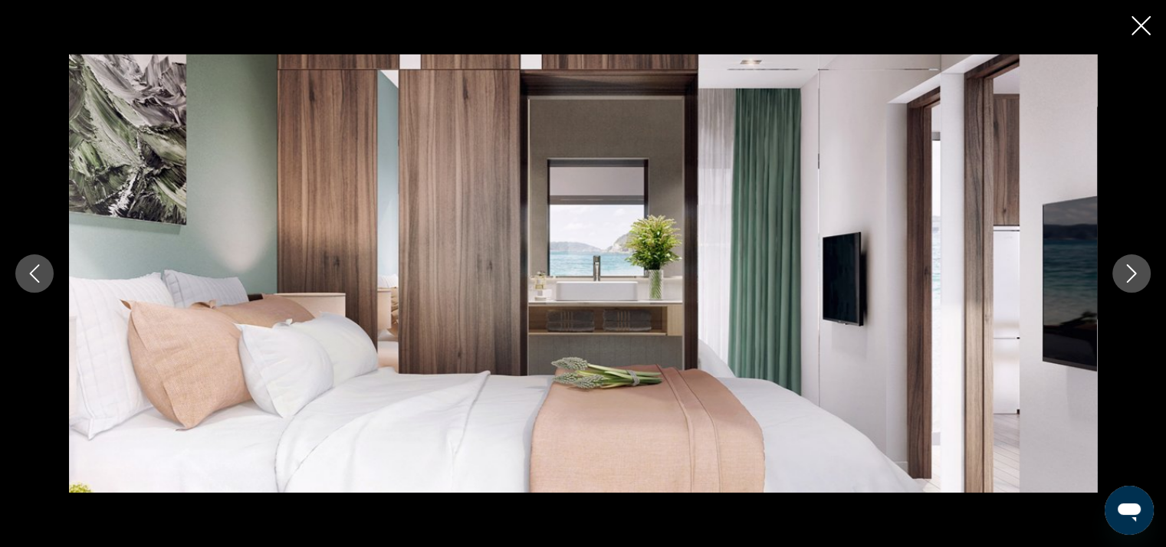
click at [1119, 282] on button "Next image" at bounding box center [1131, 274] width 38 height 38
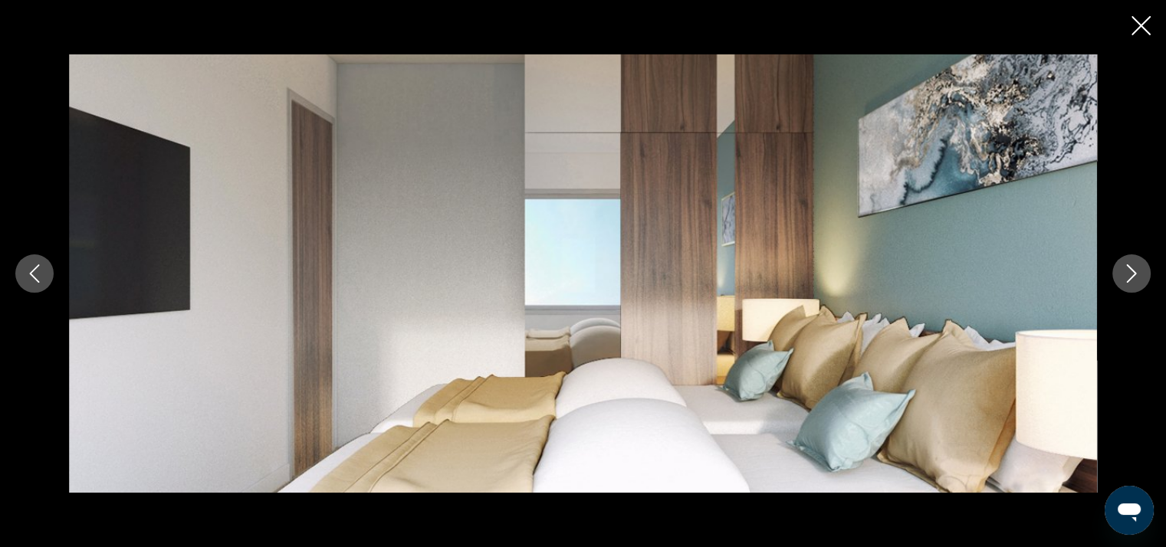
click at [1119, 282] on button "Next image" at bounding box center [1131, 274] width 38 height 38
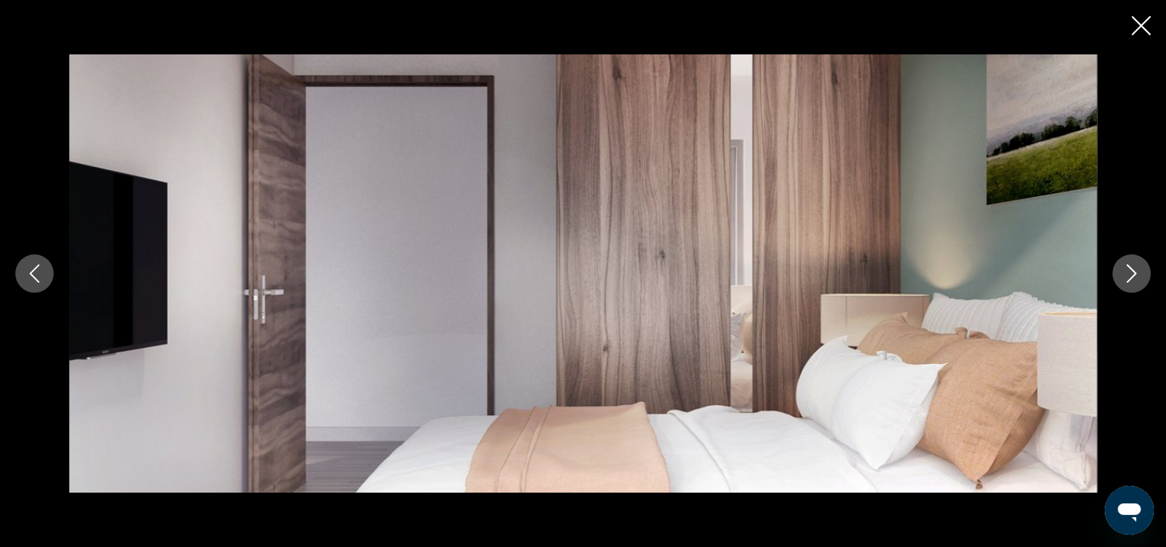
click at [1119, 282] on button "Next image" at bounding box center [1131, 274] width 38 height 38
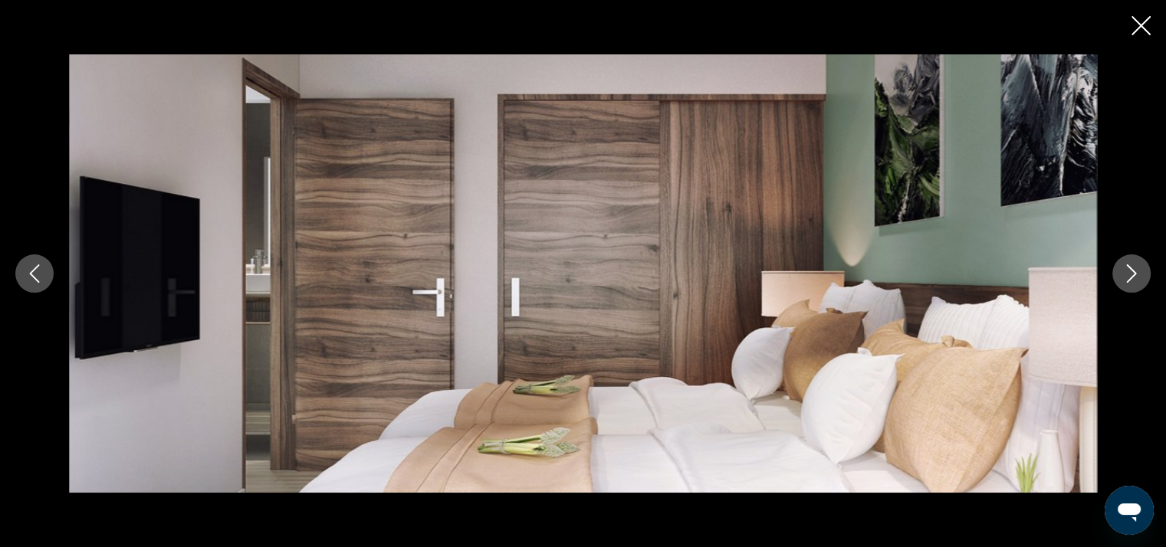
click at [1119, 282] on button "Next image" at bounding box center [1131, 274] width 38 height 38
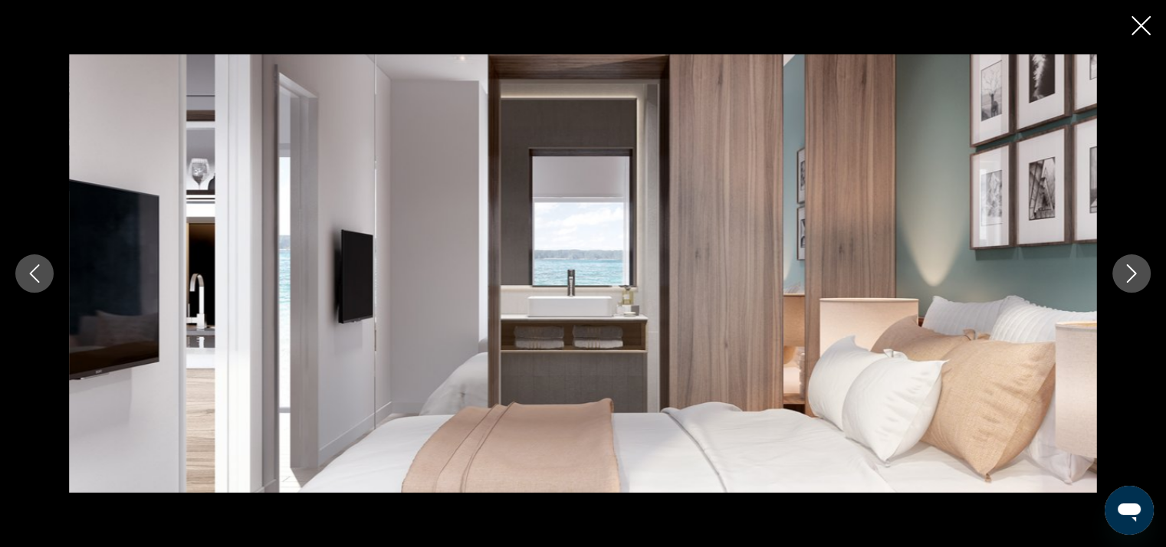
click at [1119, 282] on button "Next image" at bounding box center [1131, 274] width 38 height 38
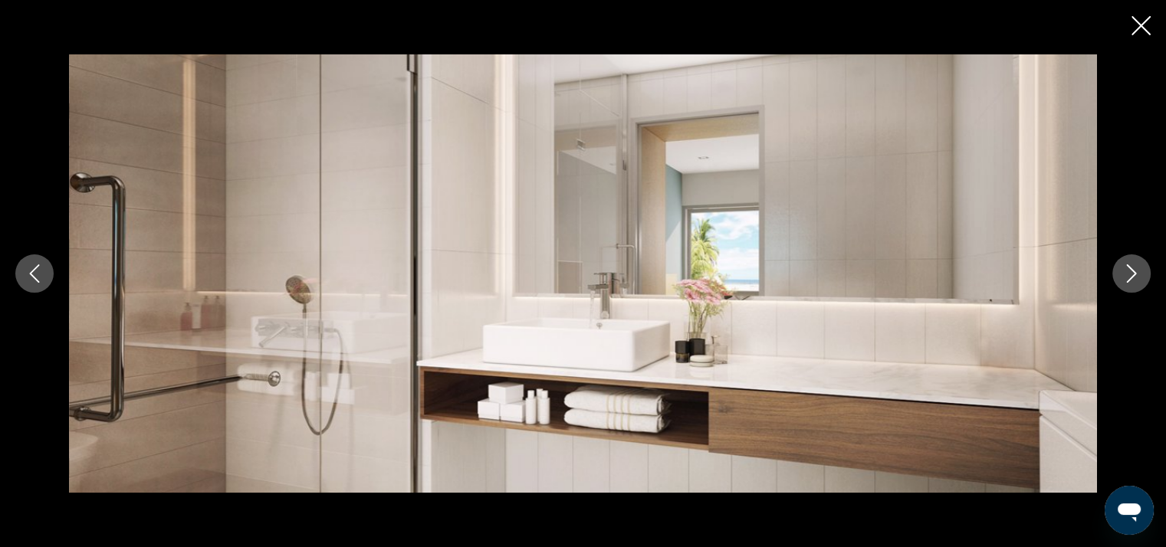
click at [1119, 282] on button "Next image" at bounding box center [1131, 274] width 38 height 38
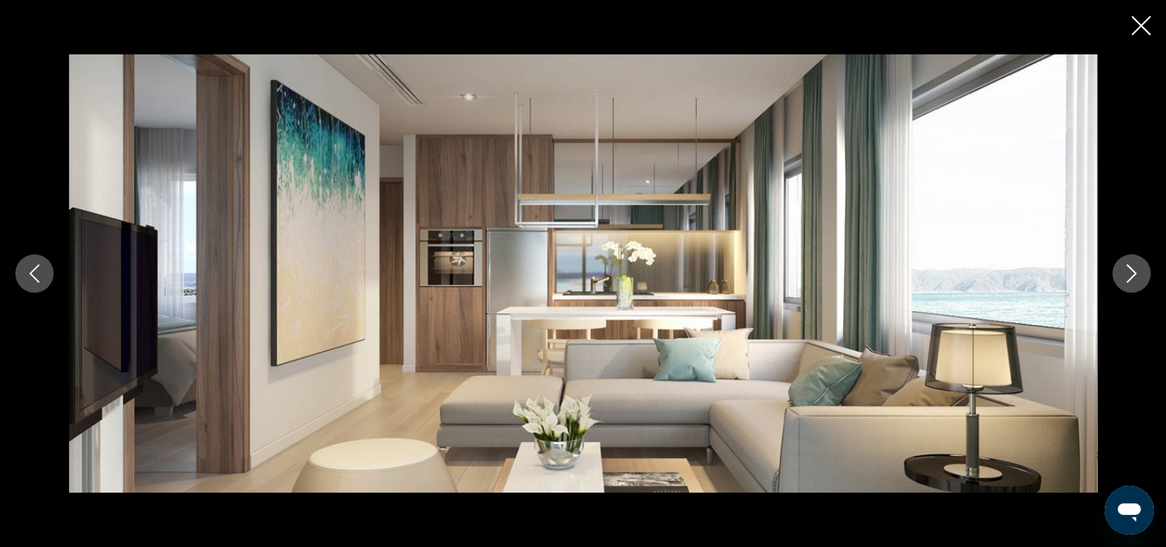
click at [1119, 282] on button "Next image" at bounding box center [1131, 274] width 38 height 38
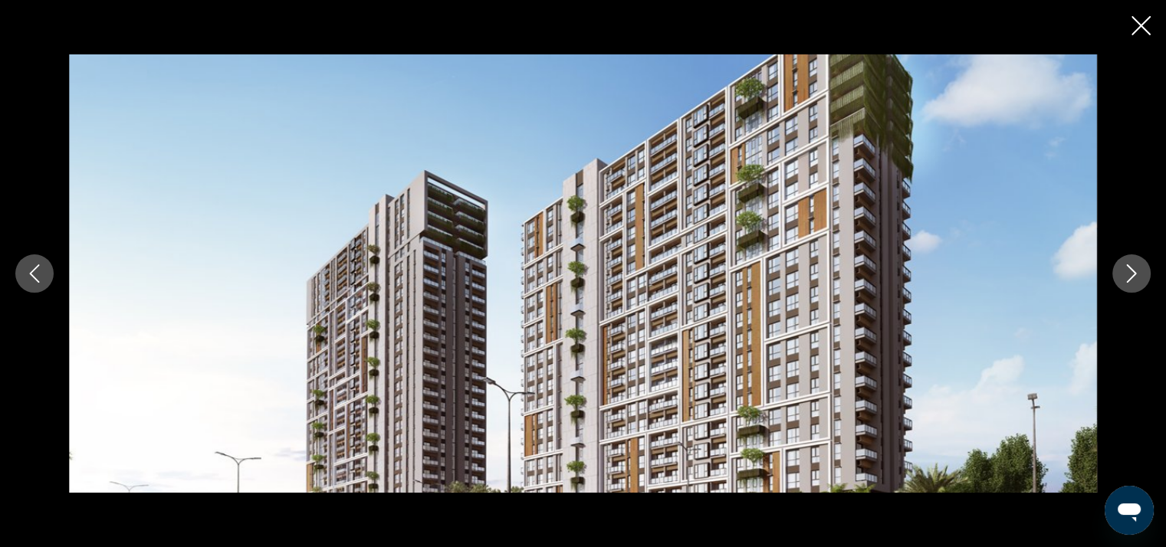
click at [1119, 282] on button "Next image" at bounding box center [1131, 274] width 38 height 38
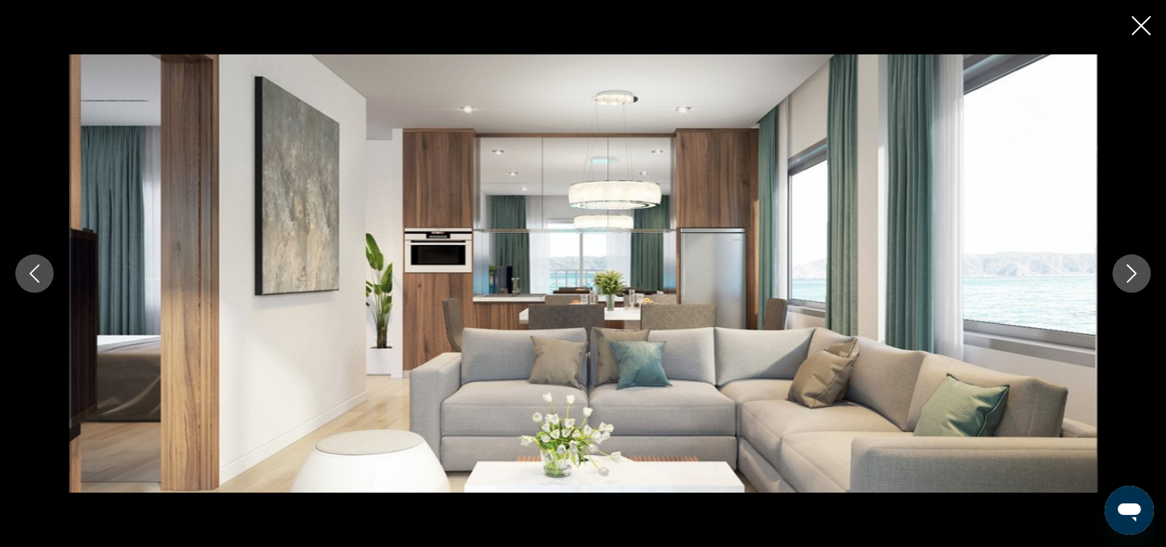
click at [1119, 282] on button "Next image" at bounding box center [1131, 274] width 38 height 38
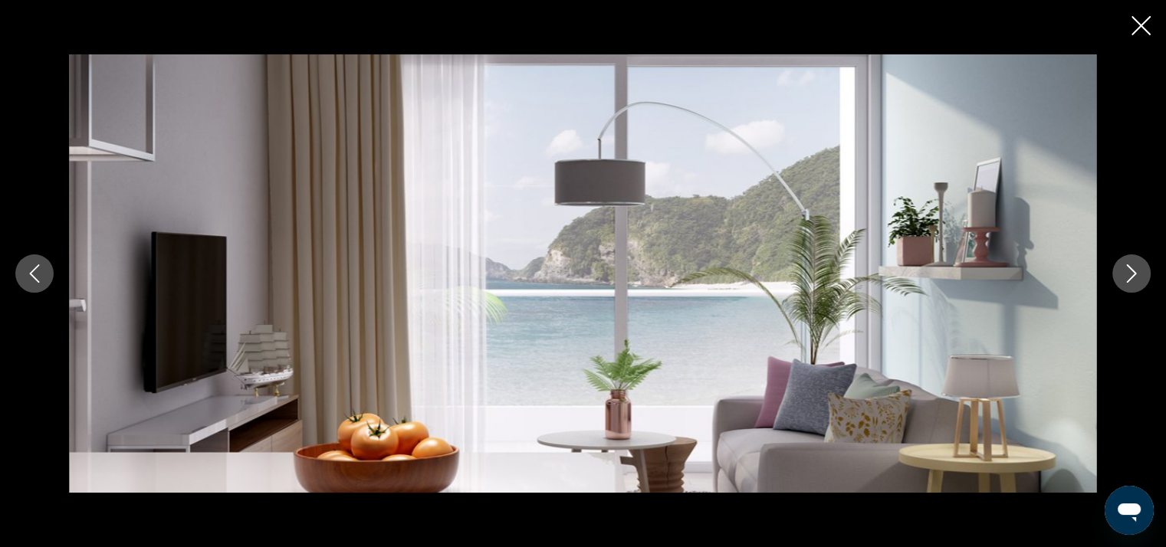
click at [1119, 282] on button "Next image" at bounding box center [1131, 274] width 38 height 38
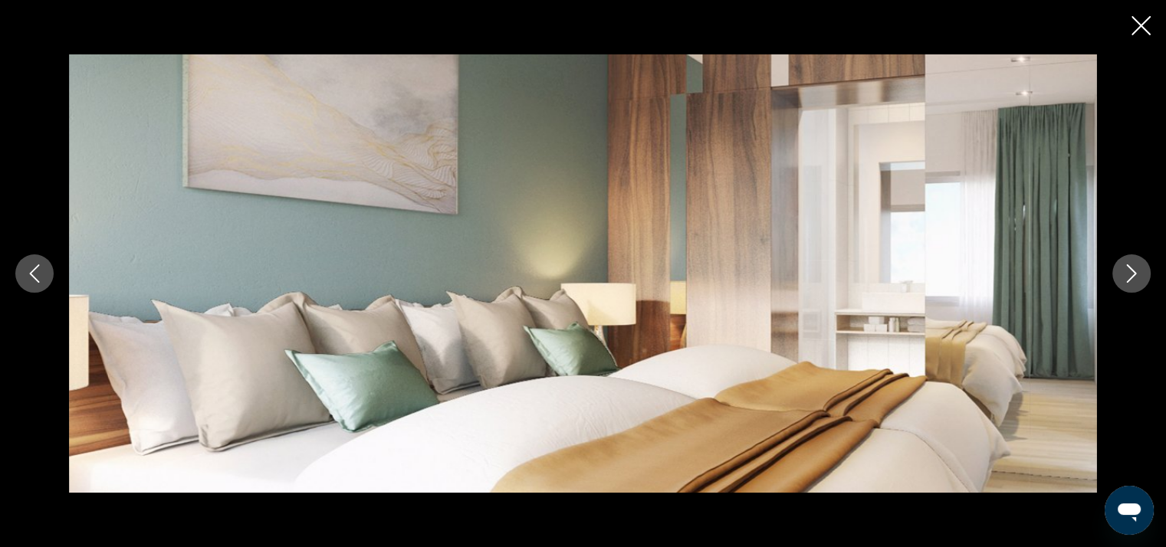
click at [1119, 282] on button "Next image" at bounding box center [1131, 274] width 38 height 38
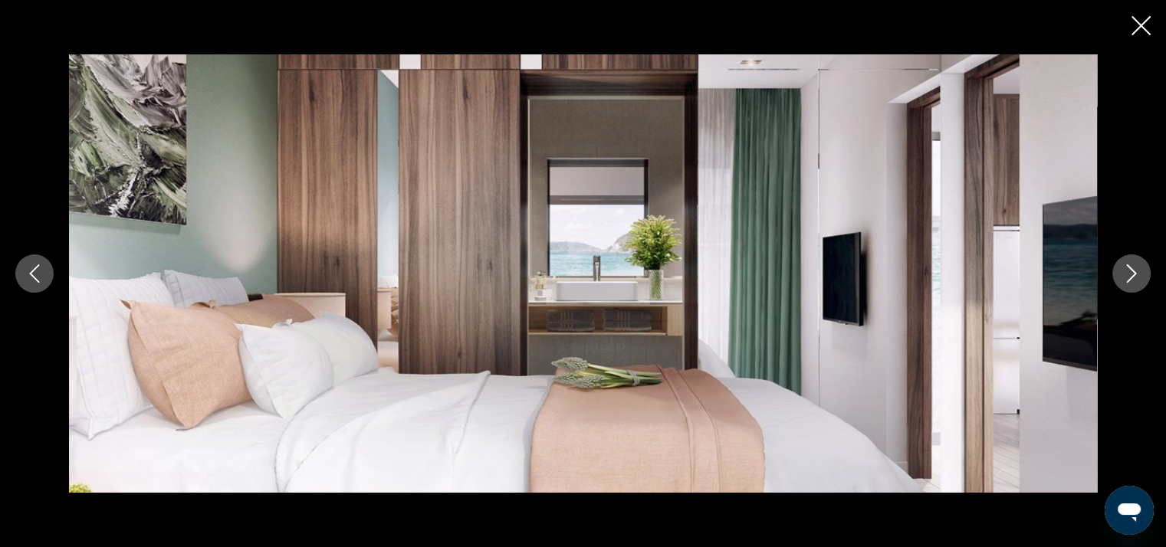
click at [1120, 282] on button "Next image" at bounding box center [1131, 274] width 38 height 38
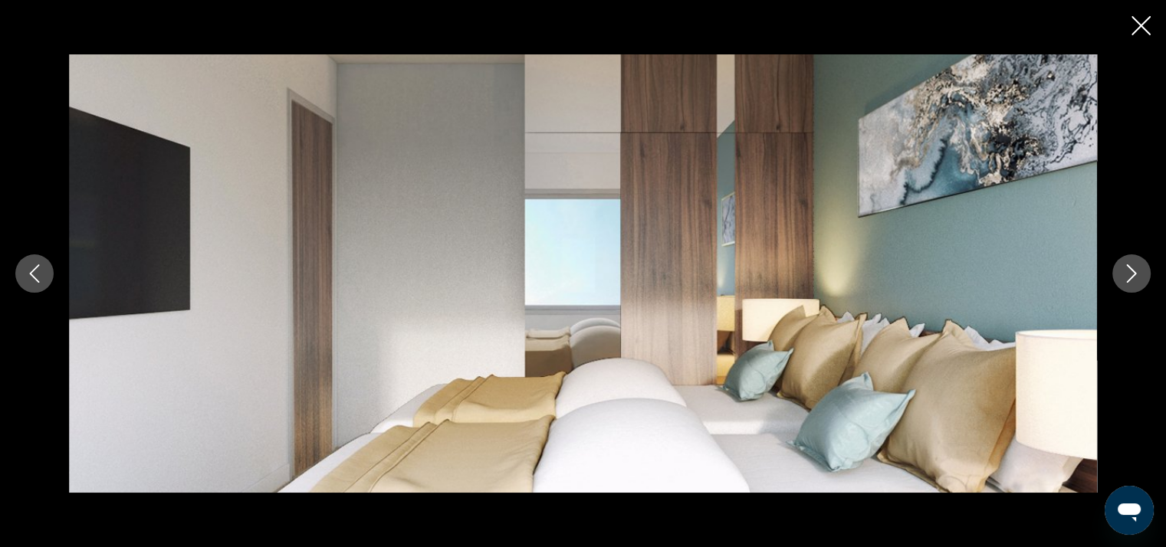
click at [1120, 282] on button "Next image" at bounding box center [1131, 274] width 38 height 38
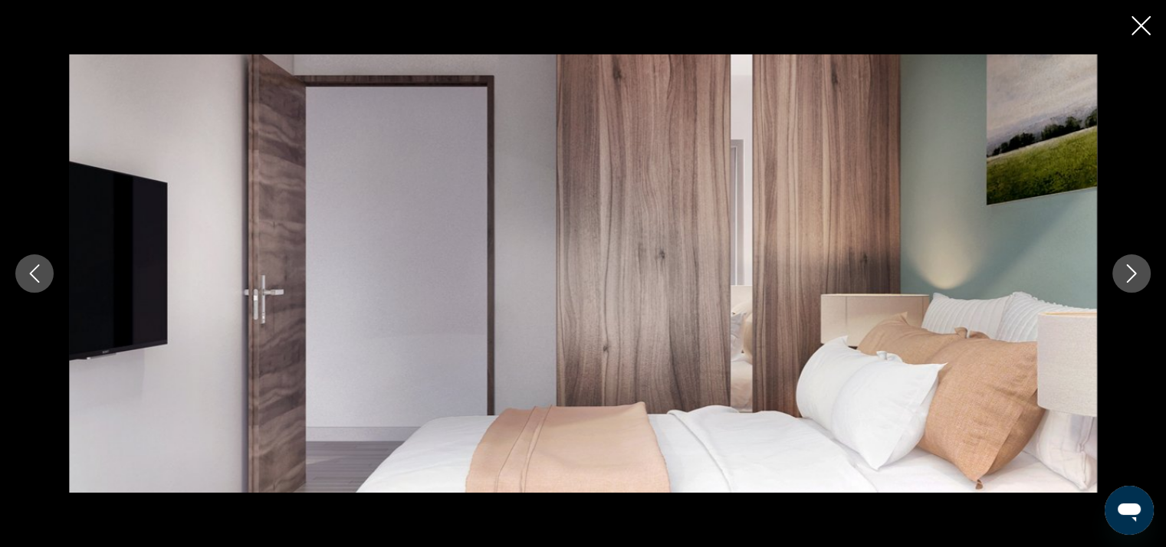
click at [1120, 282] on button "Next image" at bounding box center [1131, 274] width 38 height 38
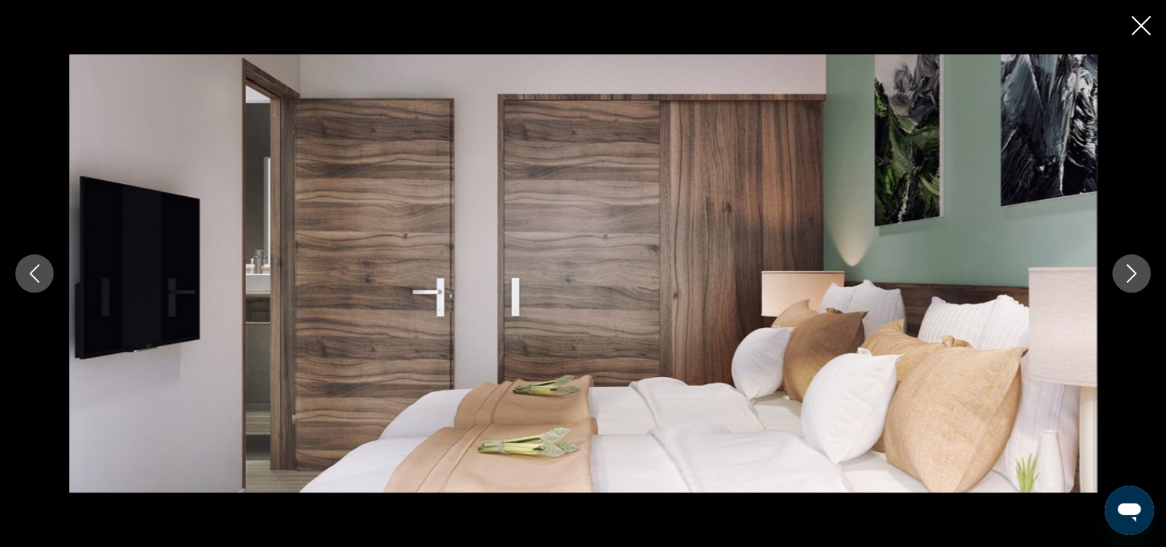
click at [1120, 282] on button "Next image" at bounding box center [1131, 274] width 38 height 38
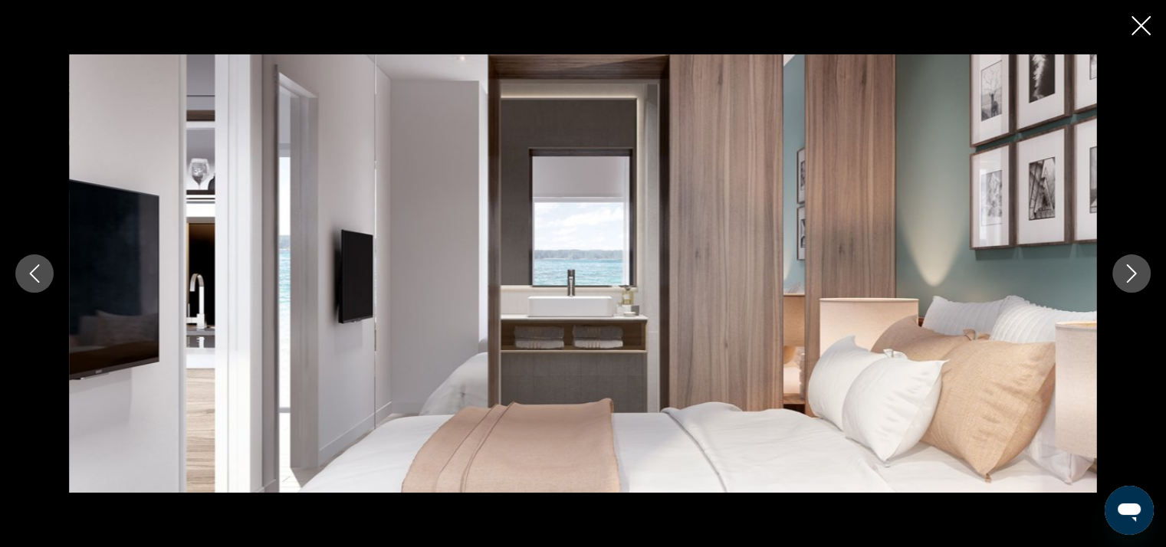
click at [1120, 282] on button "Next image" at bounding box center [1131, 274] width 38 height 38
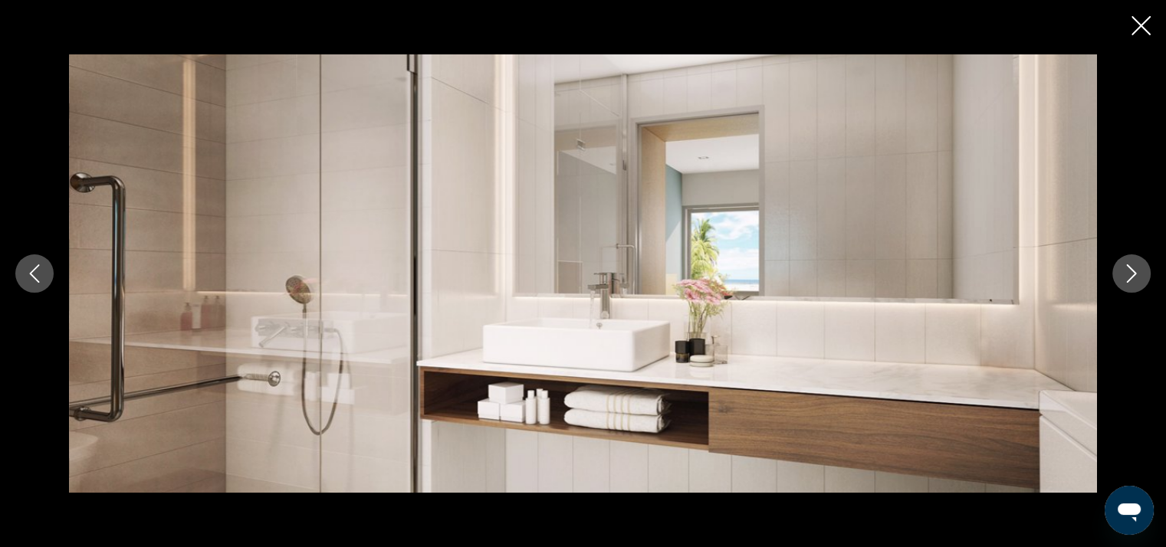
click at [1120, 282] on button "Next image" at bounding box center [1131, 274] width 38 height 38
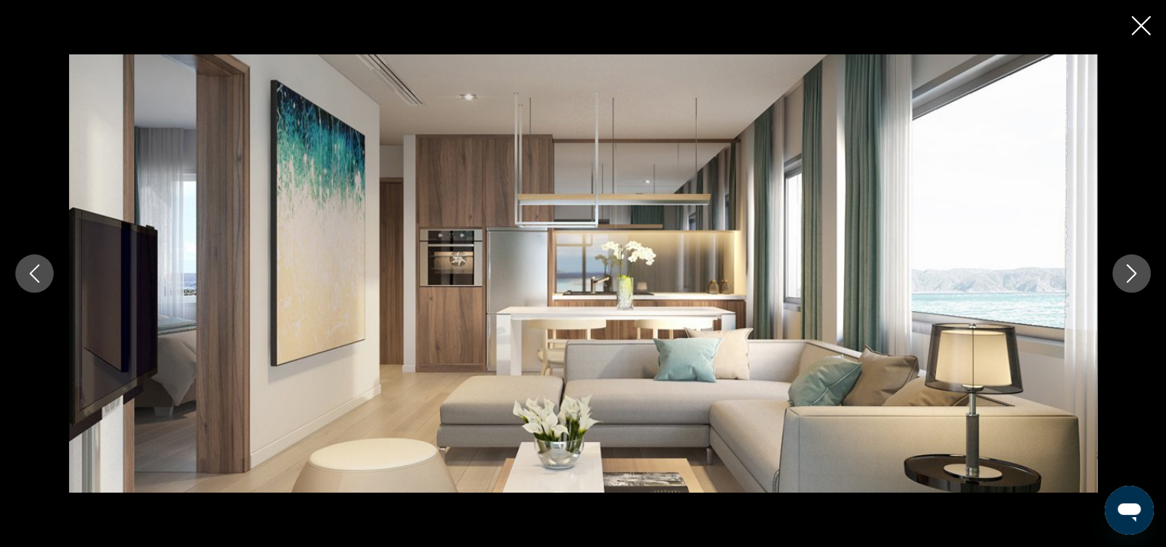
click at [1120, 282] on button "Next image" at bounding box center [1131, 274] width 38 height 38
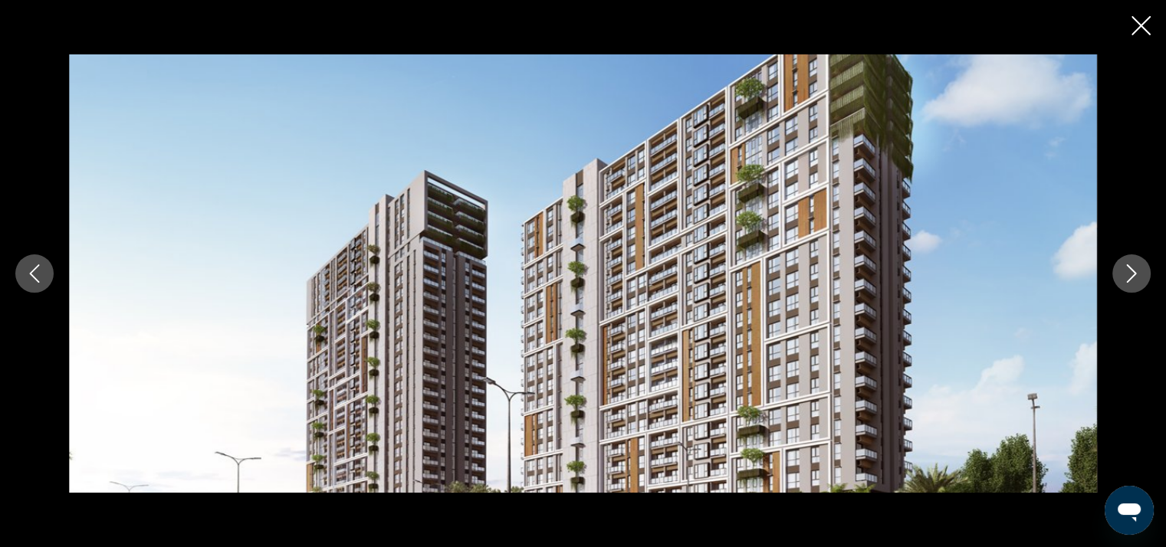
click at [1120, 282] on button "Next image" at bounding box center [1131, 274] width 38 height 38
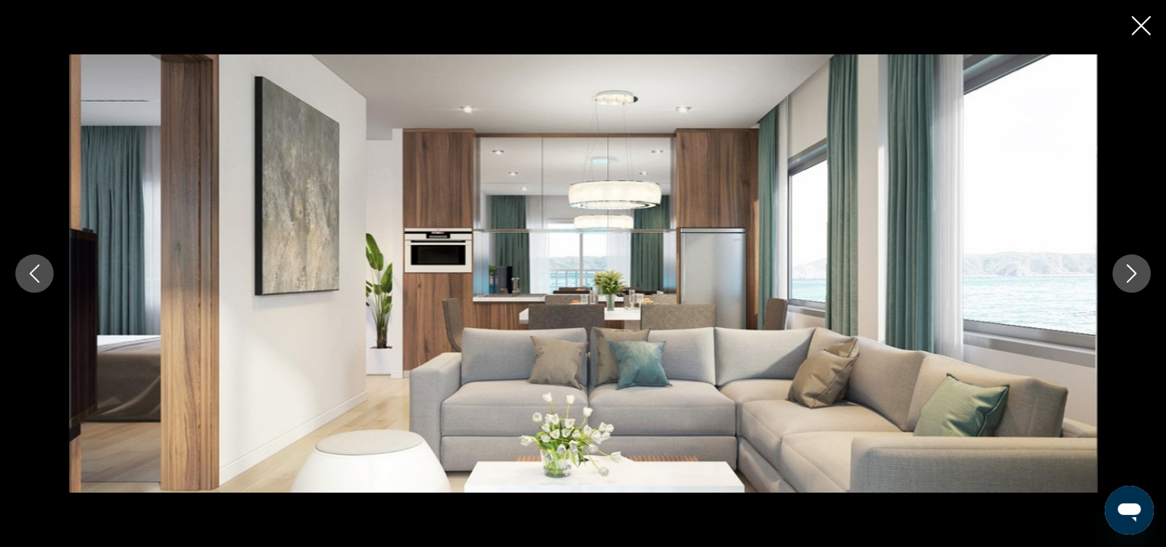
click at [1120, 282] on button "Next image" at bounding box center [1131, 274] width 38 height 38
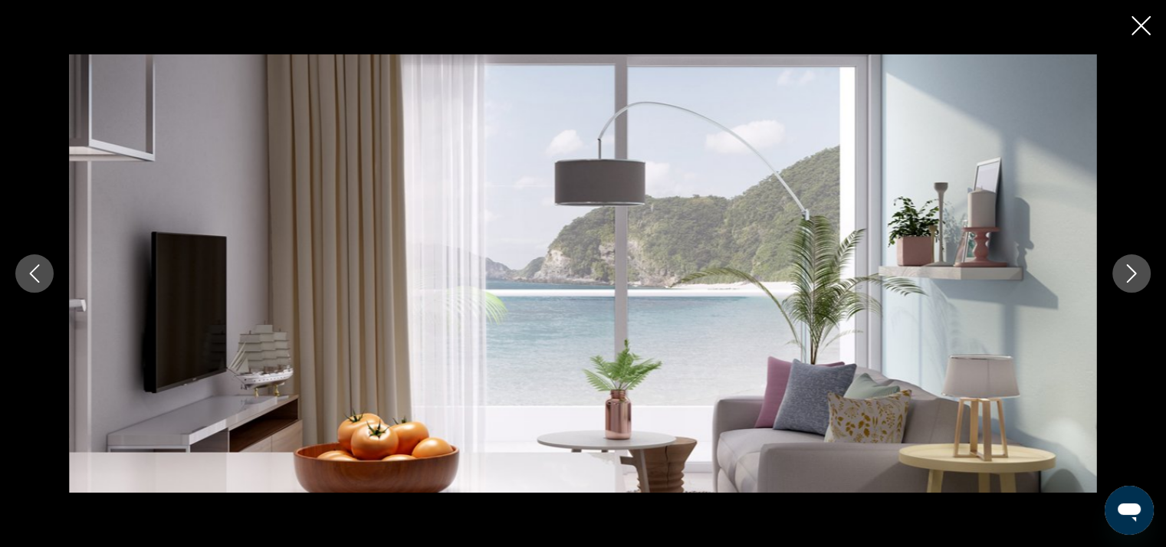
click at [1138, 28] on icon "Close slideshow" at bounding box center [1141, 25] width 19 height 19
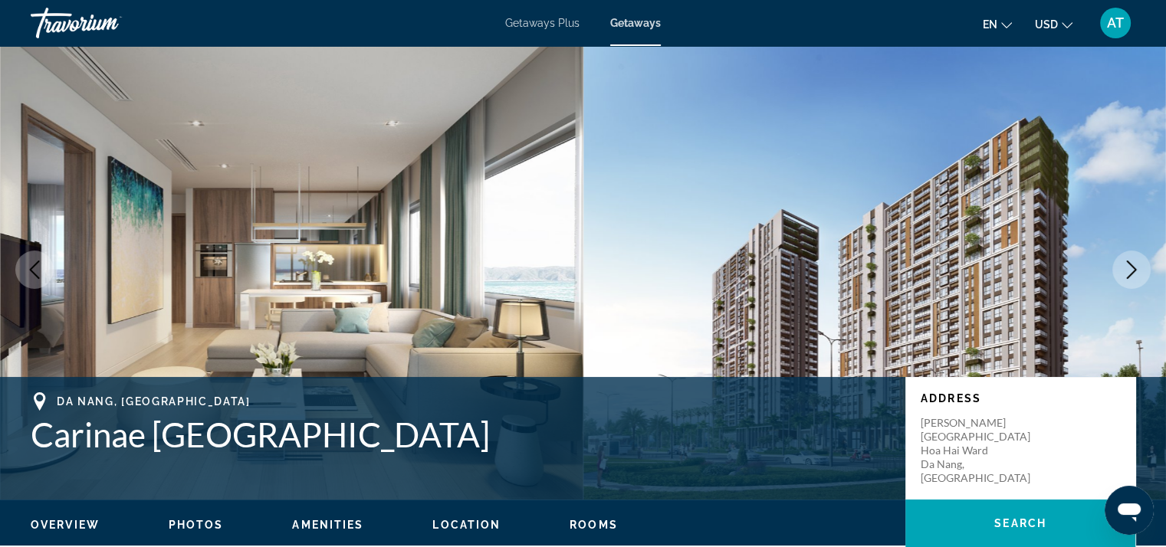
scroll to position [0, 0]
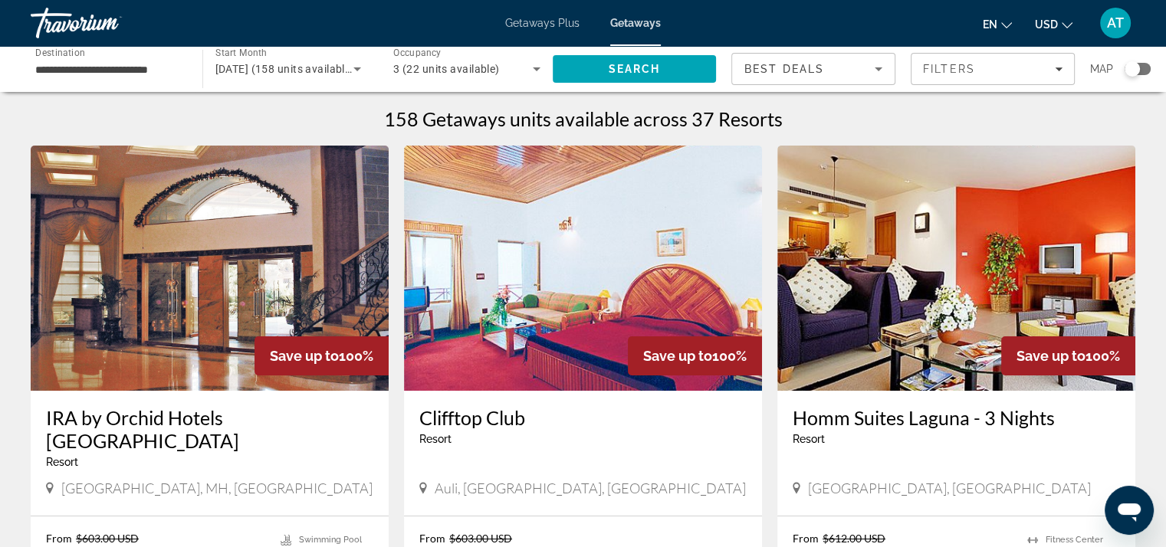
click at [1142, 71] on div "Search widget" at bounding box center [1138, 69] width 26 height 12
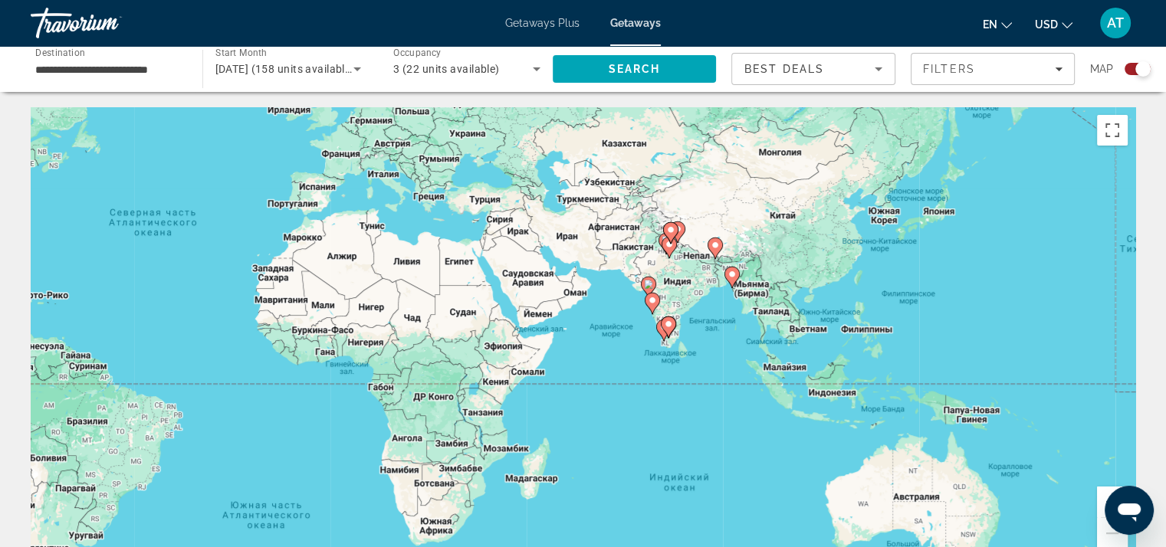
drag, startPoint x: 902, startPoint y: 373, endPoint x: 509, endPoint y: 280, distance: 404.3
click at [509, 280] on div "Чтобы активировать перетаскивание с помощью клавиатуры, нажмите Alt + Ввод. Пос…" at bounding box center [583, 337] width 1105 height 460
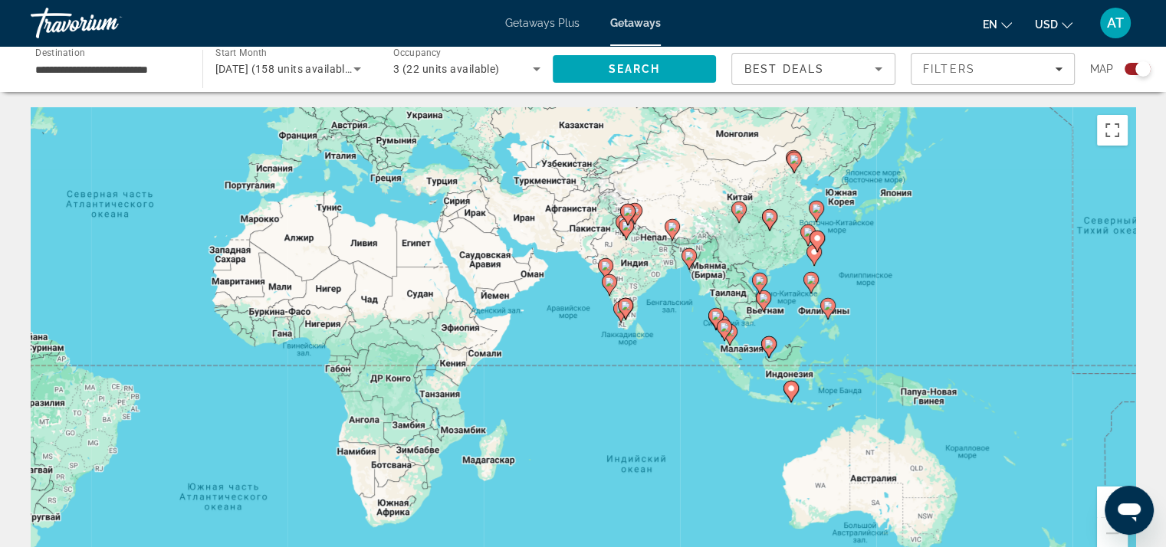
click at [1104, 496] on button "Увеличить" at bounding box center [1112, 502] width 31 height 31
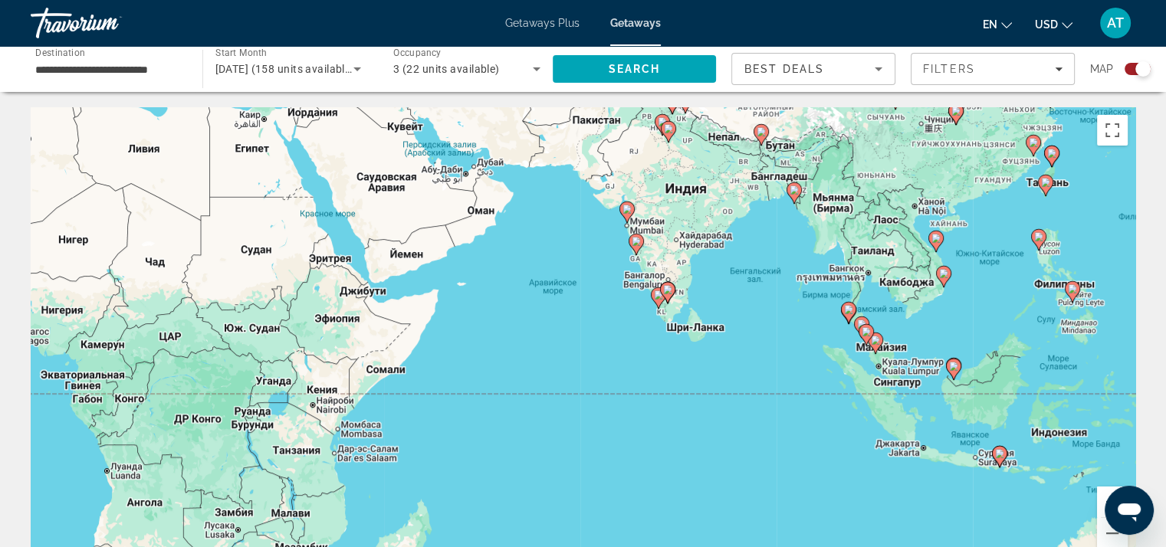
click at [1104, 496] on button "Увеличить" at bounding box center [1112, 502] width 31 height 31
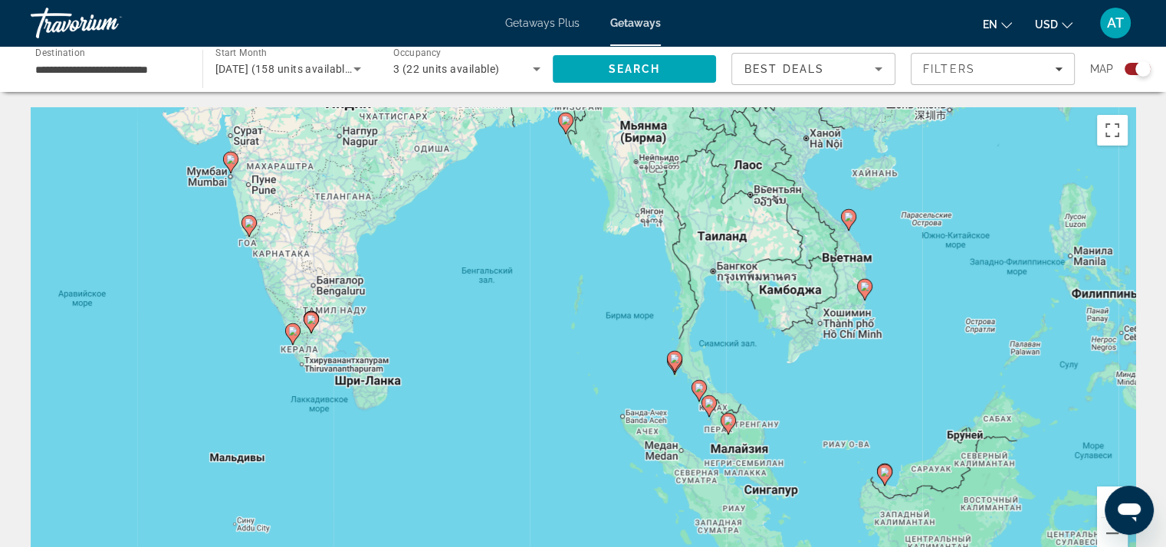
drag, startPoint x: 1000, startPoint y: 294, endPoint x: 594, endPoint y: 346, distance: 408.9
click at [557, 354] on div "Чтобы активировать перетаскивание с помощью клавиатуры, нажмите Alt + Ввод. Пос…" at bounding box center [583, 337] width 1105 height 460
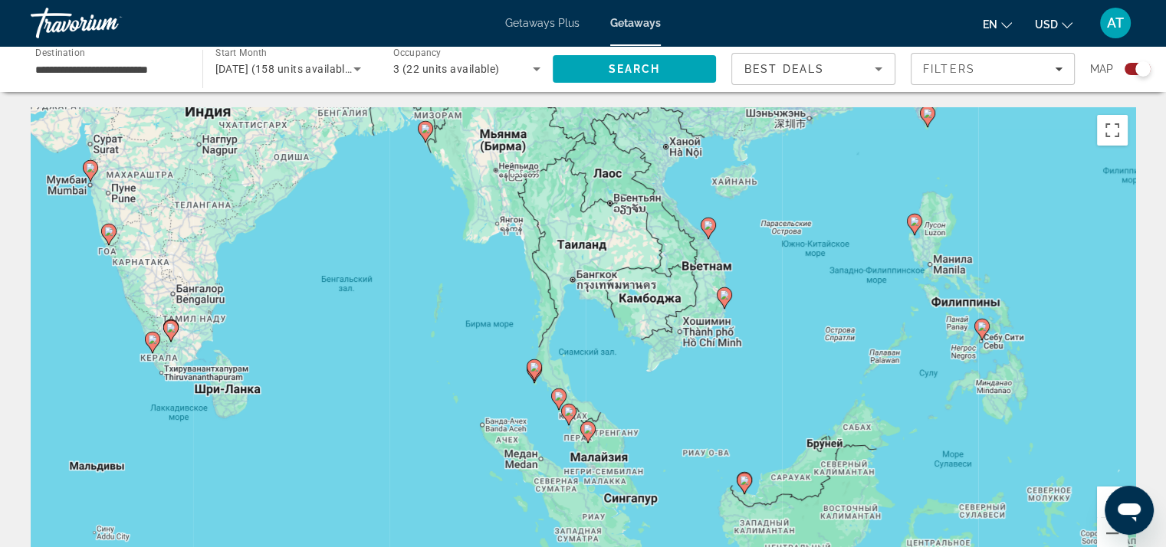
click at [1103, 496] on button "Увеличить" at bounding box center [1112, 502] width 31 height 31
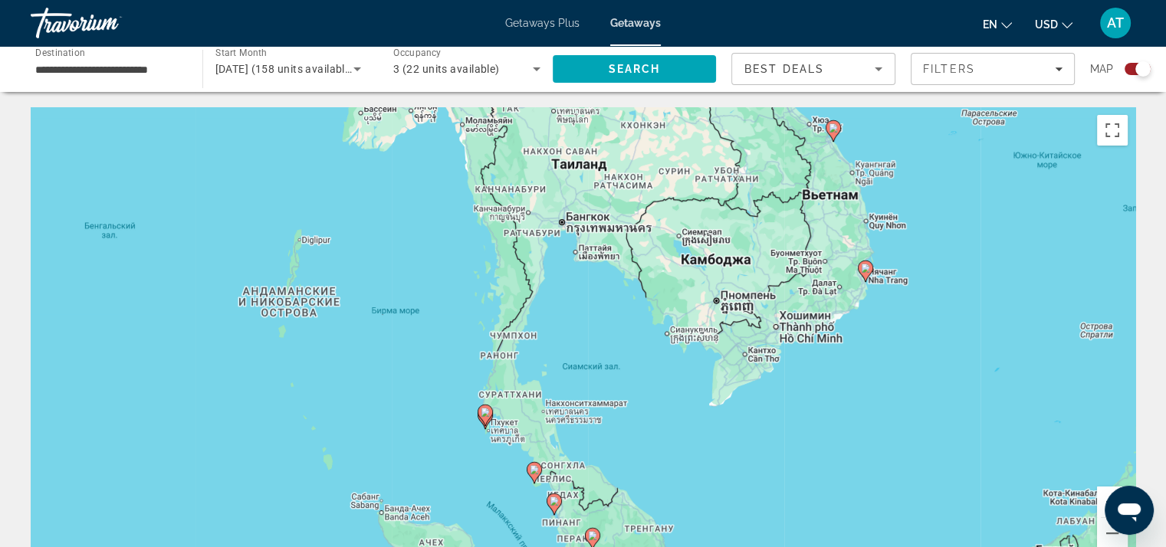
click at [1103, 496] on button "Увеличить" at bounding box center [1112, 502] width 31 height 31
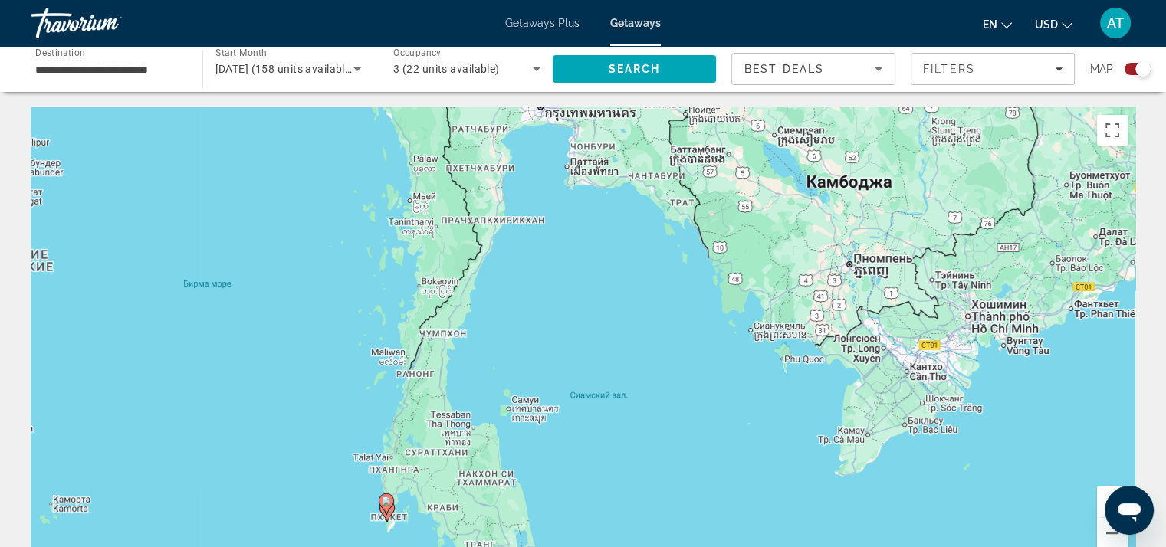
drag, startPoint x: 1041, startPoint y: 238, endPoint x: 623, endPoint y: 370, distance: 438.9
click at [623, 370] on div "Чтобы активировать перетаскивание с помощью клавиатуры, нажмите Alt + Ввод. Пос…" at bounding box center [583, 337] width 1105 height 460
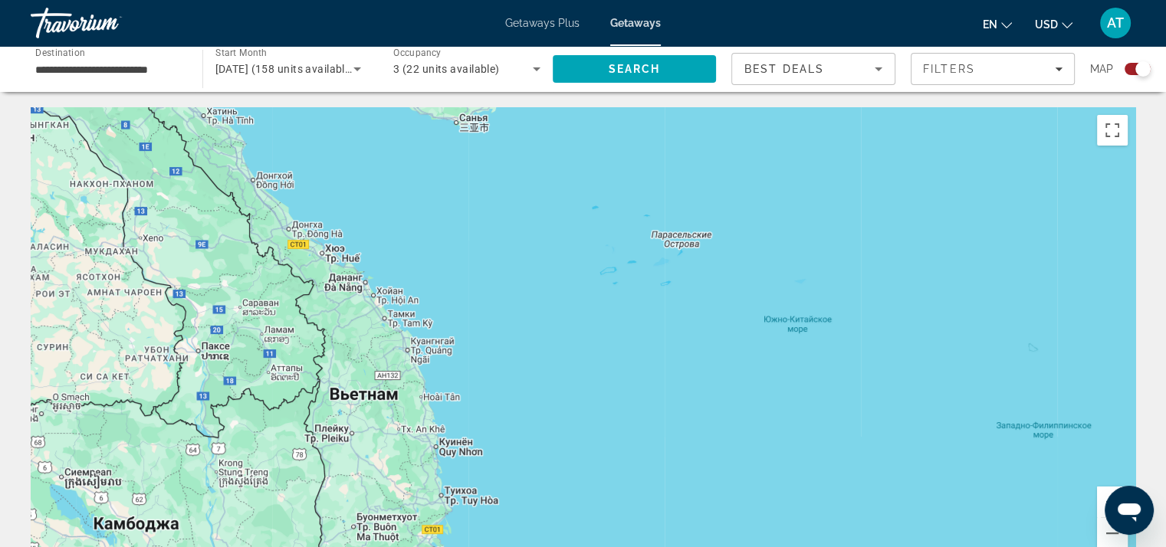
drag, startPoint x: 623, startPoint y: 353, endPoint x: 854, endPoint y: 417, distance: 240.1
click at [909, 414] on div "Чтобы активировать перетаскивание с помощью клавиатуры, нажмите Alt + Ввод. Пос…" at bounding box center [583, 337] width 1105 height 460
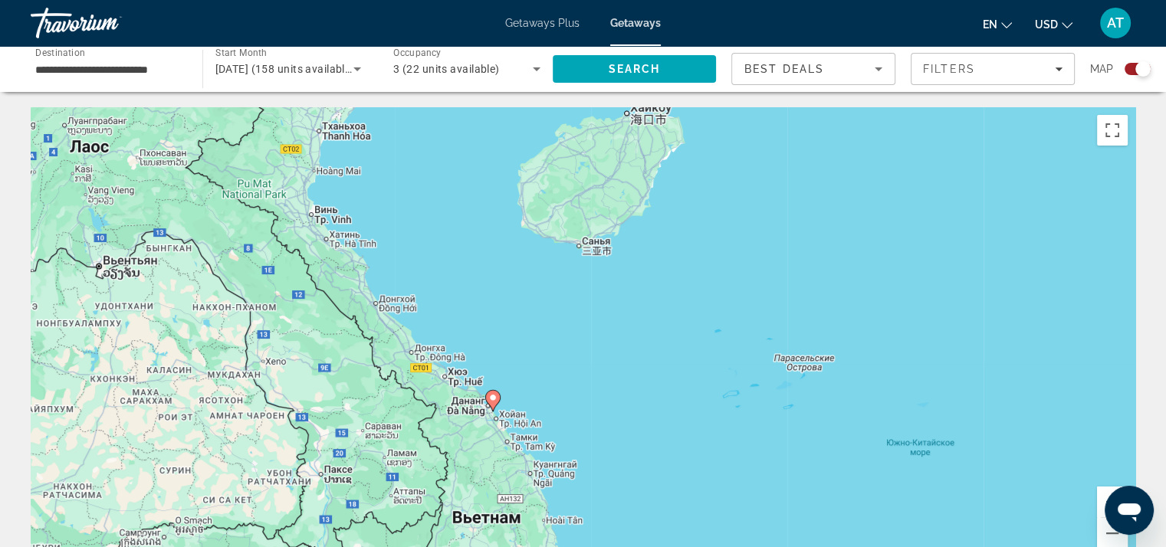
drag, startPoint x: 653, startPoint y: 360, endPoint x: 747, endPoint y: 327, distance: 99.6
click at [747, 327] on div "Чтобы активировать перетаскивание с помощью клавиатуры, нажмите Alt + Ввод. Пос…" at bounding box center [583, 337] width 1105 height 460
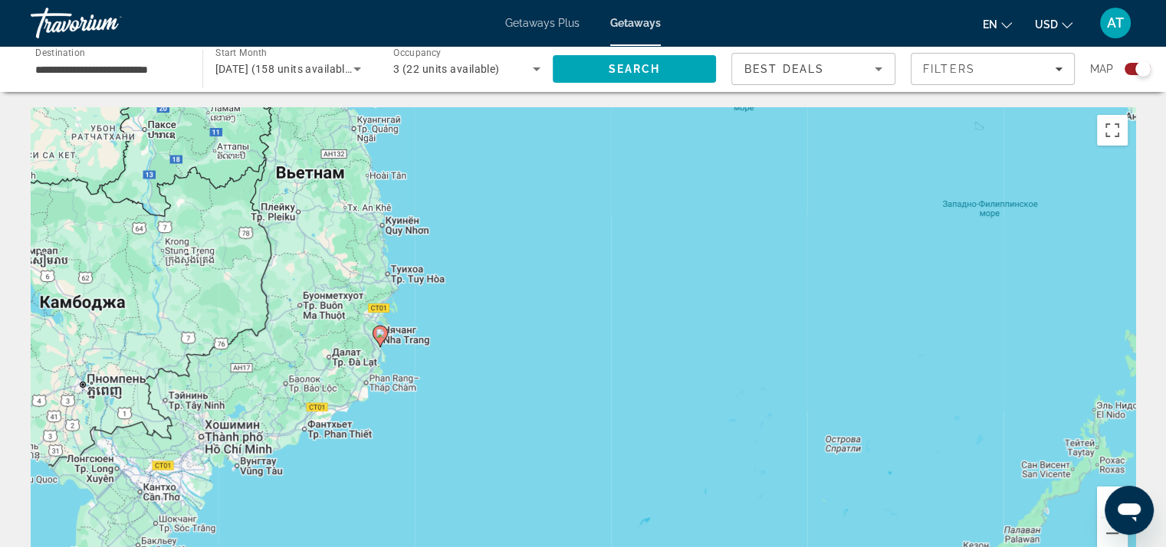
drag, startPoint x: 745, startPoint y: 337, endPoint x: 642, endPoint y: 312, distance: 105.6
click at [642, 312] on div "Чтобы активировать перетаскивание с помощью клавиатуры, нажмите Alt + Ввод. Пос…" at bounding box center [583, 337] width 1105 height 460
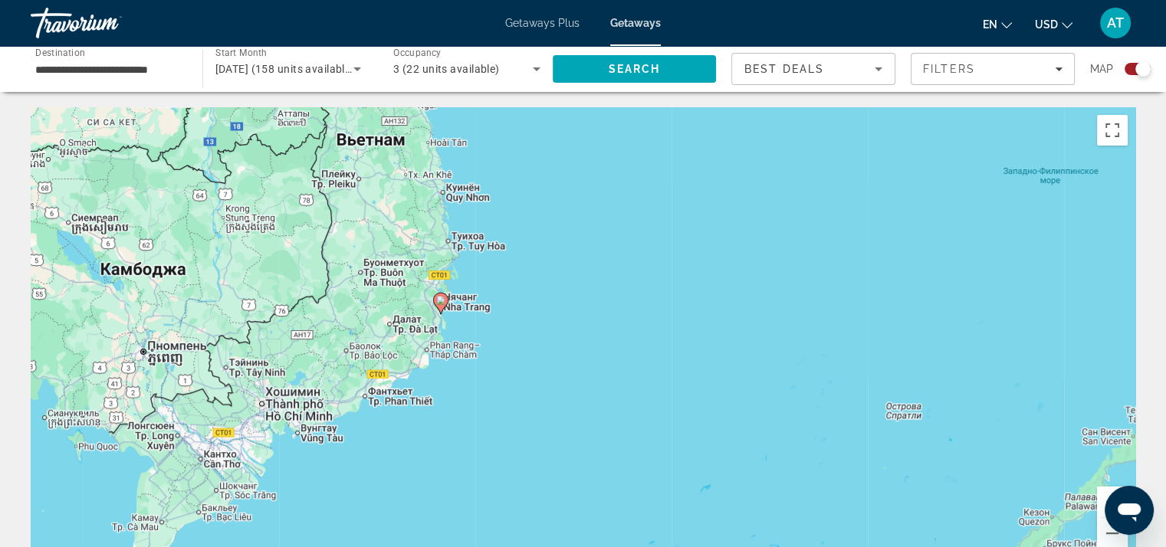
drag, startPoint x: 592, startPoint y: 360, endPoint x: 788, endPoint y: 245, distance: 227.5
click at [788, 245] on div "Чтобы активировать перетаскивание с помощью клавиатуры, нажмите Alt + Ввод. Пос…" at bounding box center [583, 337] width 1105 height 460
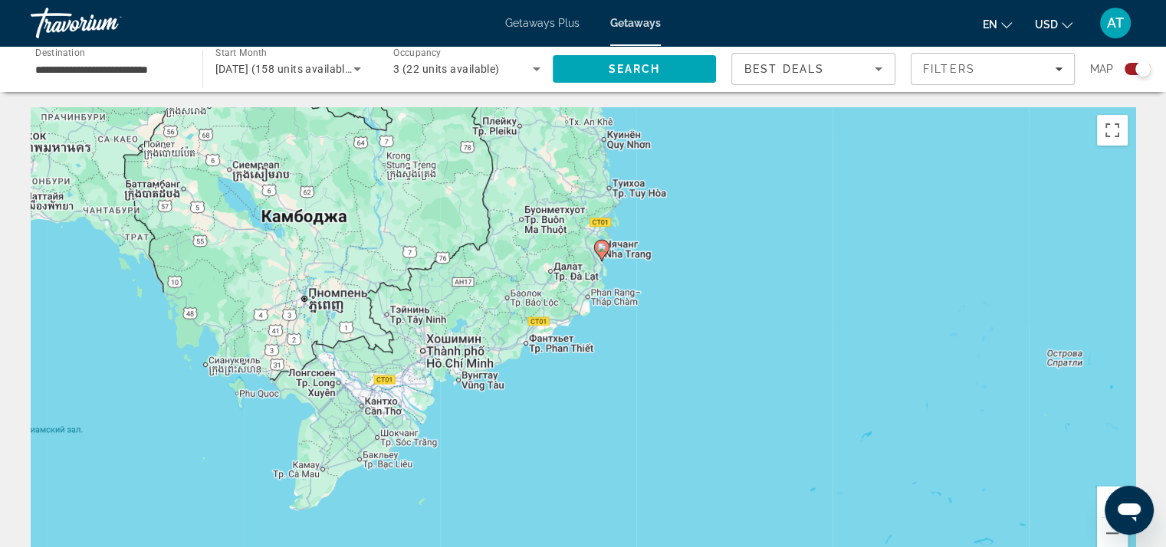
drag, startPoint x: 784, startPoint y: 251, endPoint x: 754, endPoint y: 425, distance: 177.2
click at [754, 425] on div "Чтобы активировать перетаскивание с помощью клавиатуры, нажмите Alt + Ввод. Пос…" at bounding box center [583, 337] width 1105 height 460
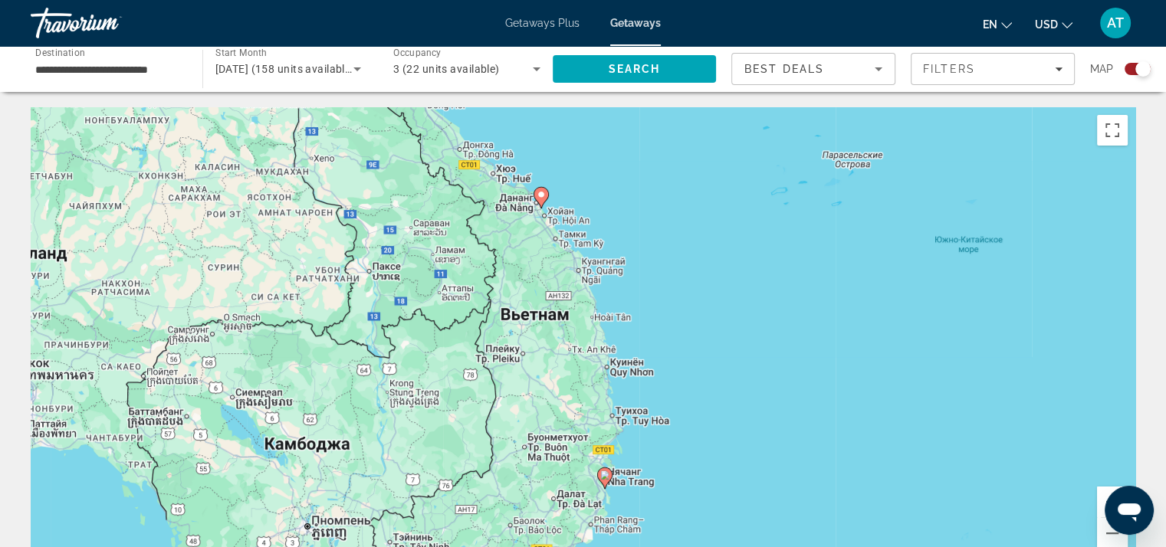
drag, startPoint x: 721, startPoint y: 324, endPoint x: 728, endPoint y: 387, distance: 64.1
click at [726, 386] on div "Чтобы активировать перетаскивание с помощью клавиатуры, нажмите Alt + Ввод. Пос…" at bounding box center [583, 337] width 1105 height 460
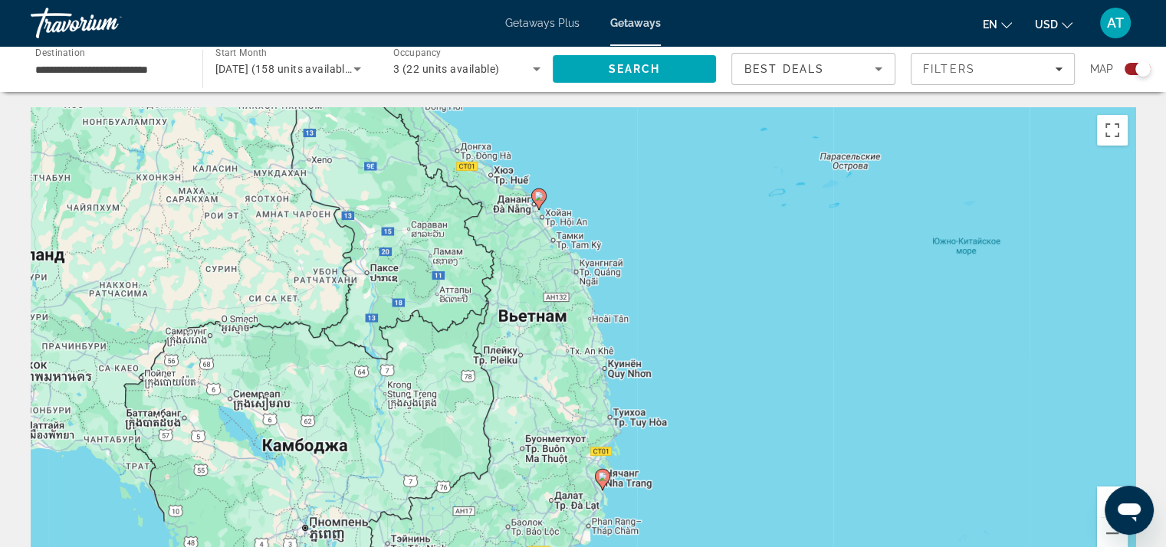
click at [1105, 496] on button "Увеличить" at bounding box center [1112, 502] width 31 height 31
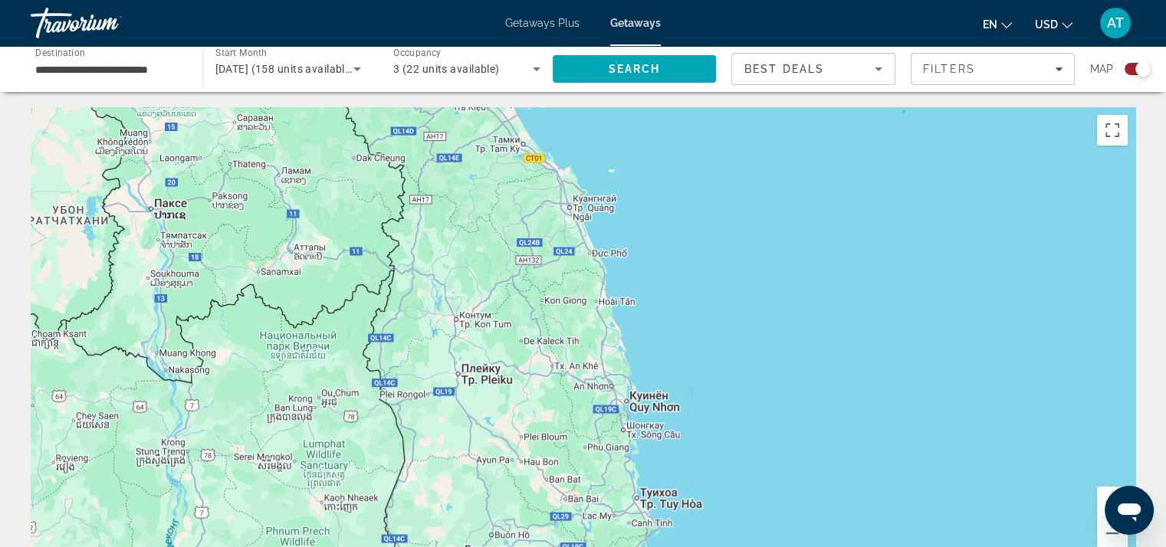
click at [1105, 496] on button "Увеличить" at bounding box center [1112, 502] width 31 height 31
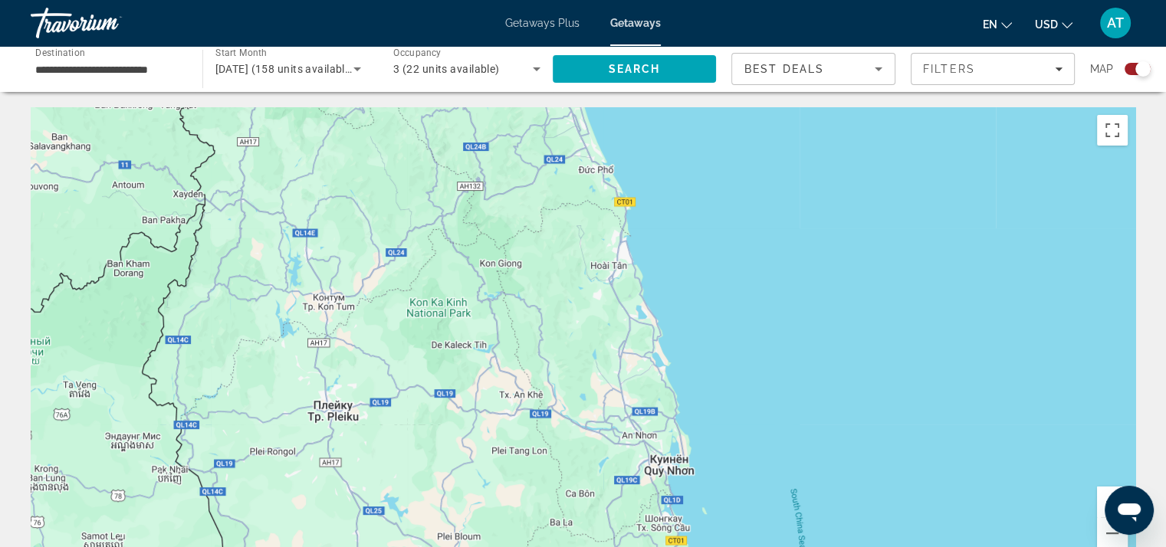
drag, startPoint x: 888, startPoint y: 310, endPoint x: 866, endPoint y: 452, distance: 144.3
click at [868, 454] on div "Main content" at bounding box center [583, 337] width 1105 height 460
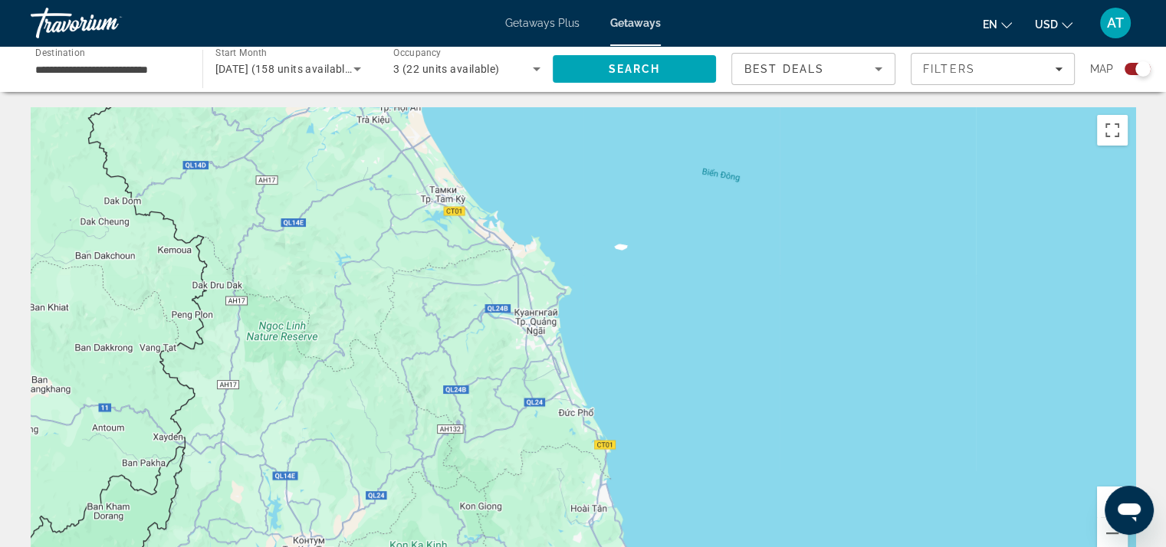
drag, startPoint x: 798, startPoint y: 370, endPoint x: 779, endPoint y: 435, distance: 67.9
click at [779, 437] on div "Чтобы активировать перетаскивание с помощью клавиатуры, нажмите Alt + Ввод. Пос…" at bounding box center [583, 337] width 1105 height 460
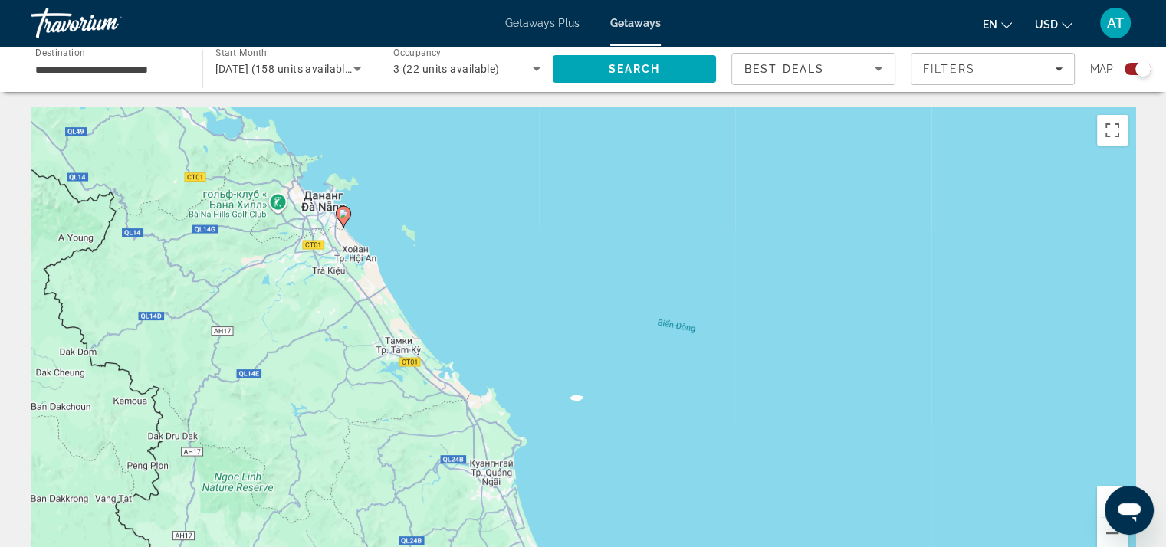
drag, startPoint x: 726, startPoint y: 393, endPoint x: 827, endPoint y: 425, distance: 106.2
click at [827, 425] on div "Чтобы активировать перетаскивание с помощью клавиатуры, нажмите Alt + Ввод. Пос…" at bounding box center [583, 337] width 1105 height 460
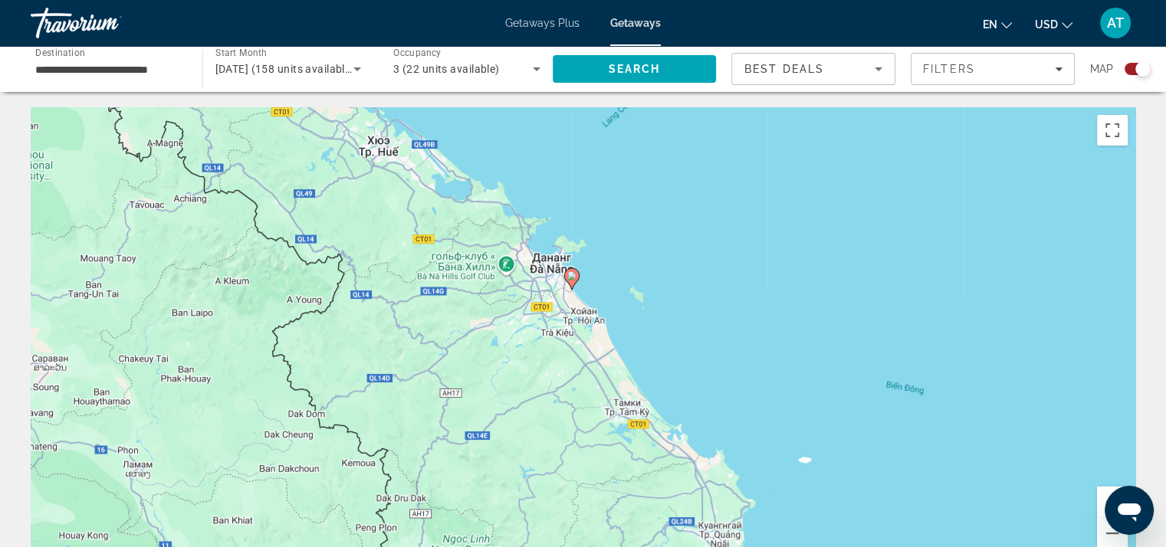
drag, startPoint x: 824, startPoint y: 450, endPoint x: 741, endPoint y: 265, distance: 202.5
click at [738, 285] on div "Чтобы активировать перетаскивание с помощью клавиатуры, нажмите Alt + Ввод. Пос…" at bounding box center [583, 337] width 1105 height 460
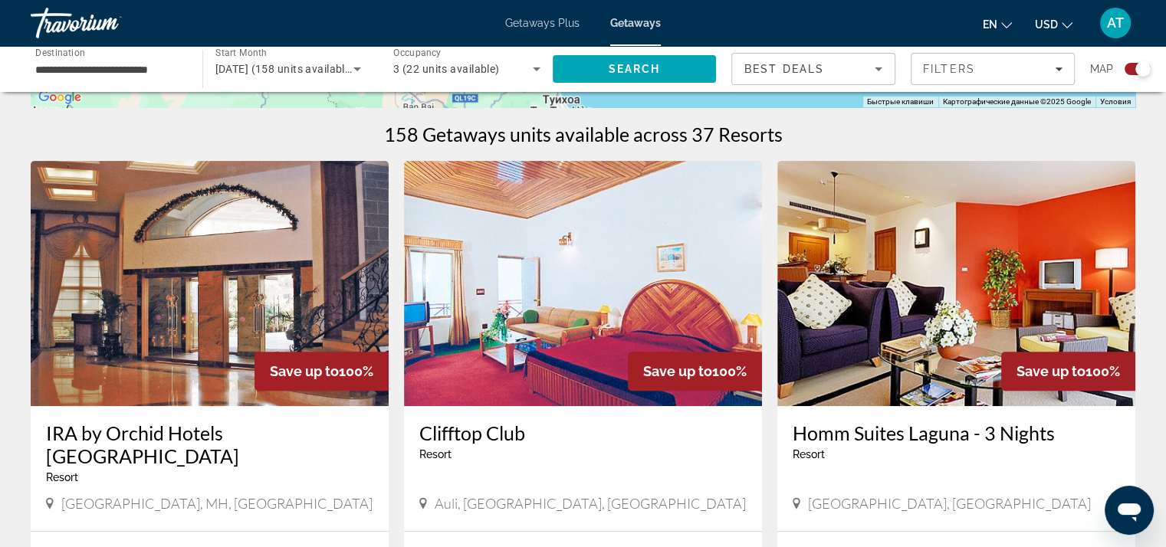
scroll to position [77, 0]
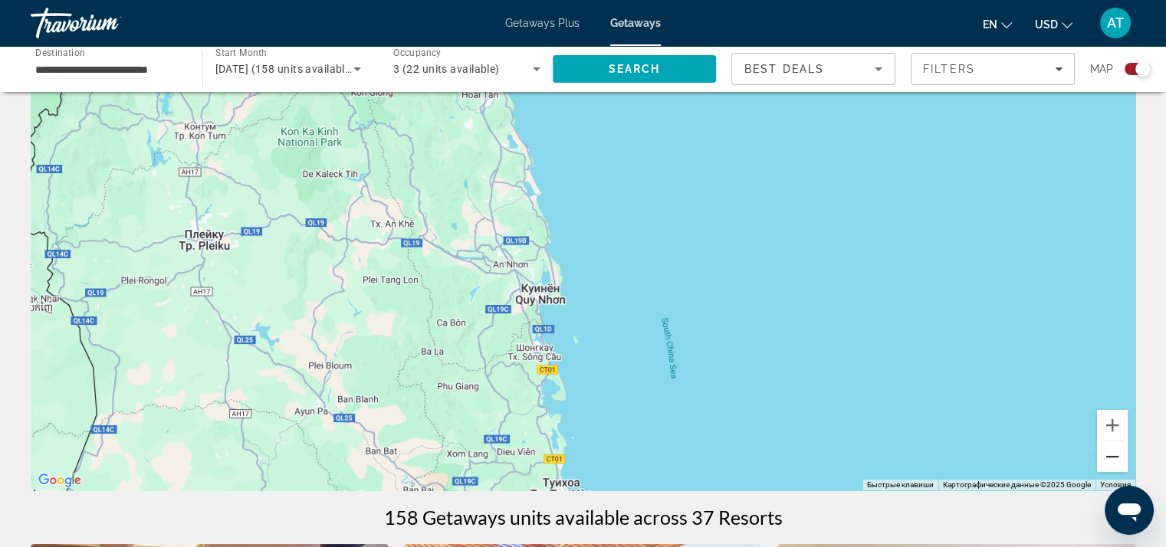
click at [1106, 465] on button "Уменьшить" at bounding box center [1112, 457] width 31 height 31
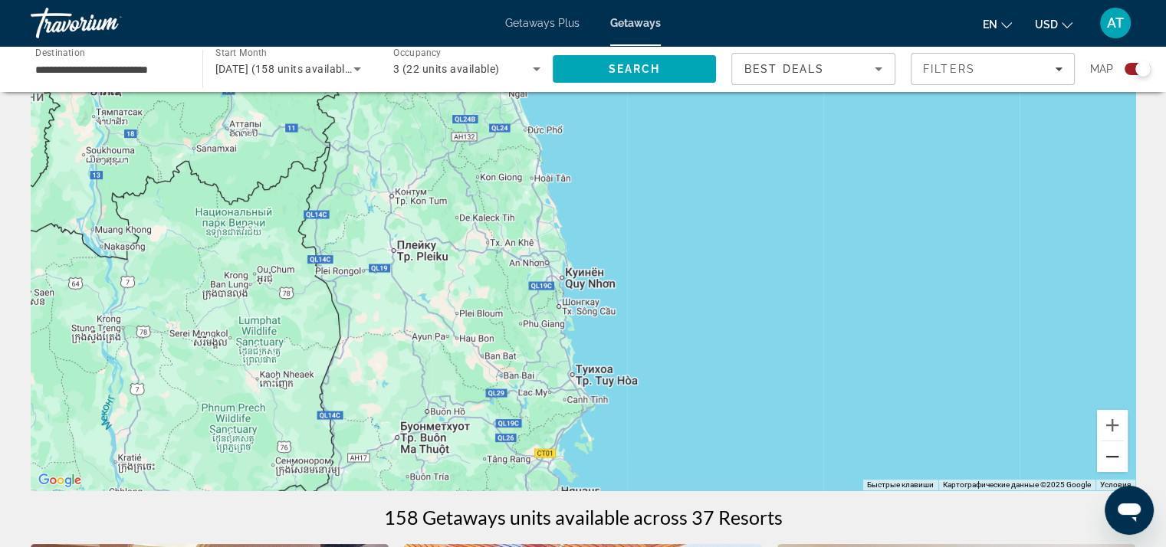
click at [1106, 465] on button "Уменьшить" at bounding box center [1112, 457] width 31 height 31
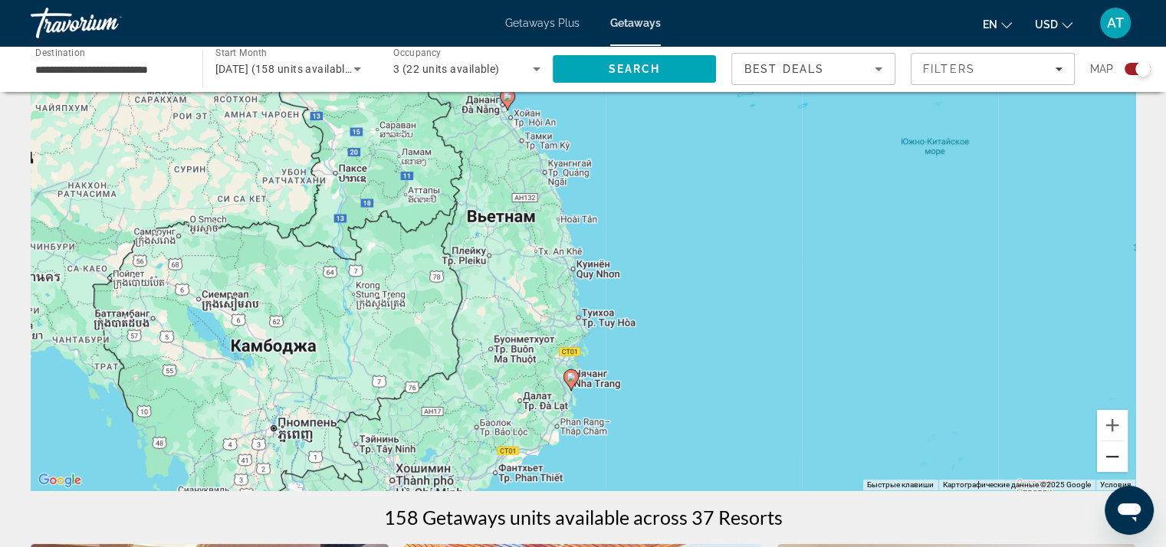
click at [1106, 465] on button "Уменьшить" at bounding box center [1112, 457] width 31 height 31
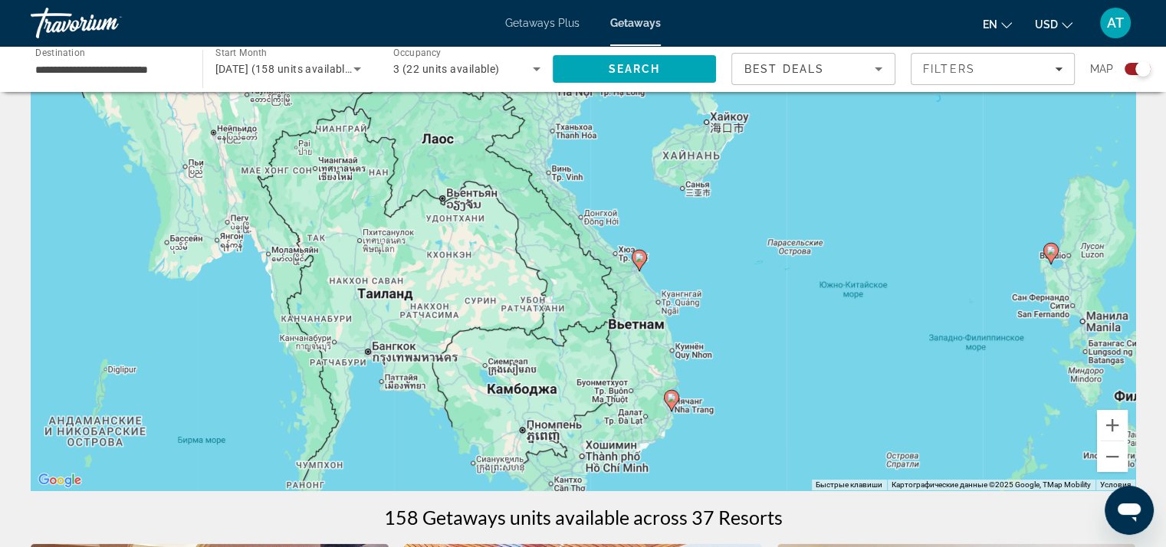
drag, startPoint x: 776, startPoint y: 312, endPoint x: 828, endPoint y: 367, distance: 75.9
click at [828, 367] on div "Чтобы активировать перетаскивание с помощью клавиатуры, нажмите Alt + Ввод. Пос…" at bounding box center [583, 261] width 1105 height 460
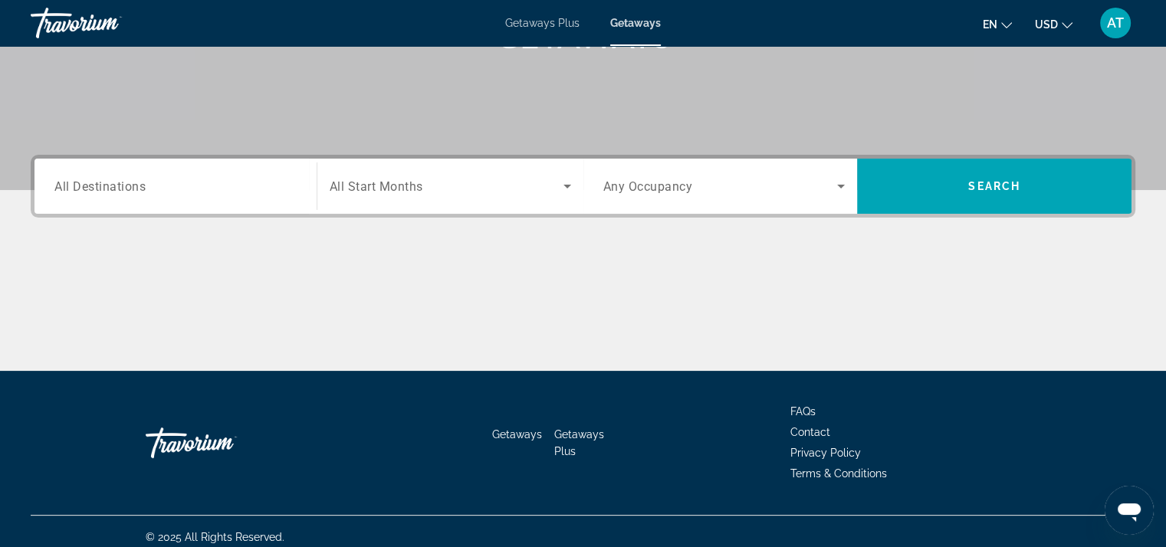
scroll to position [281, 0]
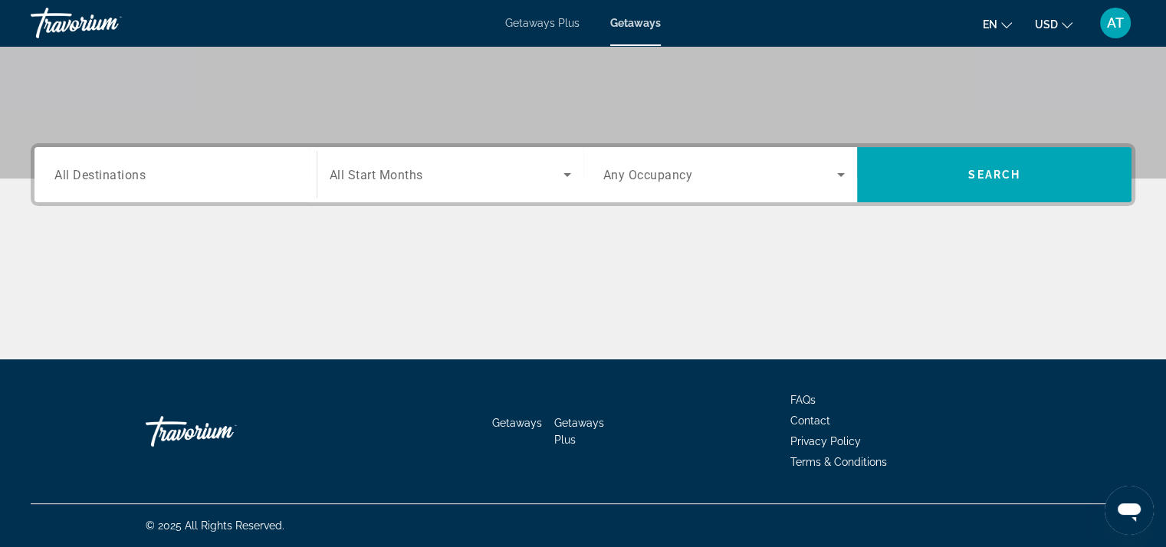
click at [113, 167] on span "All Destinations" at bounding box center [99, 174] width 91 height 15
click at [113, 167] on input "Destination All Destinations" at bounding box center [175, 175] width 242 height 18
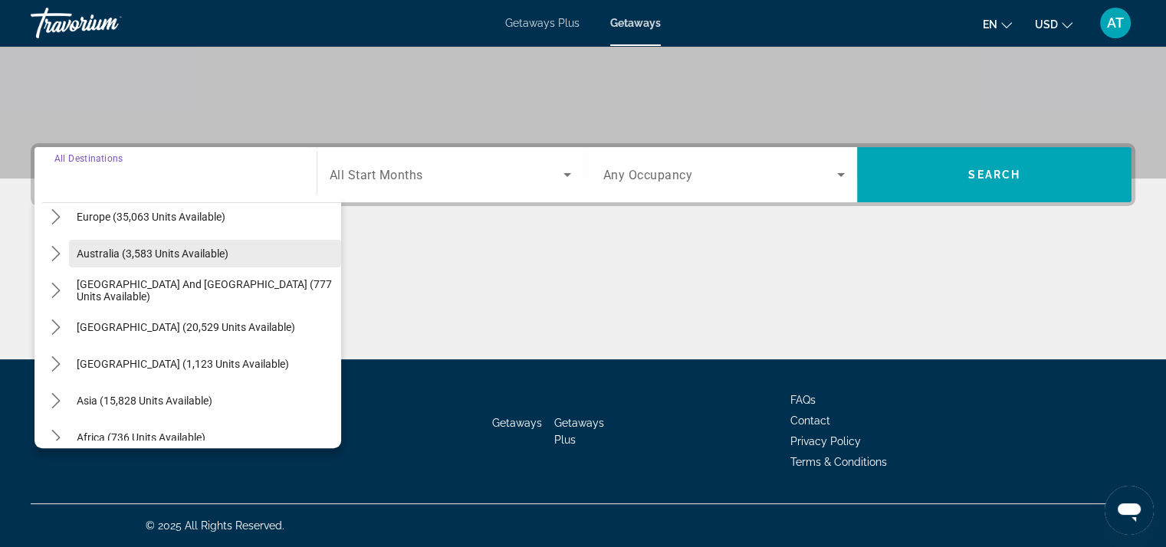
scroll to position [230, 0]
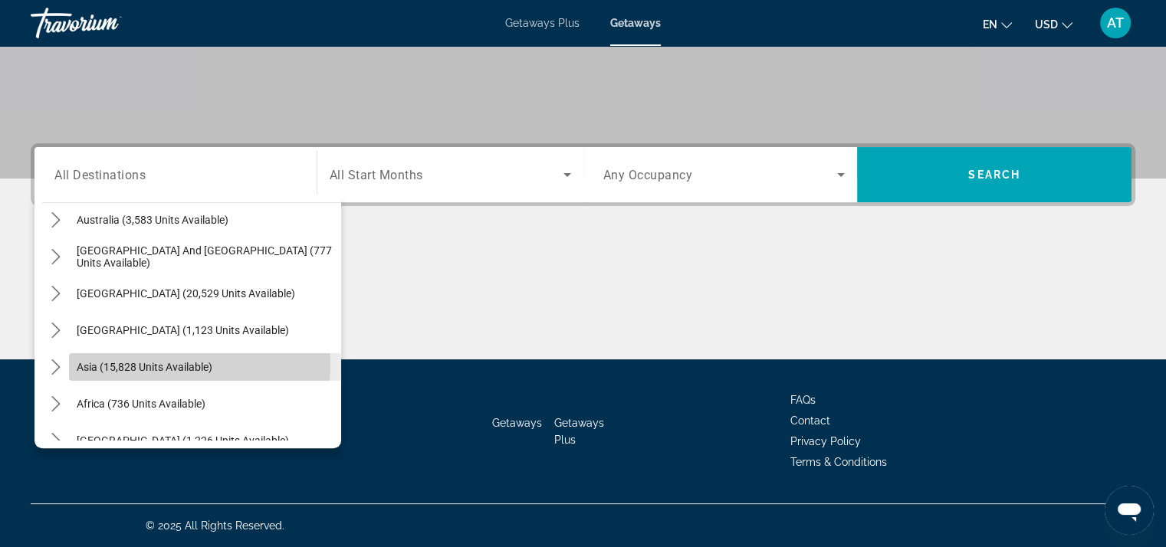
click at [172, 364] on span "Asia (15,828 units available)" at bounding box center [145, 367] width 136 height 12
type input "**********"
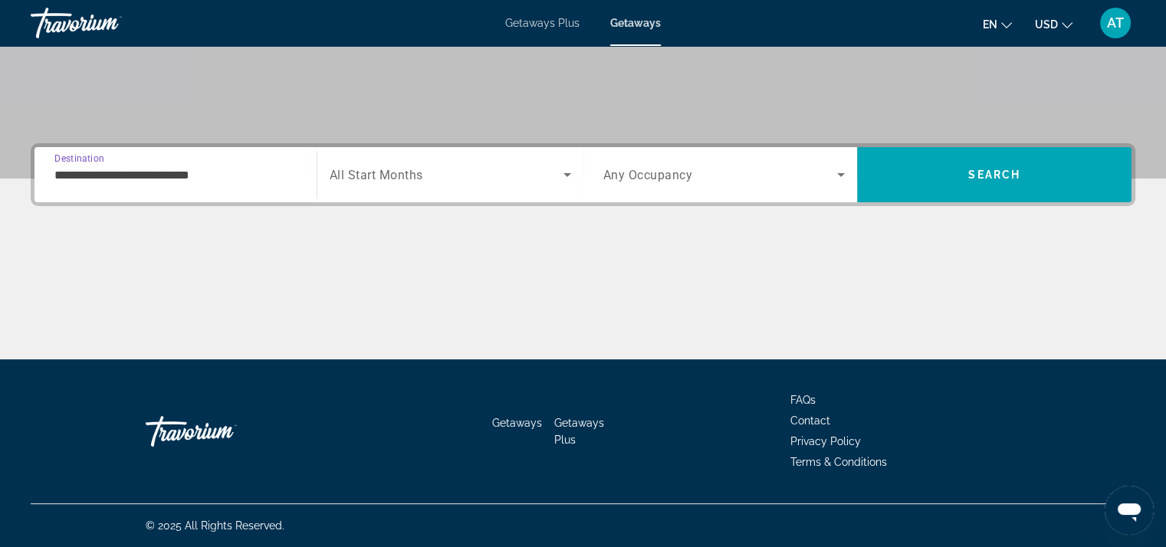
click at [386, 182] on span "Search widget" at bounding box center [447, 175] width 234 height 18
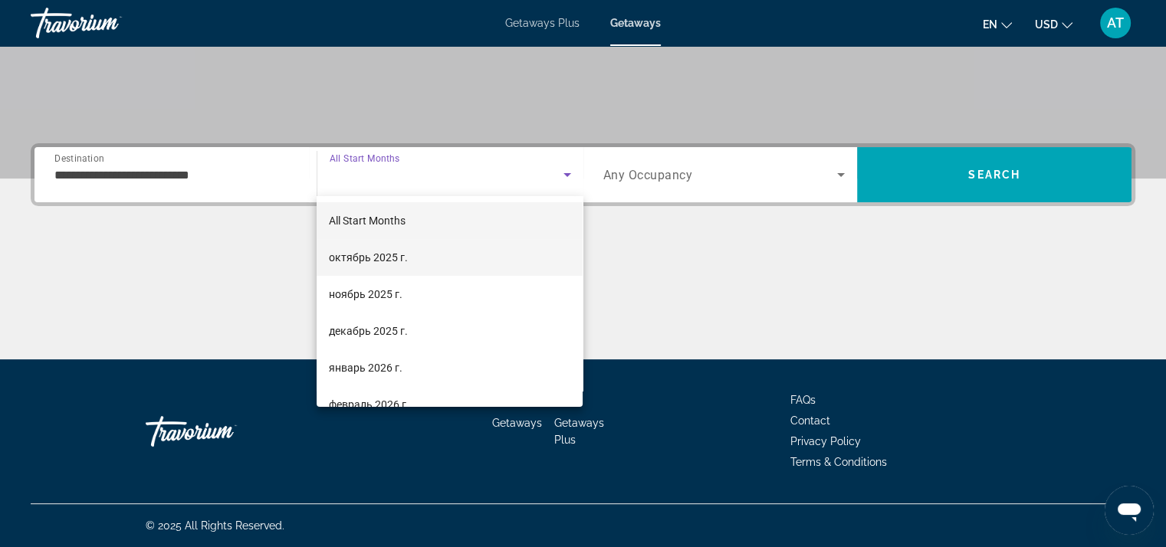
click at [378, 254] on span "октябрь 2025 г." at bounding box center [368, 257] width 79 height 18
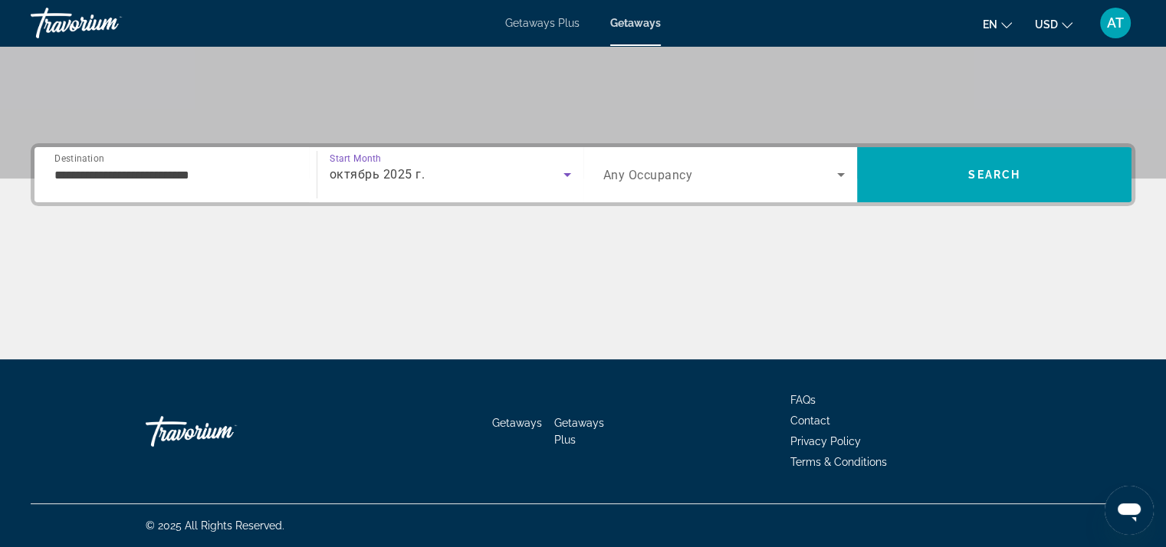
click at [695, 157] on div "Search widget" at bounding box center [724, 174] width 242 height 43
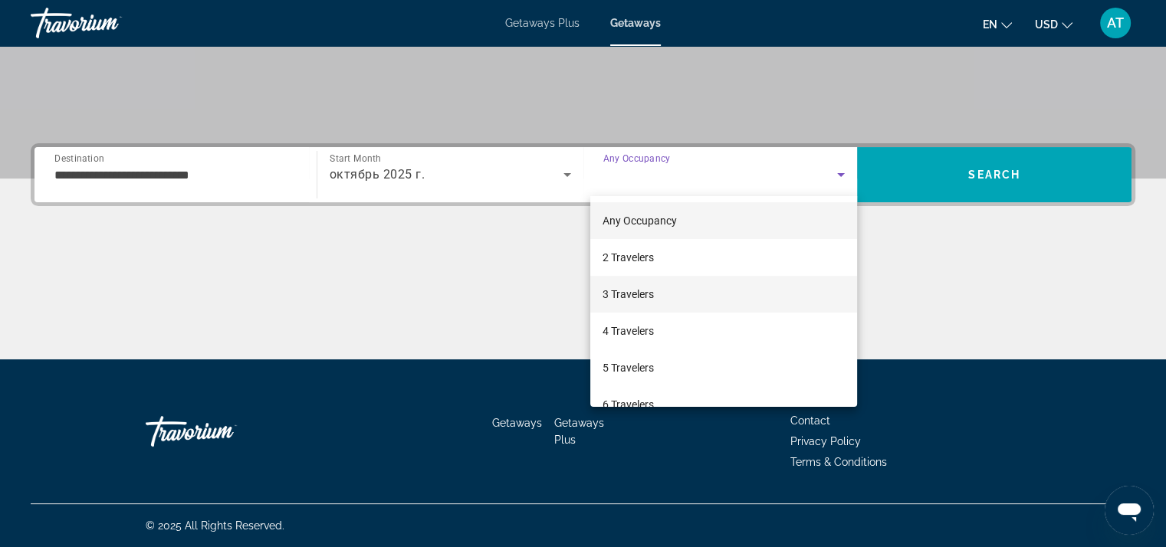
drag, startPoint x: 680, startPoint y: 292, endPoint x: 773, endPoint y: 275, distance: 94.3
click at [678, 292] on mat-option "3 Travelers" at bounding box center [723, 294] width 267 height 37
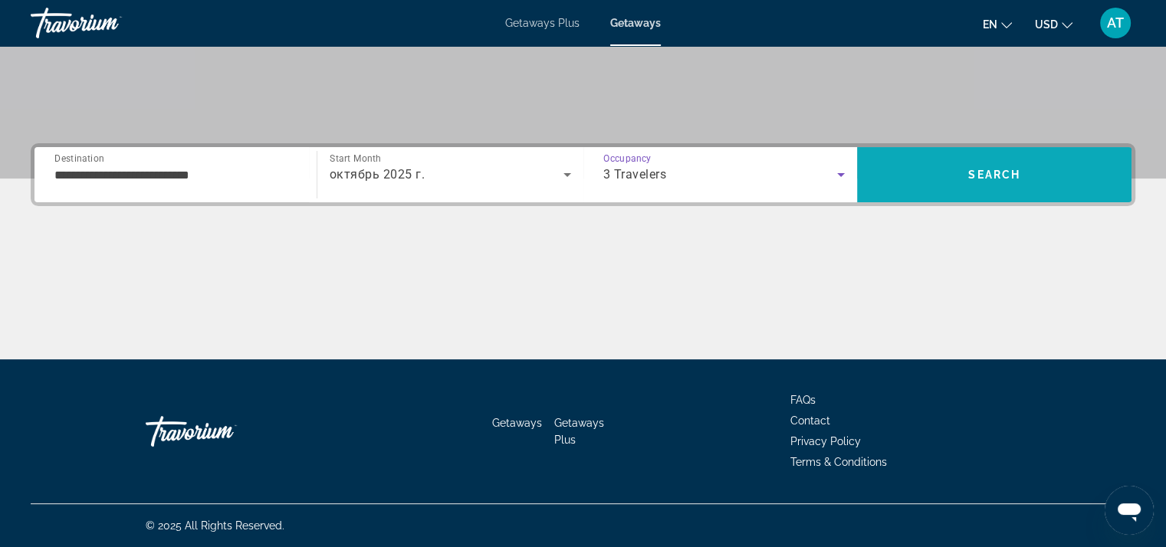
click at [910, 186] on span "Search" at bounding box center [994, 174] width 274 height 37
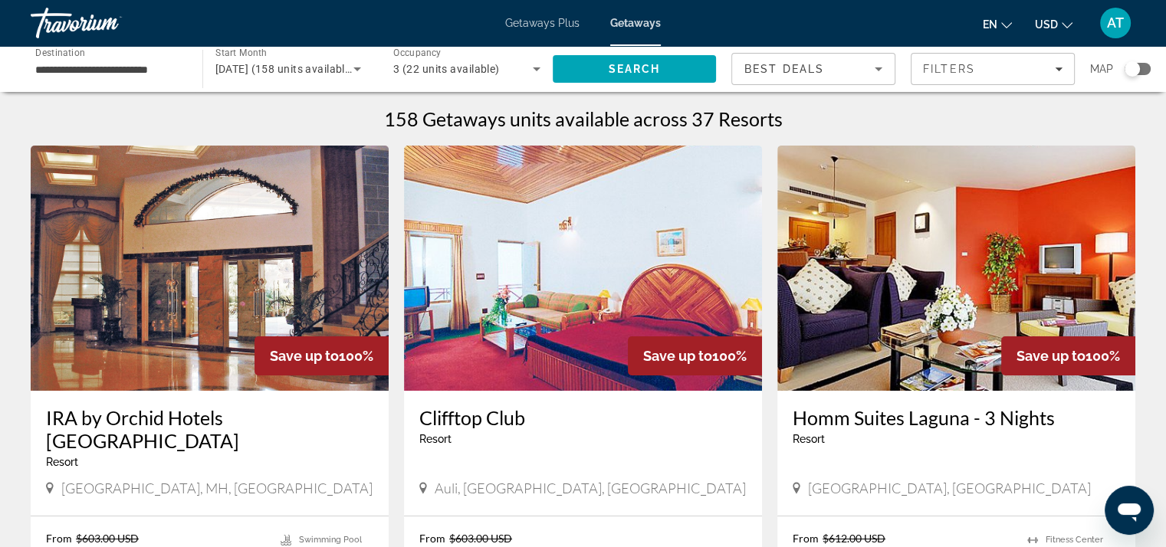
click at [1141, 67] on div "Search widget" at bounding box center [1138, 69] width 26 height 12
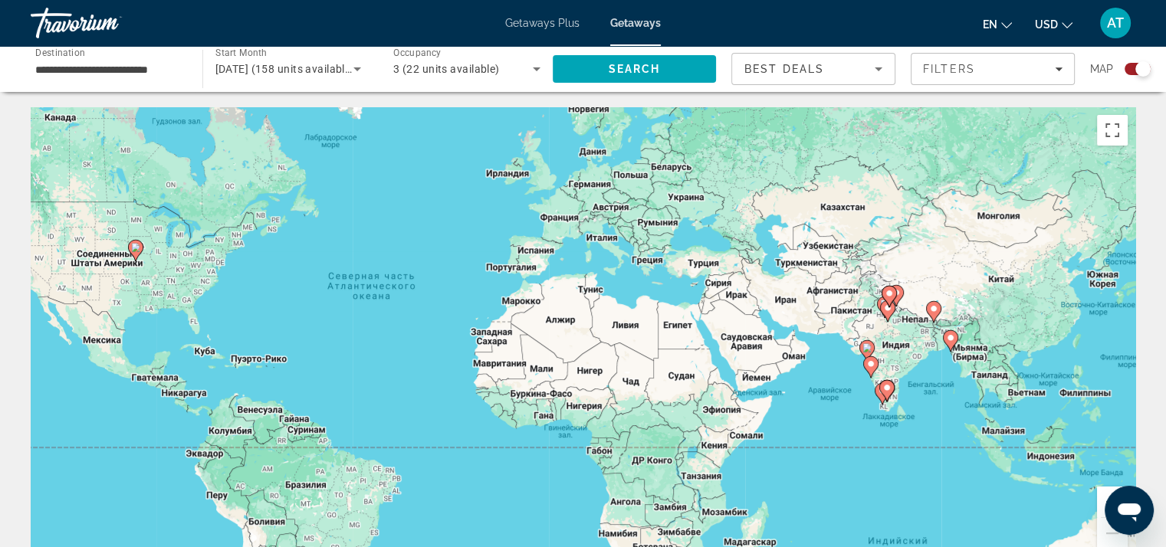
drag, startPoint x: 1023, startPoint y: 268, endPoint x: 718, endPoint y: 207, distance: 311.2
click at [718, 206] on div "Чтобы активировать перетаскивание с помощью клавиатуры, нажмите Alt + Ввод. Пос…" at bounding box center [583, 337] width 1105 height 460
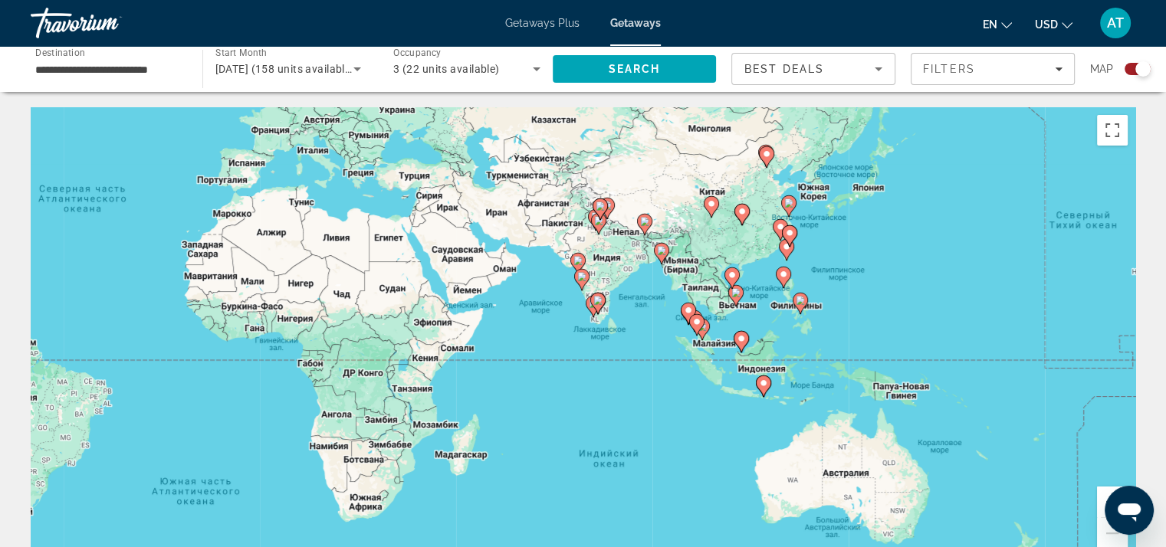
drag, startPoint x: 860, startPoint y: 292, endPoint x: 739, endPoint y: 243, distance: 130.7
click at [739, 243] on div "Чтобы активировать перетаскивание с помощью клавиатуры, нажмите Alt + Ввод. Пос…" at bounding box center [583, 337] width 1105 height 460
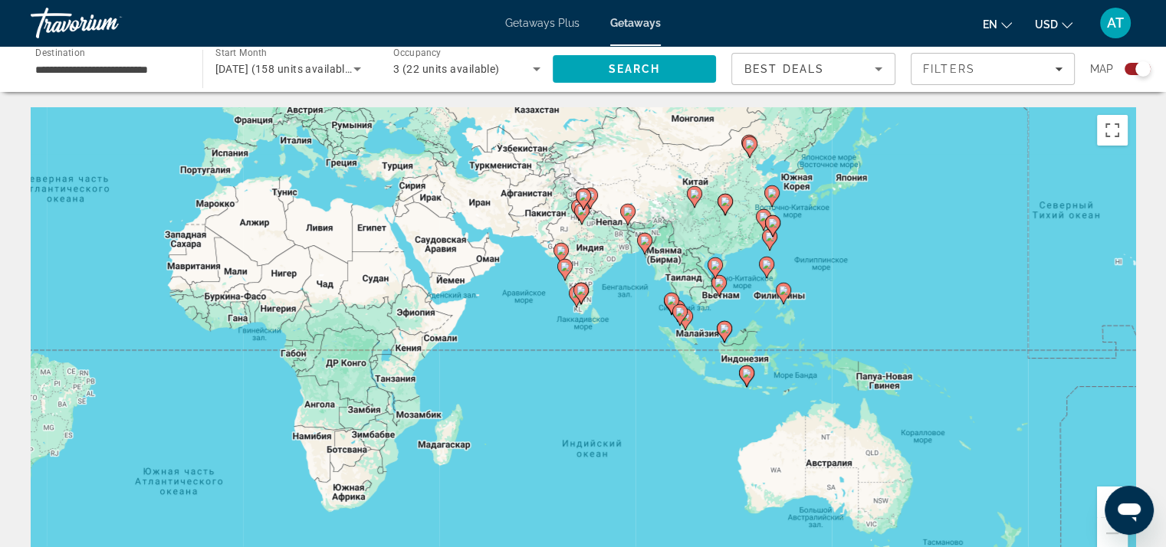
click at [1101, 496] on button "Увеличить" at bounding box center [1112, 502] width 31 height 31
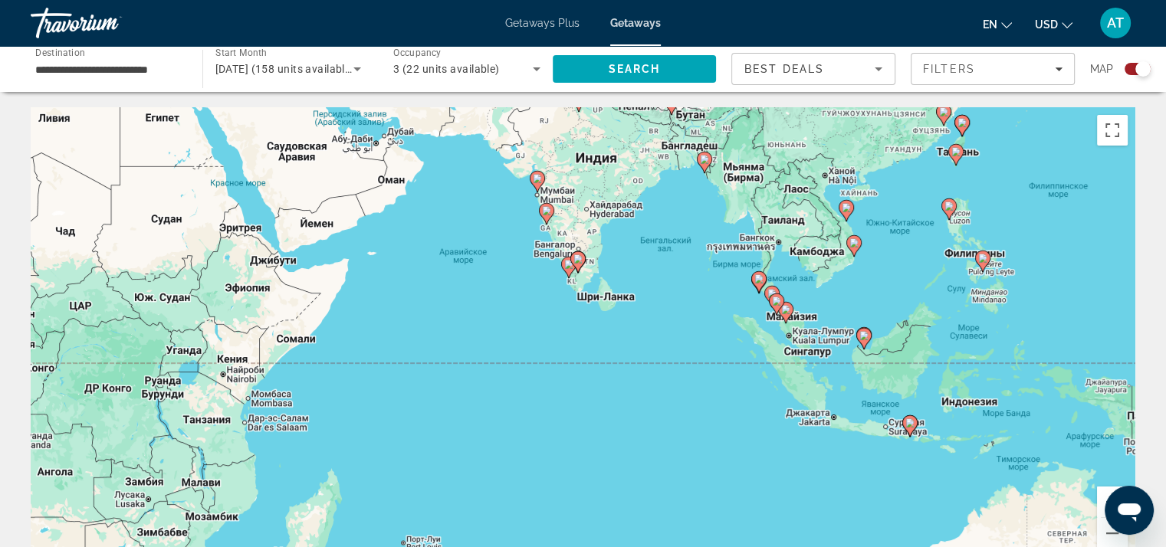
click at [1102, 494] on button "Увеличить" at bounding box center [1112, 502] width 31 height 31
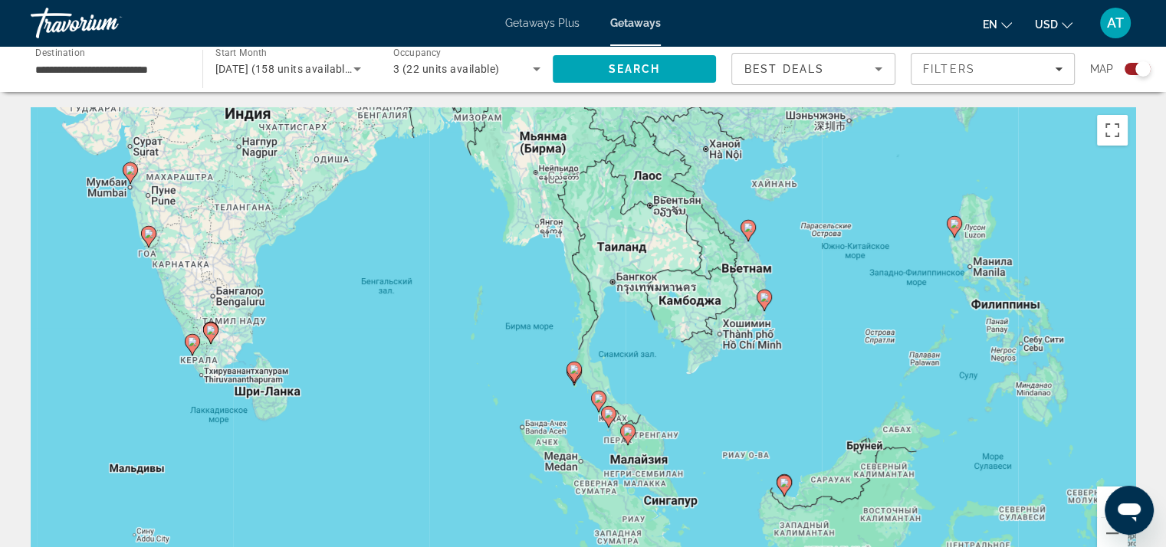
drag, startPoint x: 981, startPoint y: 223, endPoint x: 555, endPoint y: 409, distance: 465.2
click at [555, 409] on div "Чтобы активировать перетаскивание с помощью клавиатуры, нажмите Alt + Ввод. Пос…" at bounding box center [583, 337] width 1105 height 460
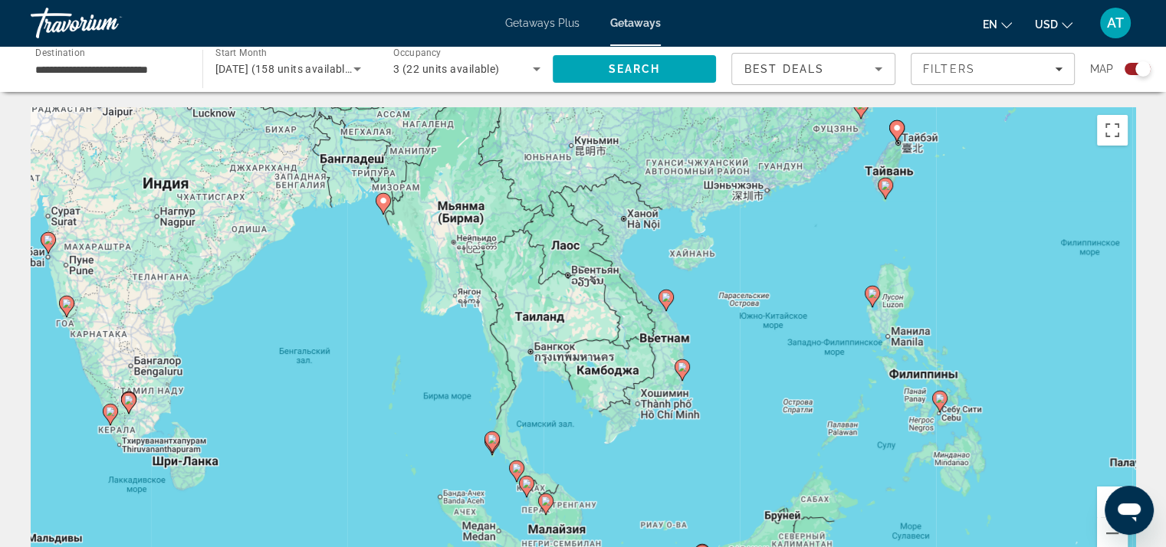
click at [1100, 494] on button "Увеличить" at bounding box center [1112, 502] width 31 height 31
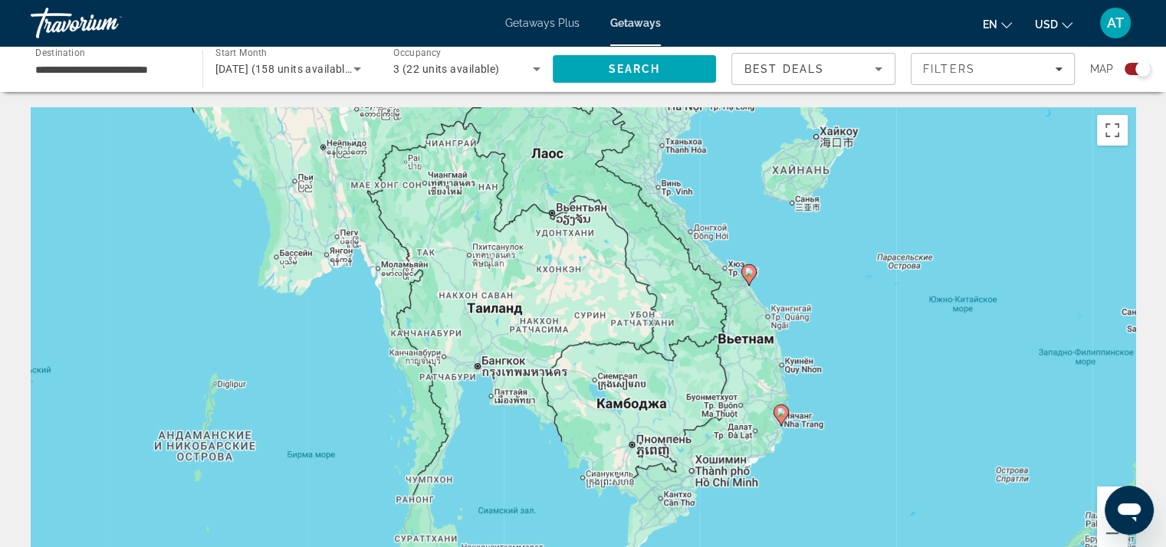
click at [1101, 494] on button "Увеличить" at bounding box center [1112, 502] width 31 height 31
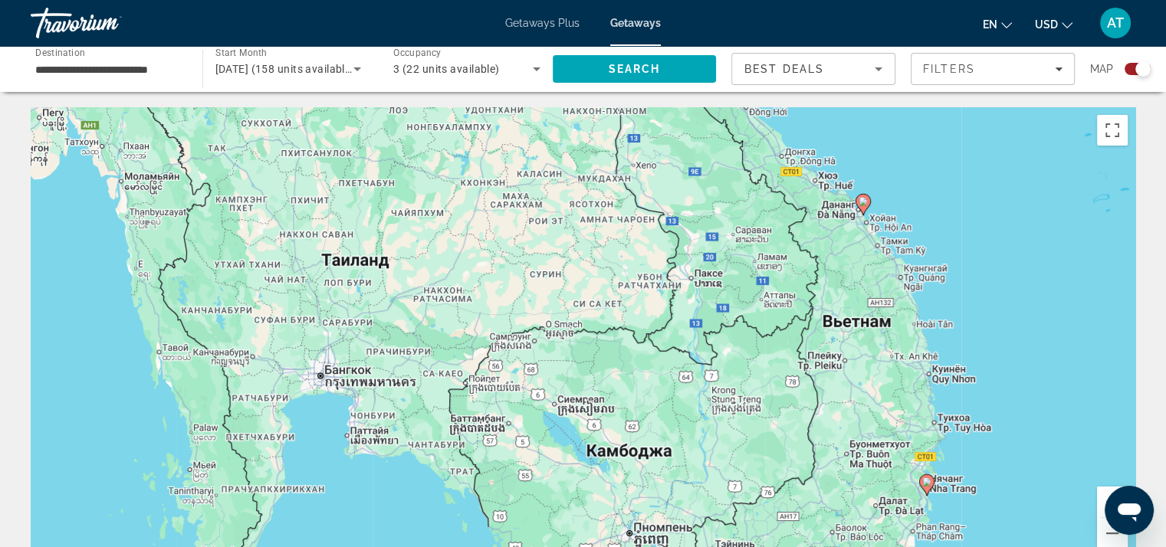
drag, startPoint x: 1010, startPoint y: 455, endPoint x: 781, endPoint y: 376, distance: 241.7
click at [781, 376] on div "Чтобы активировать перетаскивание с помощью клавиатуры, нажмите Alt + Ввод. Пос…" at bounding box center [583, 337] width 1105 height 460
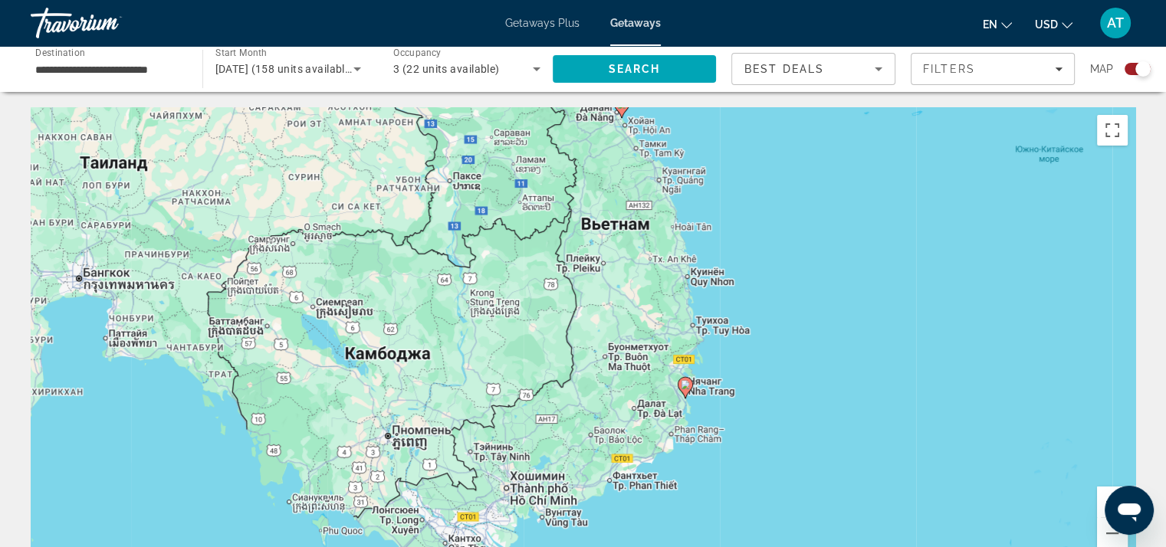
click at [1105, 496] on button "Увеличить" at bounding box center [1112, 502] width 31 height 31
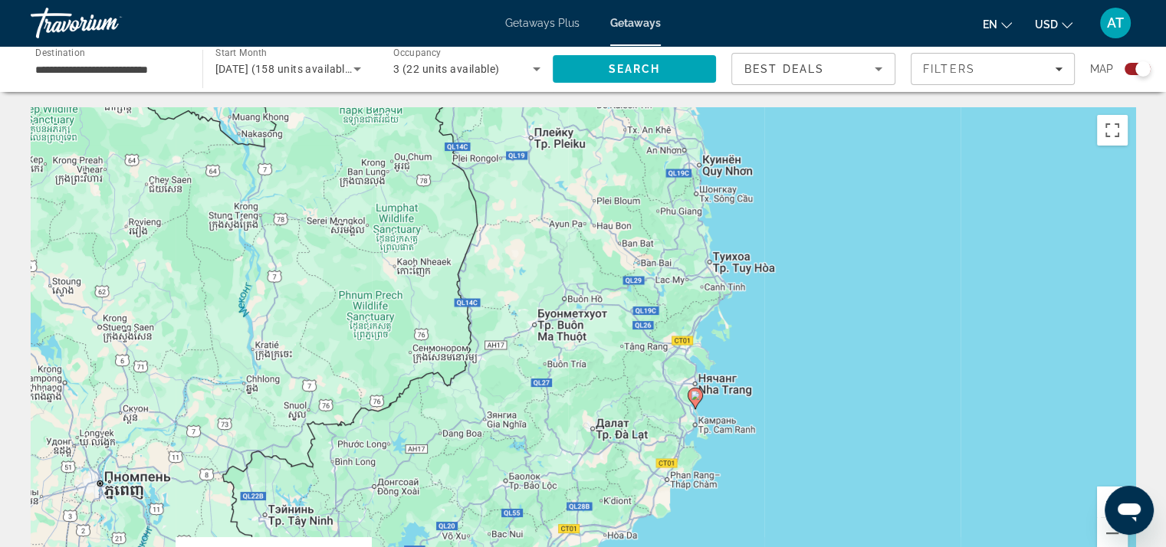
drag, startPoint x: 981, startPoint y: 455, endPoint x: 889, endPoint y: 401, distance: 106.9
click at [889, 401] on div "Чтобы активировать перетаскивание с помощью клавиатуры, нажмите Alt + Ввод. Пос…" at bounding box center [583, 337] width 1105 height 460
drag, startPoint x: 824, startPoint y: 415, endPoint x: 846, endPoint y: 468, distance: 58.1
click at [846, 468] on div "Чтобы активировать перетаскивание с помощью клавиатуры, нажмите Alt + Ввод. Пос…" at bounding box center [583, 337] width 1105 height 460
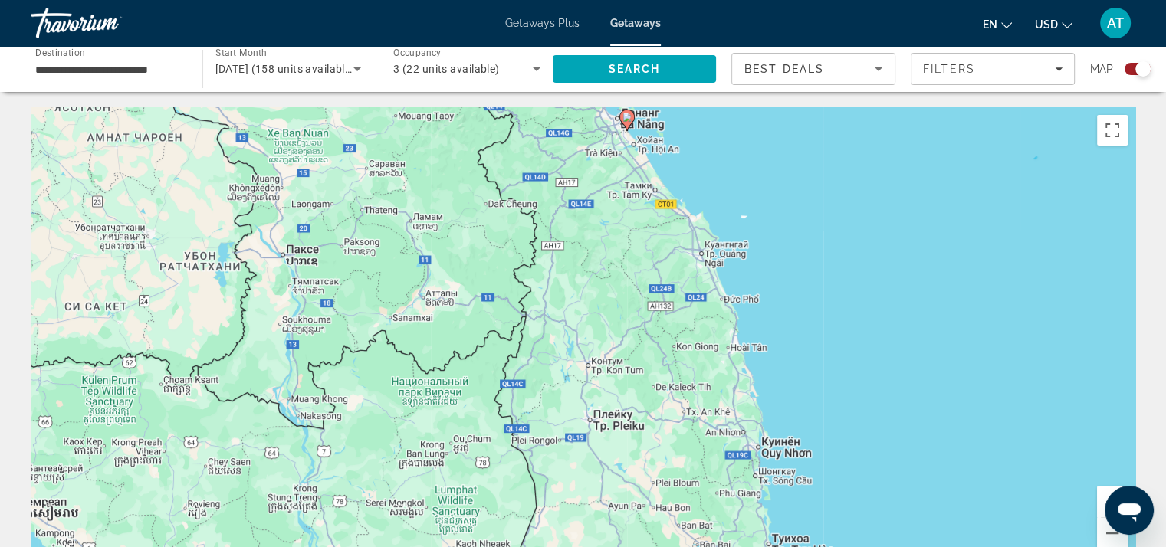
drag, startPoint x: 831, startPoint y: 367, endPoint x: 813, endPoint y: 417, distance: 52.9
click at [813, 416] on div "Чтобы активировать перетаскивание с помощью клавиатуры, нажмите Alt + Ввод. Пос…" at bounding box center [583, 337] width 1105 height 460
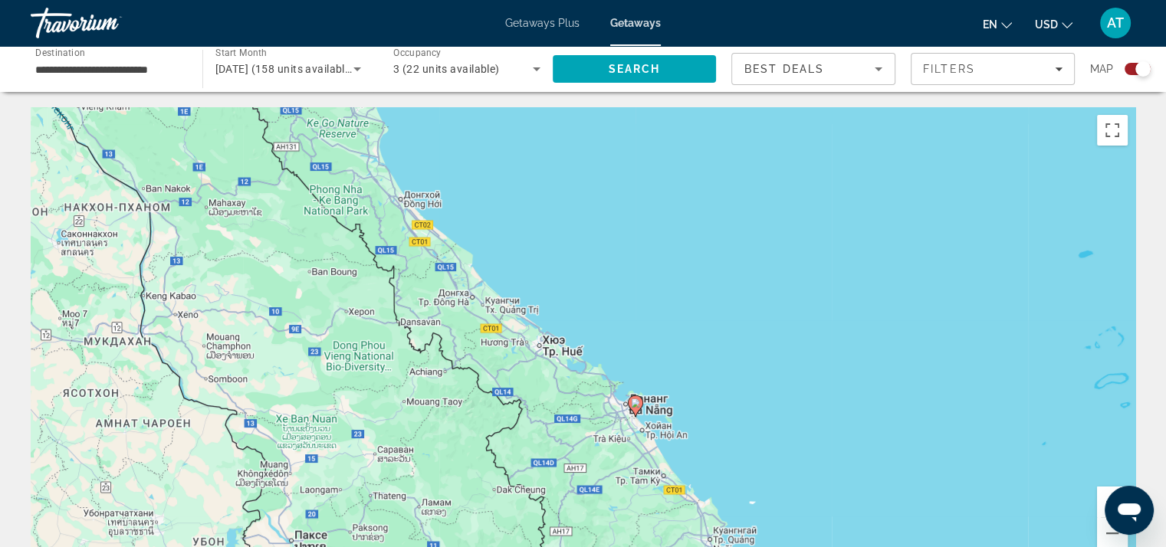
drag, startPoint x: 661, startPoint y: 257, endPoint x: 712, endPoint y: 432, distance: 182.9
click at [711, 435] on div "Чтобы активировать перетаскивание с помощью клавиатуры, нажмите Alt + Ввод. Пос…" at bounding box center [583, 337] width 1105 height 460
click at [1110, 534] on button "Уменьшить" at bounding box center [1112, 533] width 31 height 31
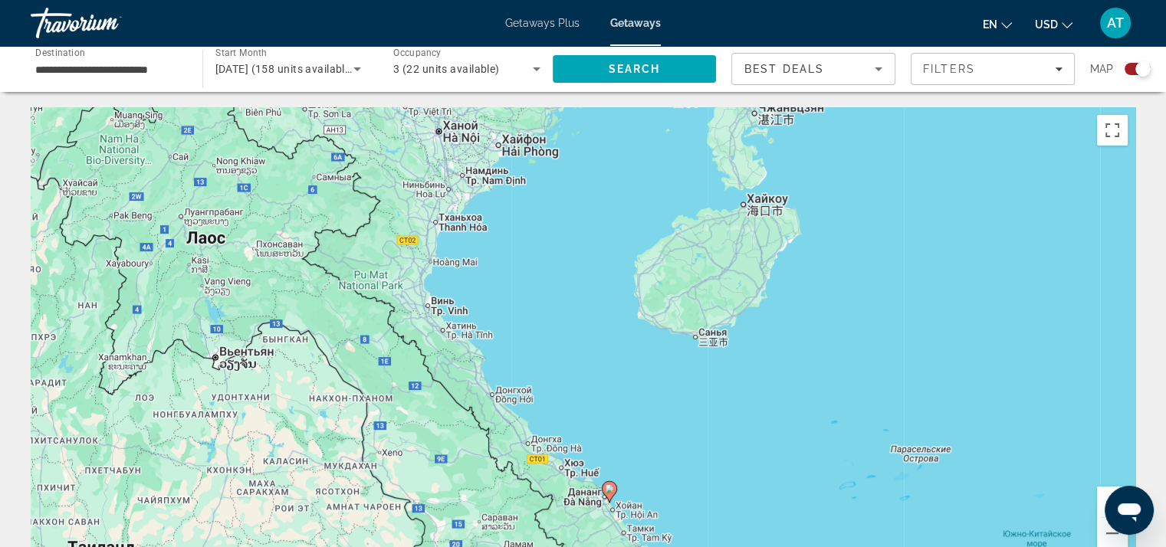
drag, startPoint x: 708, startPoint y: 271, endPoint x: 721, endPoint y: 324, distance: 55.2
click at [708, 307] on div "Чтобы активировать перетаскивание с помощью клавиатуры, нажмите Alt + Ввод. Пос…" at bounding box center [583, 337] width 1105 height 460
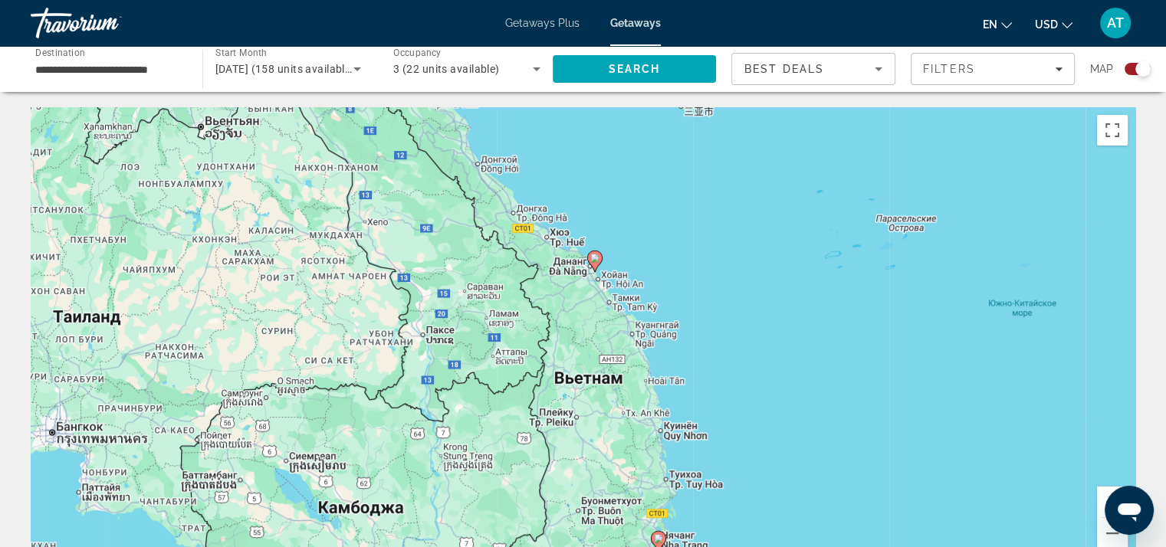
drag, startPoint x: 738, startPoint y: 379, endPoint x: 721, endPoint y: 395, distance: 22.8
click at [721, 395] on div "Чтобы активировать перетаскивание с помощью клавиатуры, нажмите Alt + Ввод. Пос…" at bounding box center [583, 337] width 1105 height 460
click at [596, 260] on image "Main content" at bounding box center [594, 258] width 9 height 9
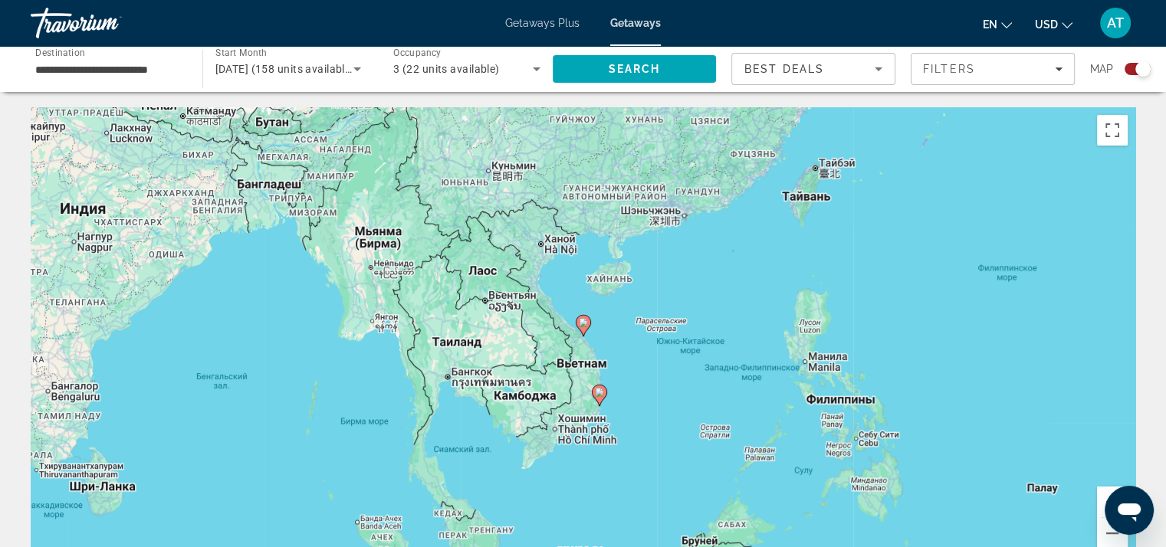
click at [583, 324] on image "Main content" at bounding box center [583, 322] width 9 height 9
type input "**********"
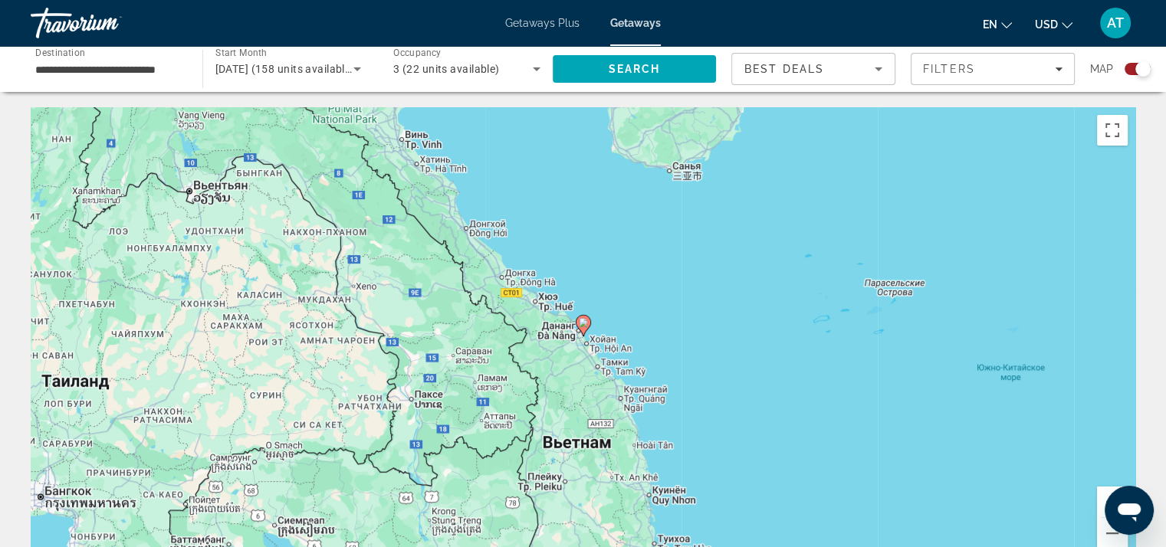
click at [583, 321] on image "Main content" at bounding box center [583, 322] width 9 height 9
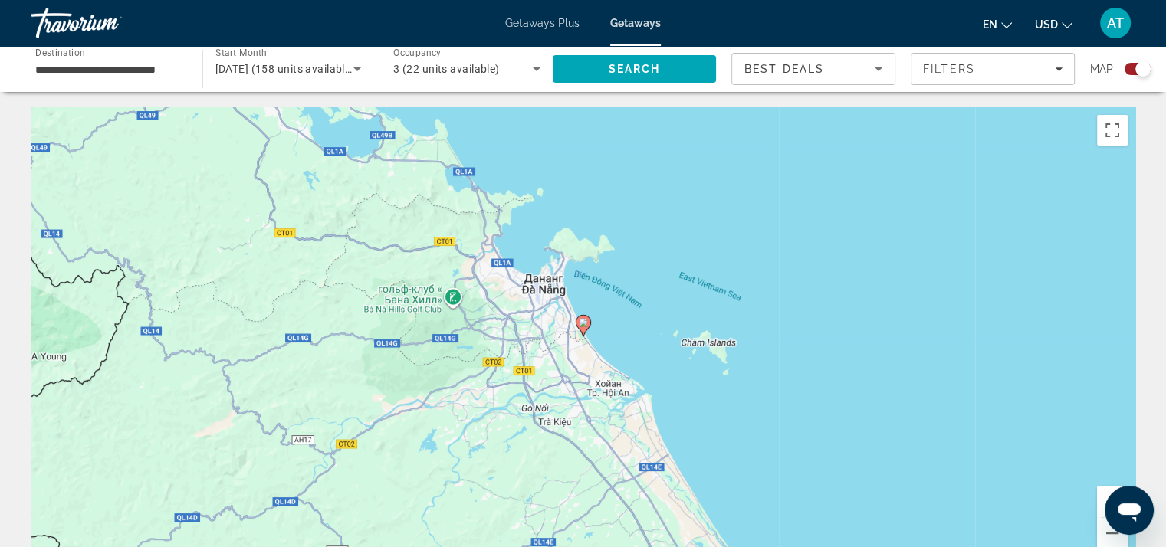
click at [582, 321] on image "Main content" at bounding box center [583, 322] width 9 height 9
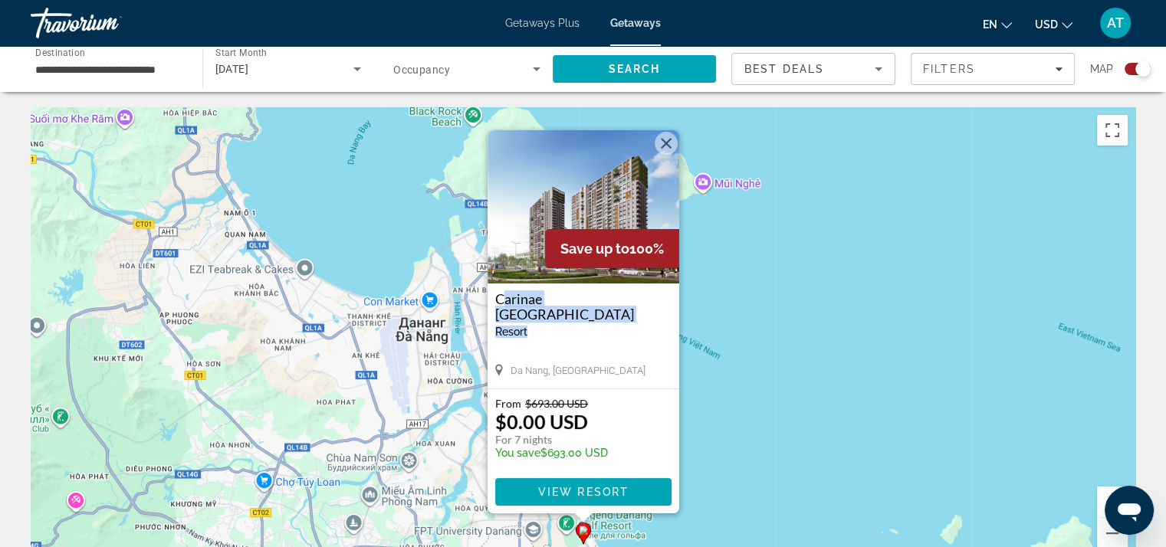
drag, startPoint x: 543, startPoint y: 315, endPoint x: 488, endPoint y: 296, distance: 57.7
click at [488, 296] on div "Carinae [GEOGRAPHIC_DATA] - This is an adults only resort [GEOGRAPHIC_DATA], [G…" at bounding box center [584, 336] width 192 height 105
copy div "Carinae [GEOGRAPHIC_DATA]"
click at [669, 143] on button "Закрыть" at bounding box center [666, 143] width 23 height 23
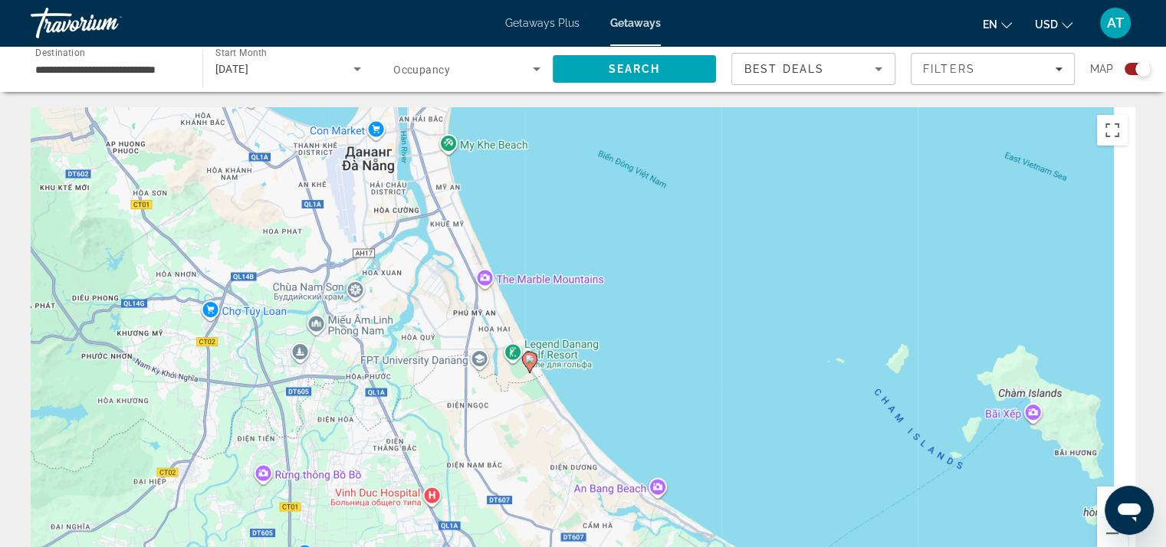
drag, startPoint x: 698, startPoint y: 375, endPoint x: 643, endPoint y: 203, distance: 180.4
click at [643, 203] on div "Чтобы активировать перетаскивание с помощью клавиатуры, нажмите Alt + Ввод. Пос…" at bounding box center [583, 337] width 1105 height 460
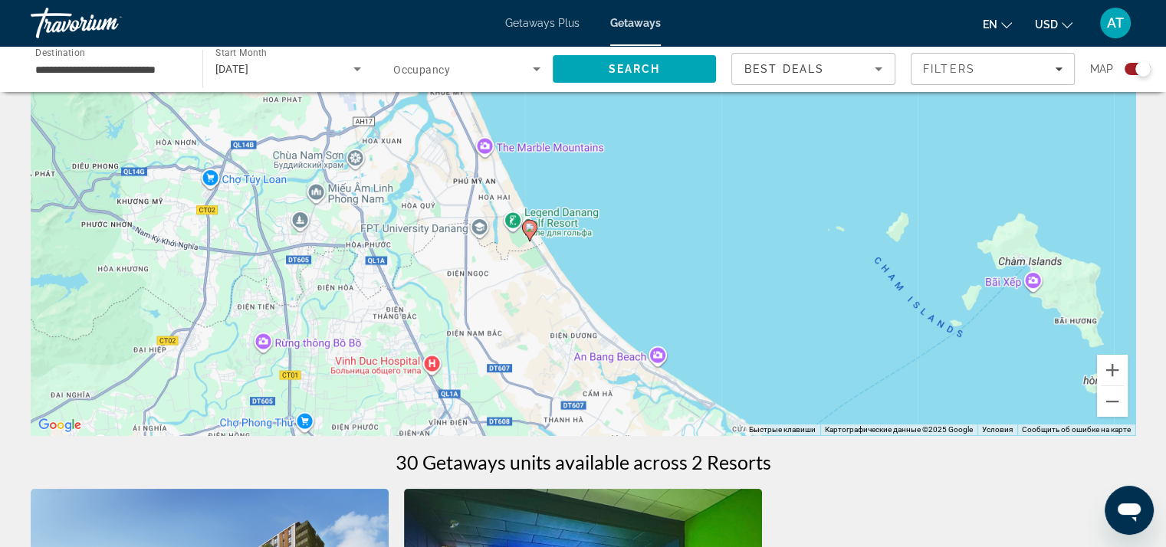
scroll to position [153, 0]
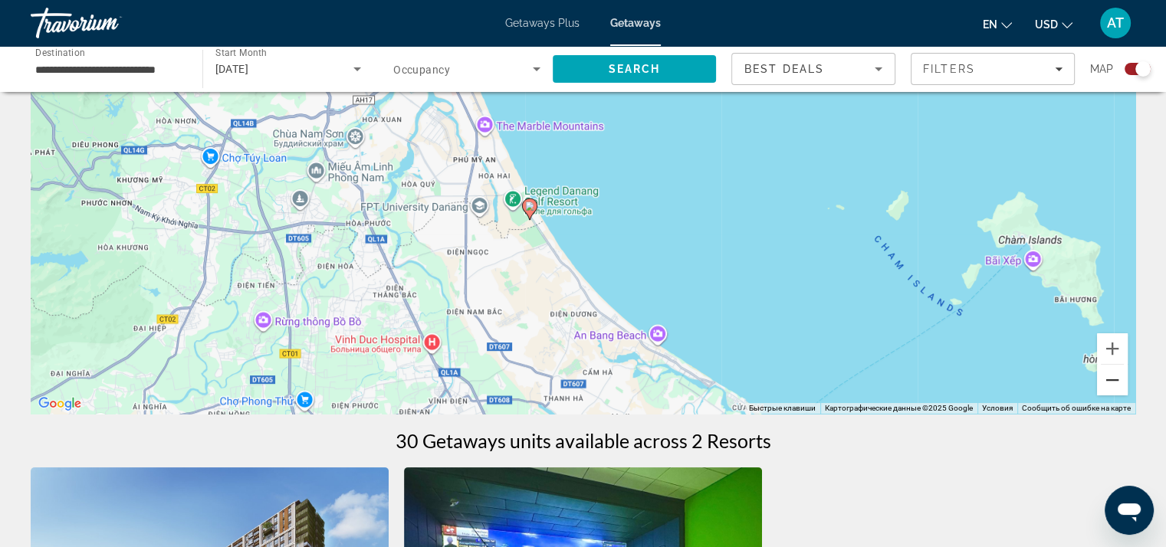
click at [1107, 386] on button "Уменьшить" at bounding box center [1112, 380] width 31 height 31
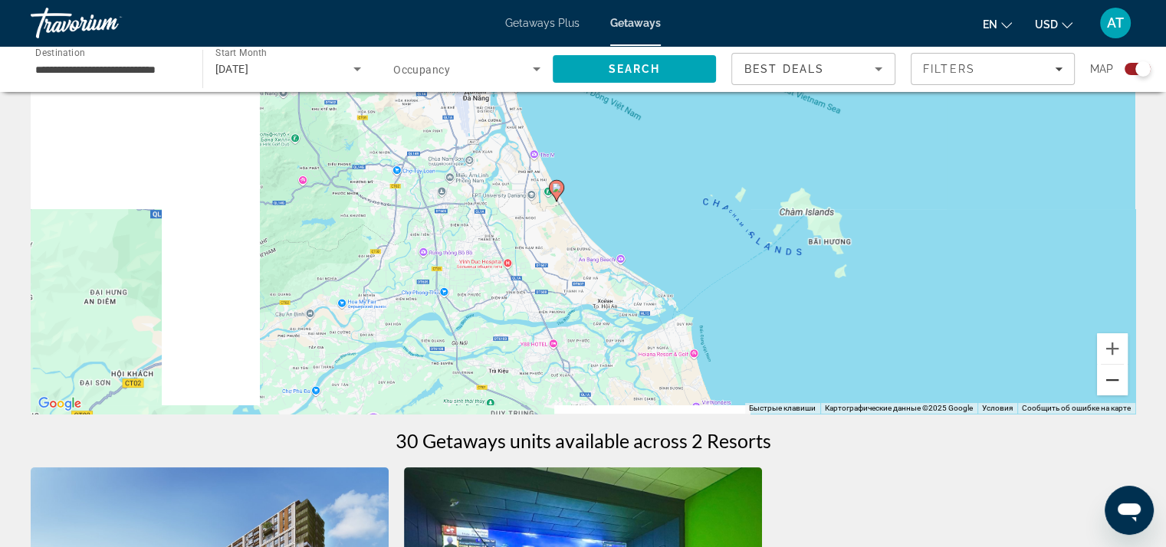
click at [1107, 386] on button "Уменьшить" at bounding box center [1112, 380] width 31 height 31
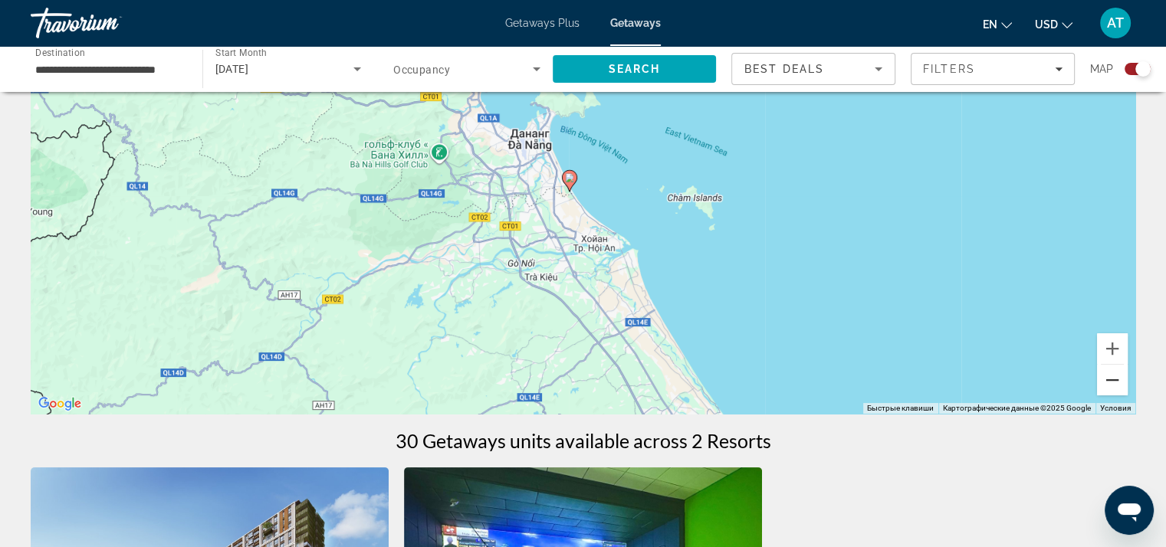
click at [1107, 386] on button "Уменьшить" at bounding box center [1112, 380] width 31 height 31
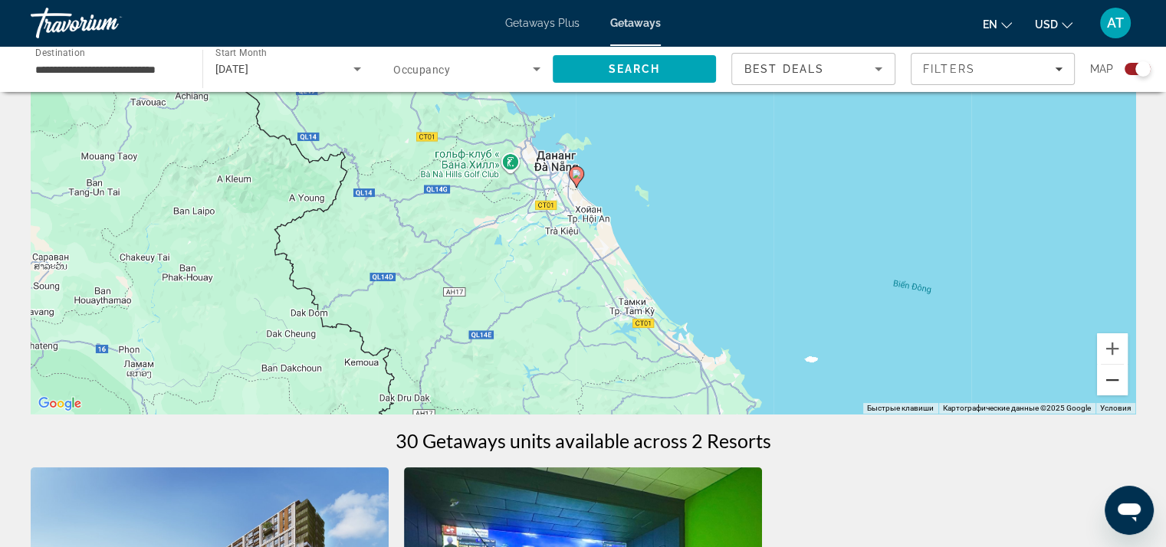
click at [1107, 386] on button "Уменьшить" at bounding box center [1112, 380] width 31 height 31
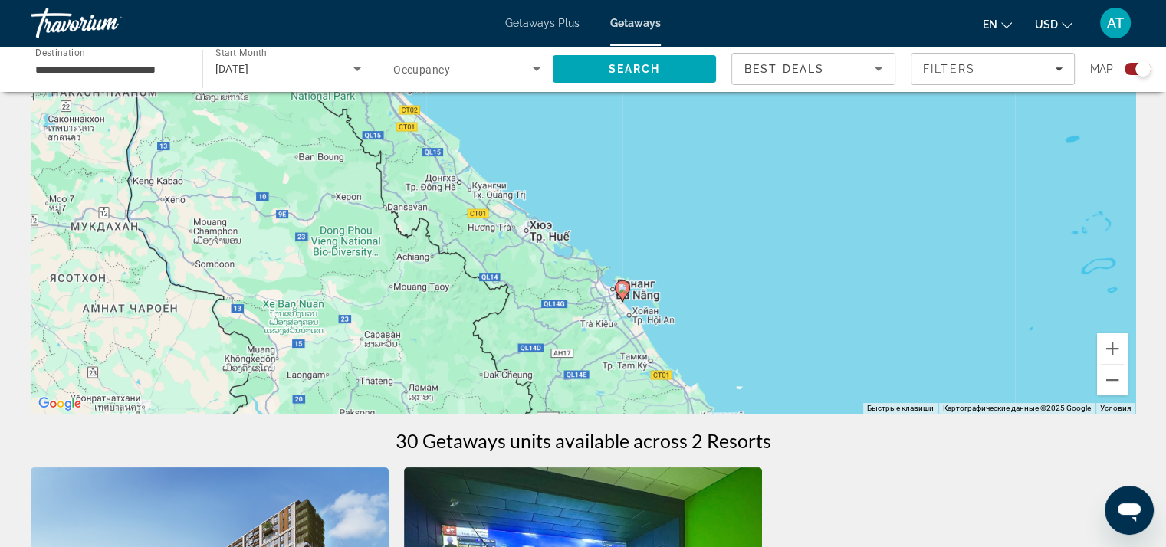
drag, startPoint x: 733, startPoint y: 239, endPoint x: 734, endPoint y: 300, distance: 60.6
click at [767, 333] on div "Чтобы активировать перетаскивание с помощью клавиатуры, нажмите Alt + Ввод. Пос…" at bounding box center [583, 184] width 1105 height 460
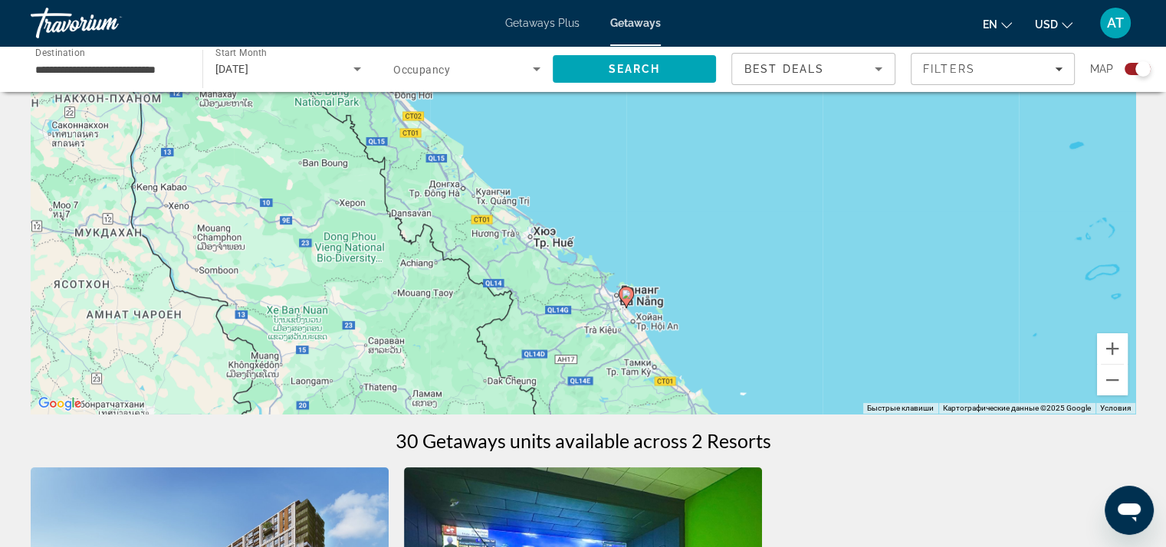
drag, startPoint x: 653, startPoint y: 202, endPoint x: 693, endPoint y: 327, distance: 131.9
click at [693, 331] on div "Чтобы активировать перетаскивание с помощью клавиатуры, нажмите Alt + Ввод. Пос…" at bounding box center [583, 184] width 1105 height 460
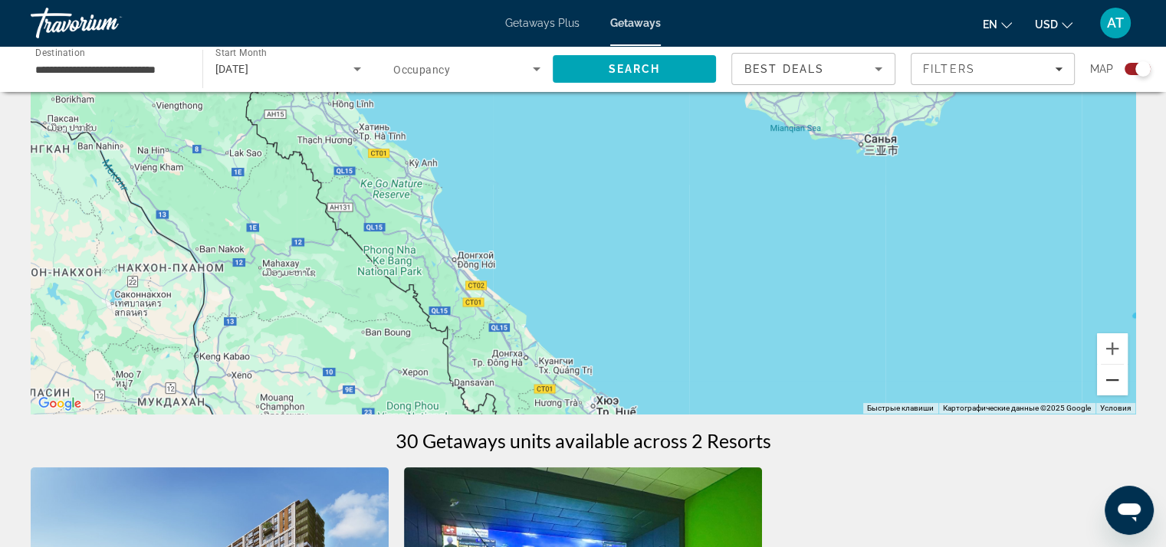
click at [1115, 379] on button "Уменьшить" at bounding box center [1112, 380] width 31 height 31
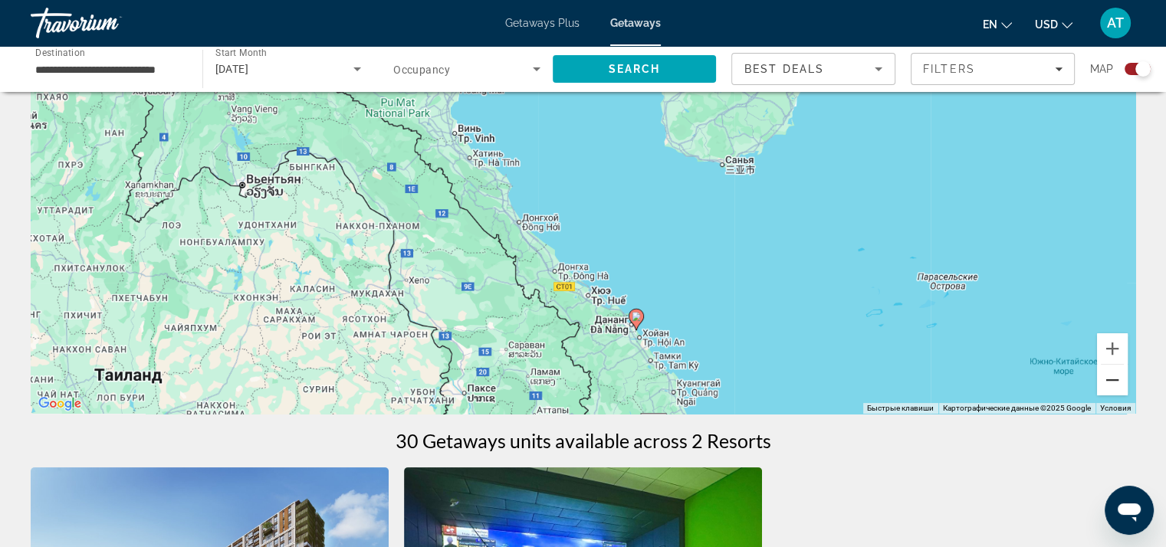
click at [1115, 379] on button "Уменьшить" at bounding box center [1112, 380] width 31 height 31
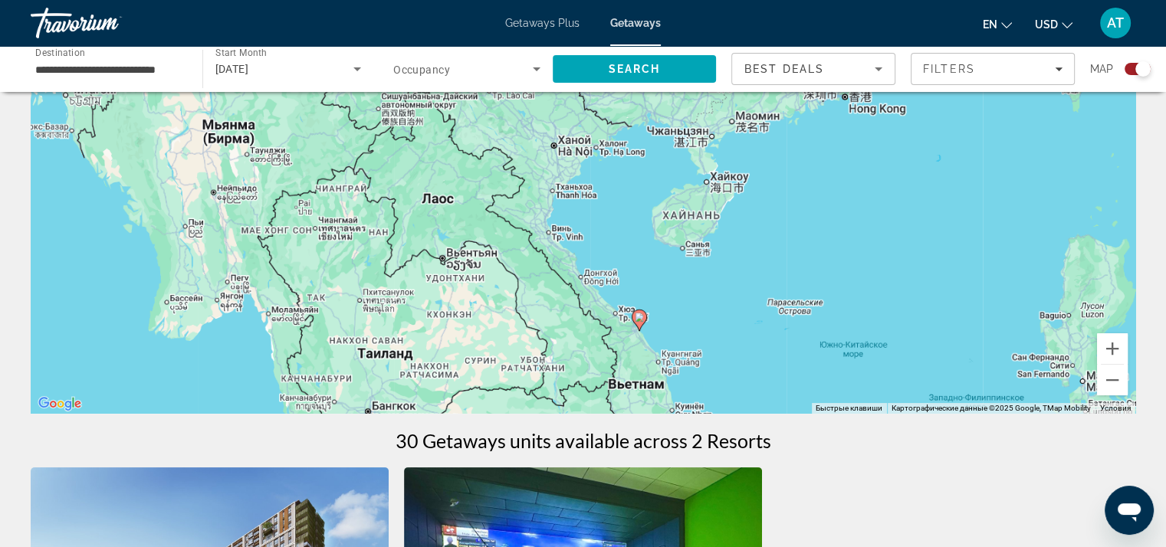
drag, startPoint x: 711, startPoint y: 208, endPoint x: 701, endPoint y: 209, distance: 10.8
click at [692, 198] on div "Чтобы активировать перетаскивание с помощью клавиатуры, нажмите Alt + Ввод. Пос…" at bounding box center [583, 184] width 1105 height 460
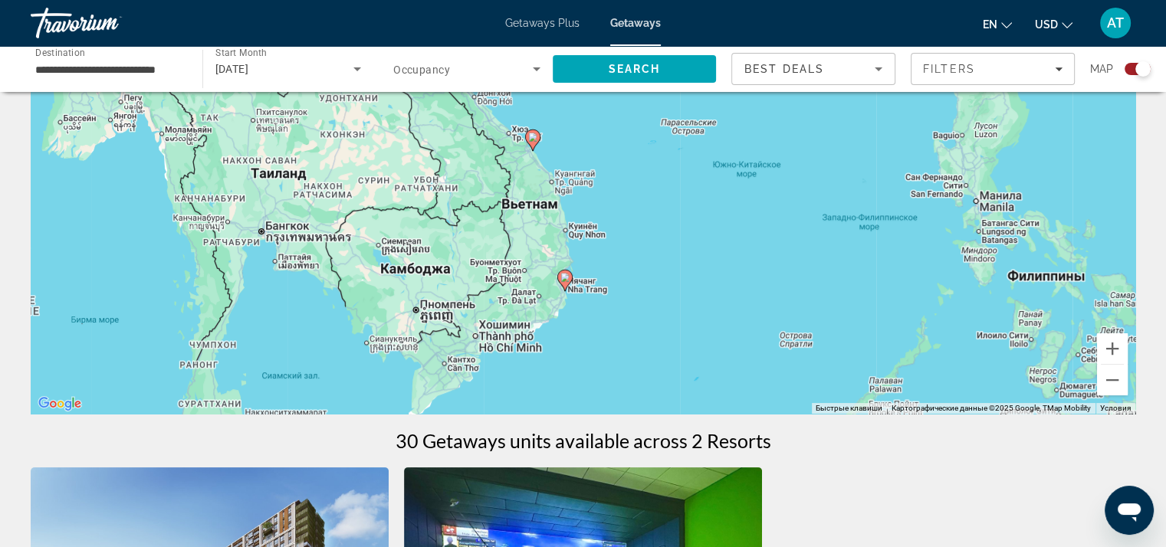
click at [565, 281] on image "Main content" at bounding box center [564, 277] width 9 height 9
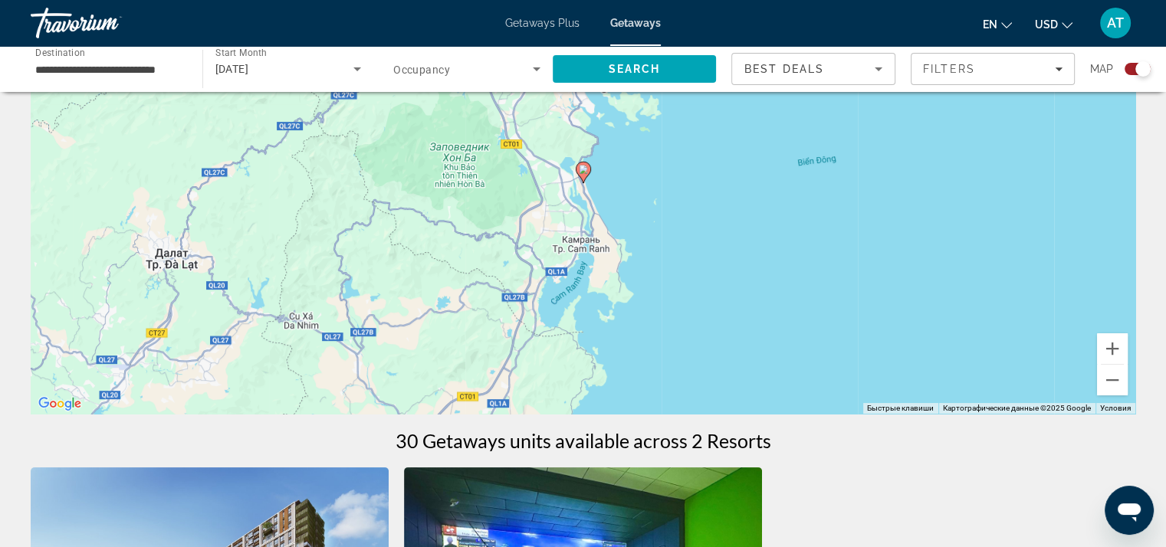
click at [585, 173] on image "Main content" at bounding box center [583, 169] width 9 height 9
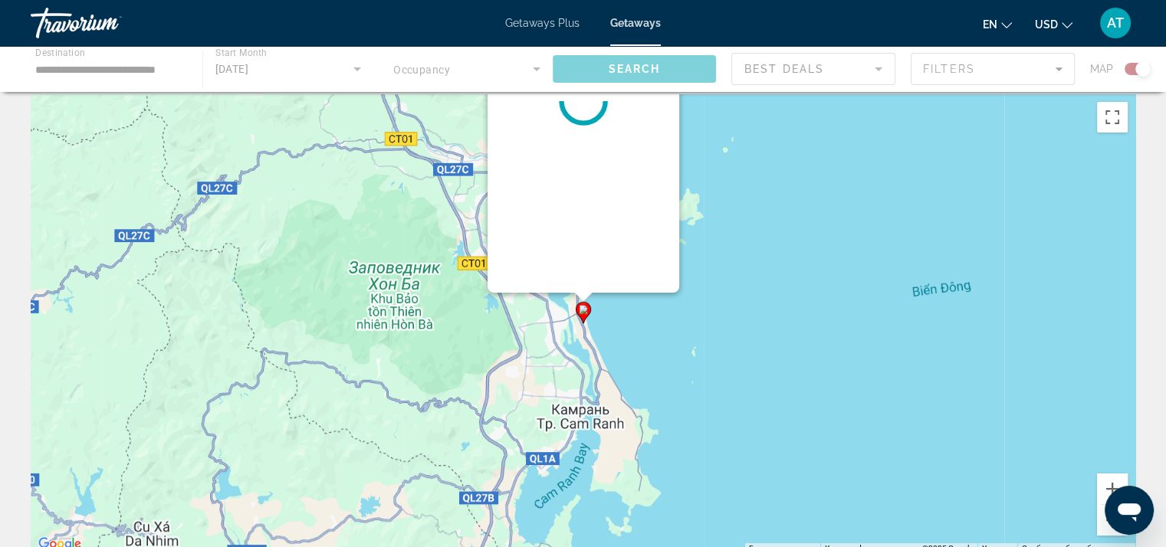
scroll to position [0, 0]
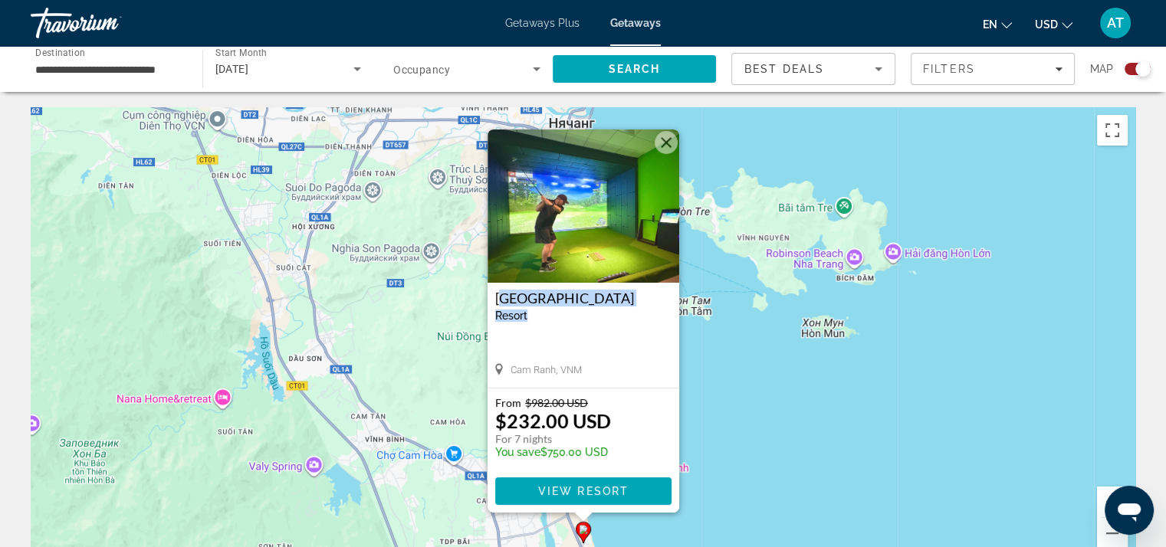
drag, startPoint x: 544, startPoint y: 314, endPoint x: 489, endPoint y: 301, distance: 55.8
click at [489, 301] on div "[GEOGRAPHIC_DATA] - This is an adults only resort Cam Ranh, VNM" at bounding box center [584, 335] width 192 height 105
copy div "[GEOGRAPHIC_DATA]"
click at [504, 295] on h3 "[GEOGRAPHIC_DATA]" at bounding box center [583, 298] width 176 height 15
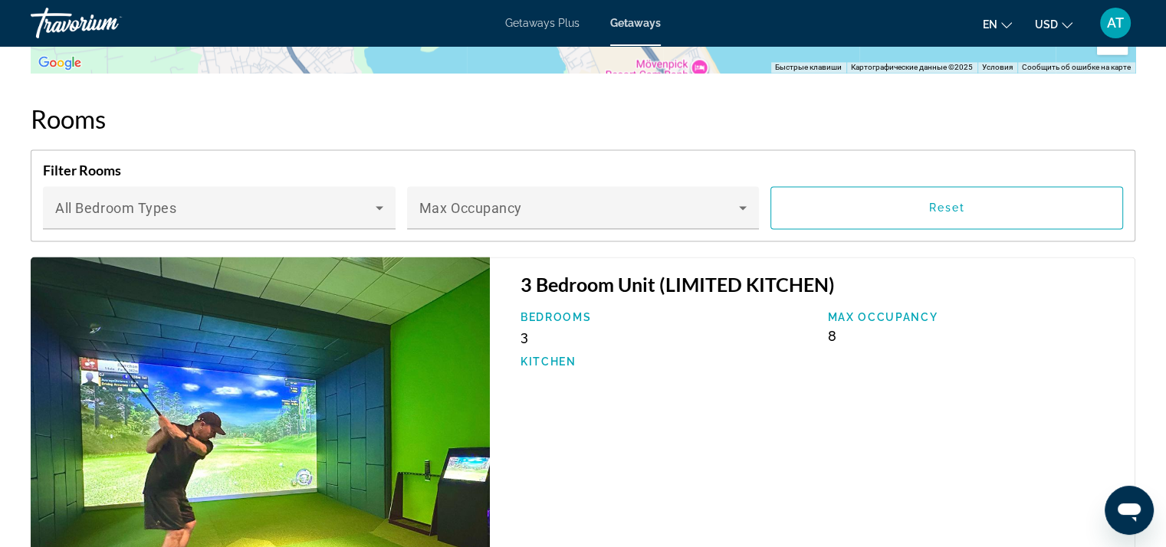
scroll to position [2453, 0]
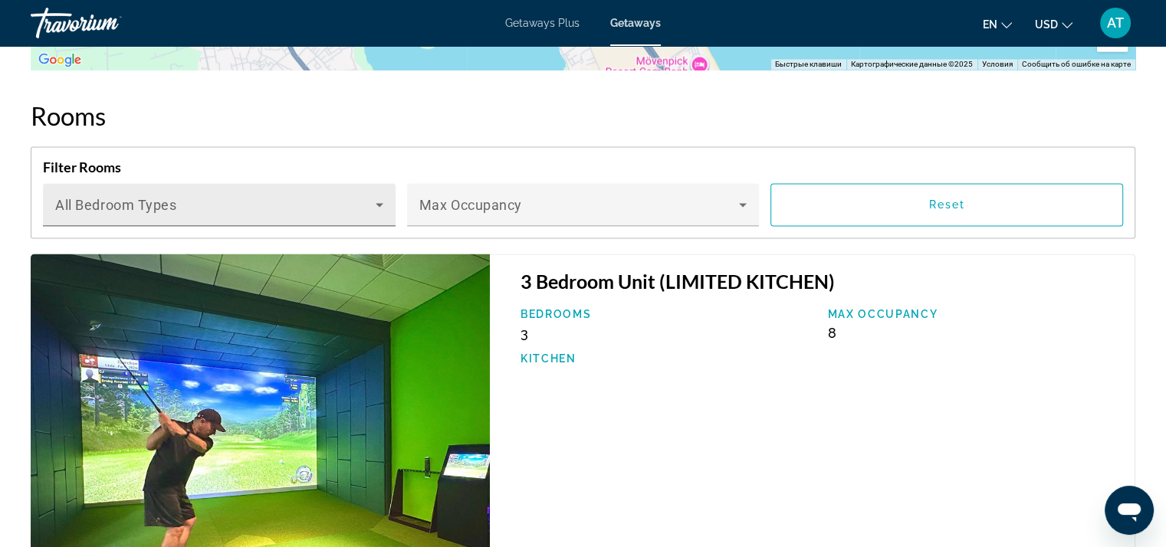
click at [323, 183] on div "Bedroom Types All Bedroom Types" at bounding box center [219, 204] width 328 height 43
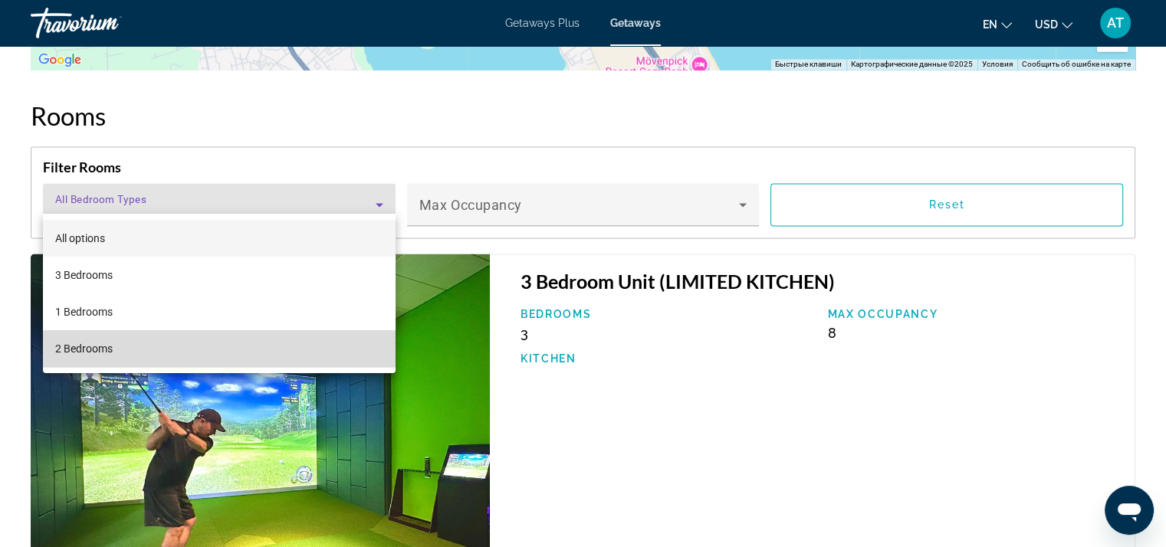
click at [247, 343] on mat-option "2 Bedrooms" at bounding box center [219, 348] width 353 height 37
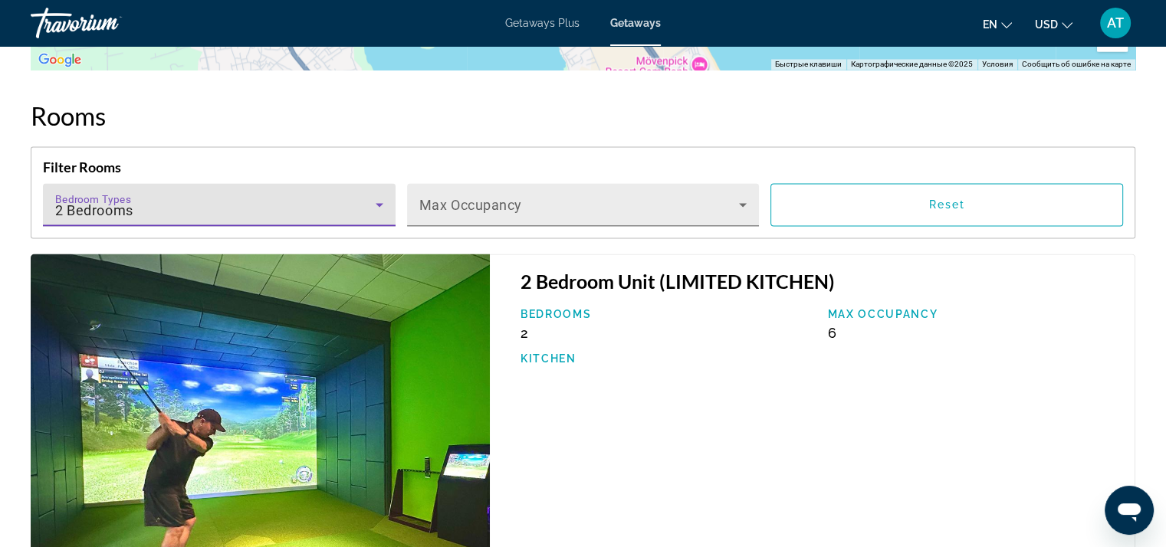
click at [622, 202] on span "Main content" at bounding box center [579, 211] width 320 height 18
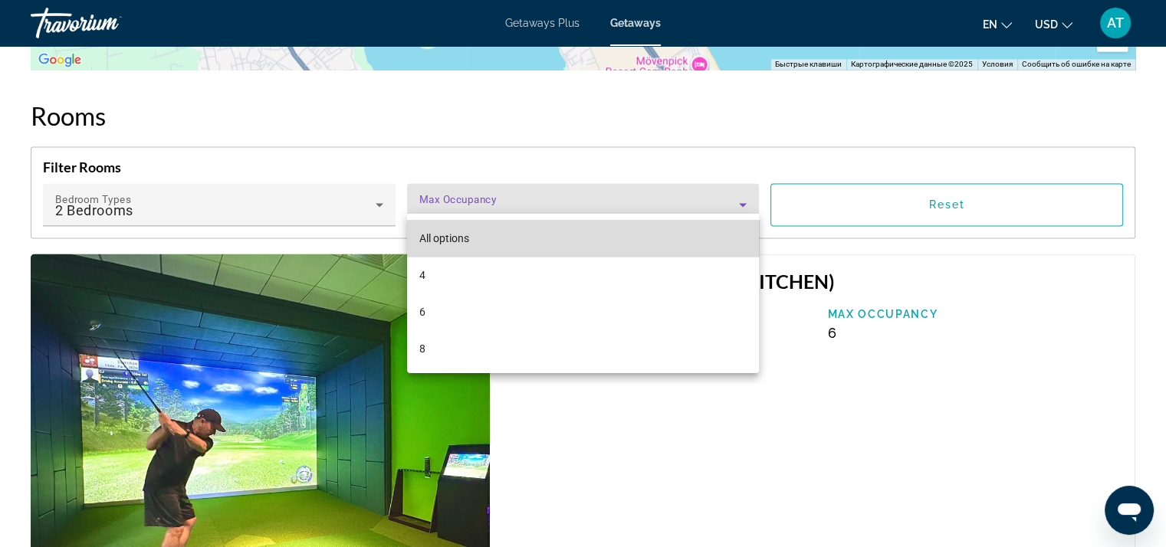
click at [501, 232] on mat-option "All options" at bounding box center [583, 238] width 353 height 37
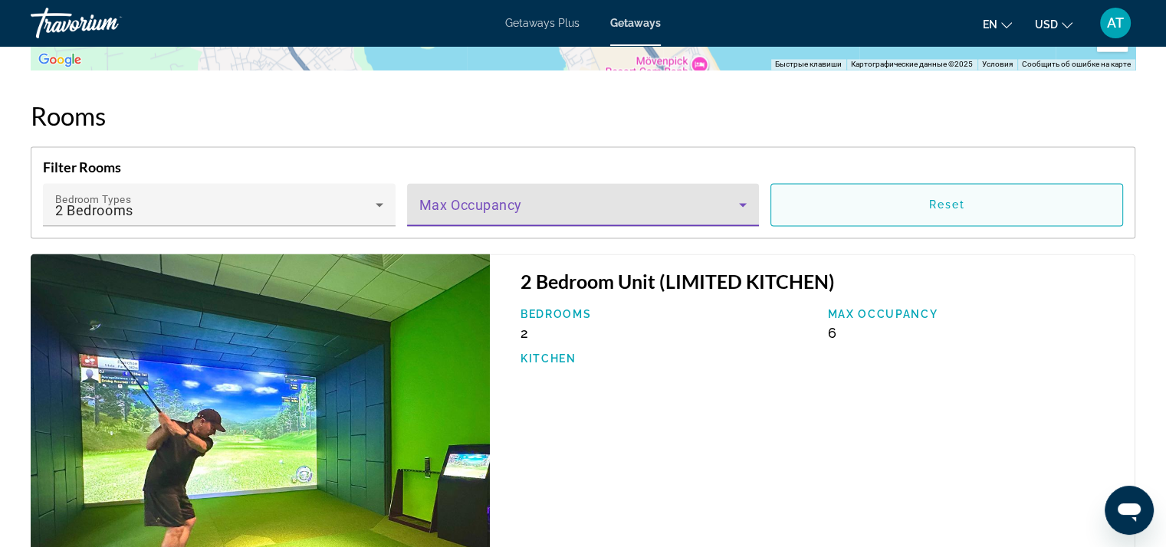
drag, startPoint x: 912, startPoint y: 192, endPoint x: 894, endPoint y: 198, distance: 18.7
click at [911, 191] on span "Main content" at bounding box center [946, 204] width 351 height 37
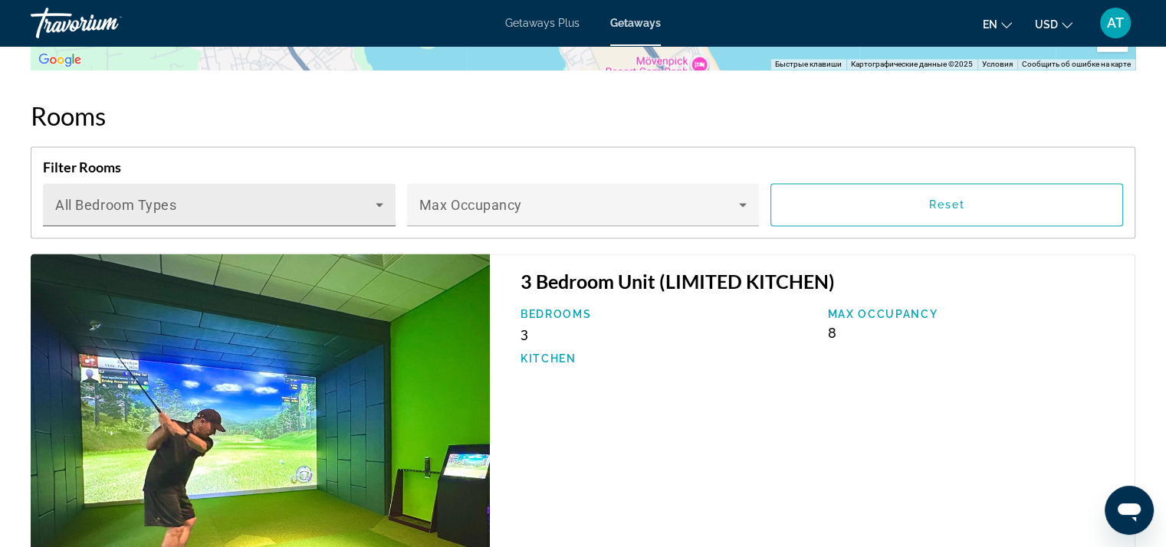
click at [336, 202] on span "Main content" at bounding box center [215, 211] width 320 height 18
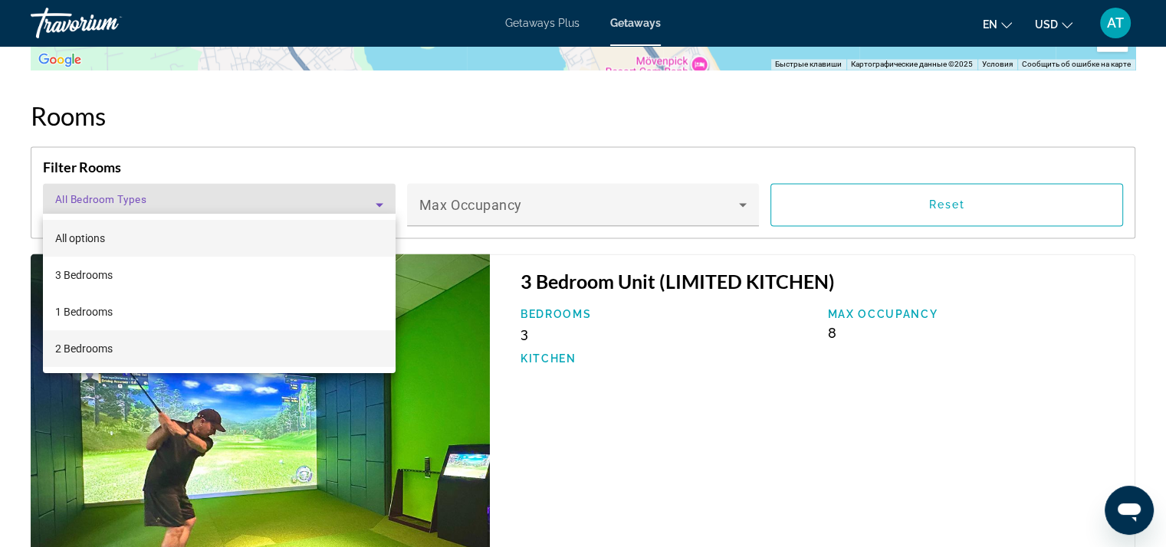
click at [135, 345] on mat-option "2 Bedrooms" at bounding box center [219, 348] width 353 height 37
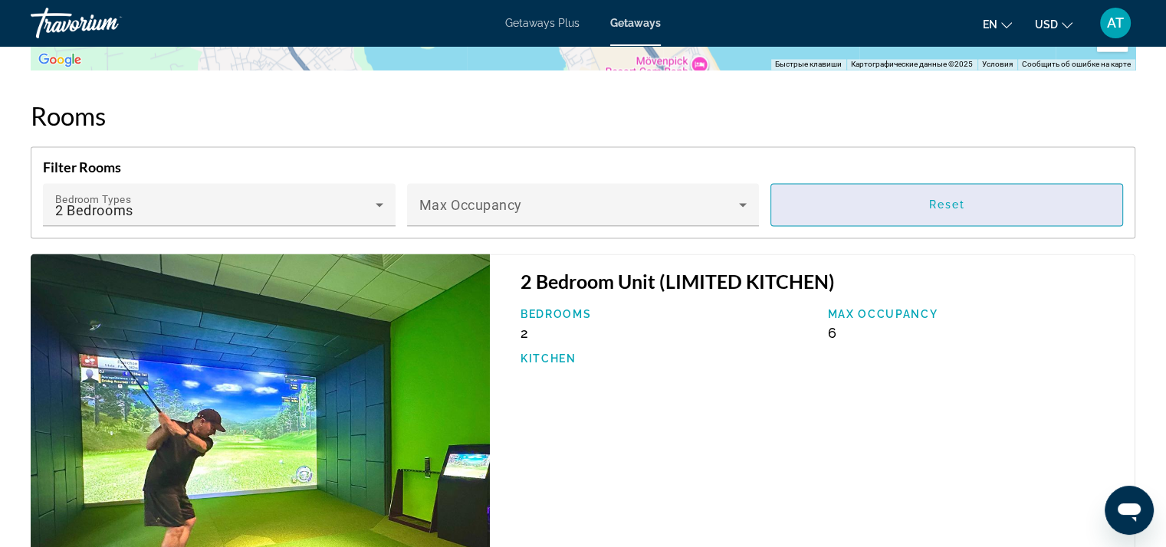
click at [940, 186] on span "Main content" at bounding box center [946, 204] width 351 height 37
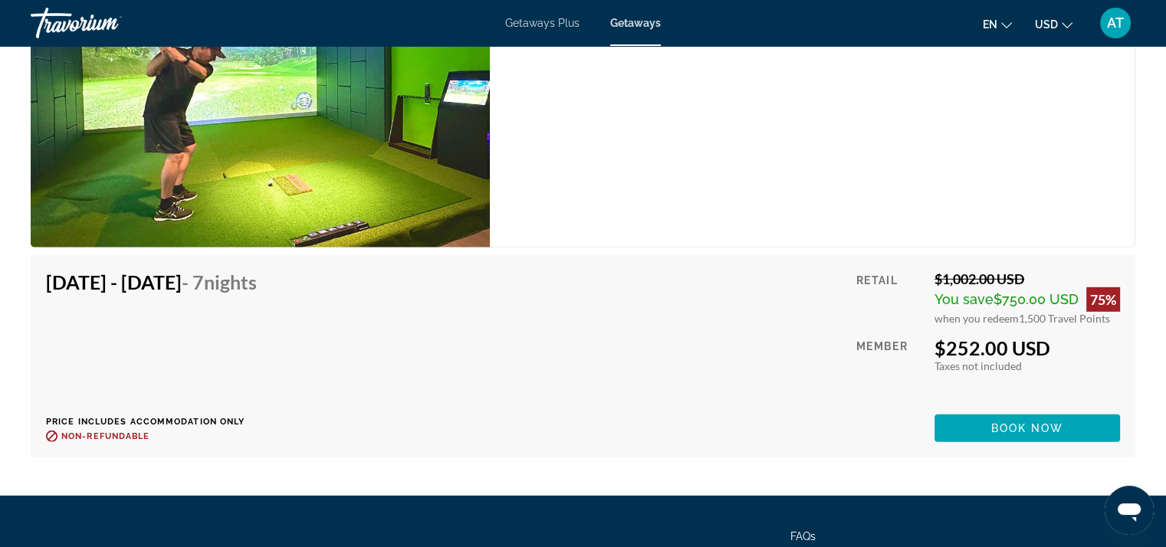
scroll to position [4523, 0]
